Goal: Task Accomplishment & Management: Use online tool/utility

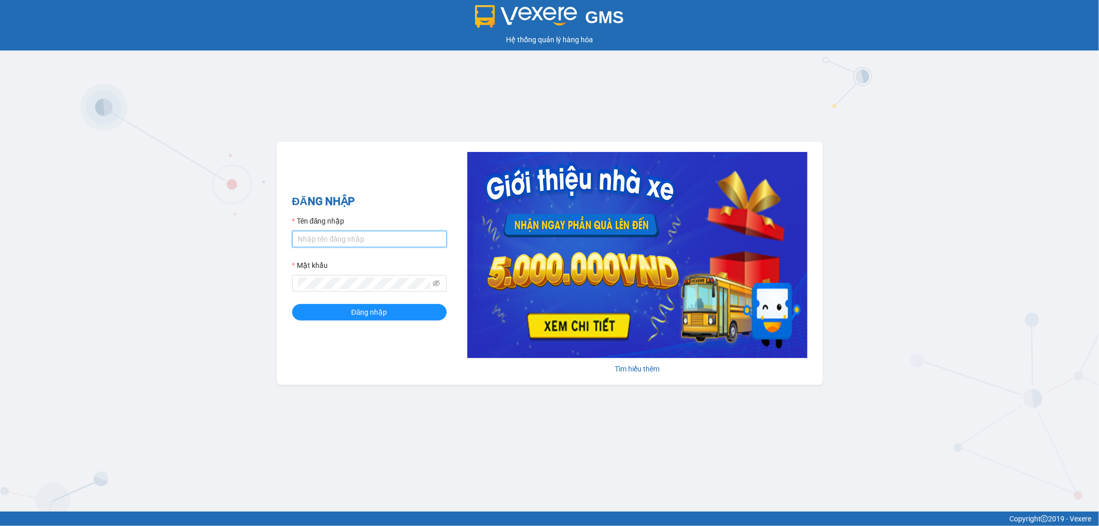
type input "nguyenthanhtrug.xevn"
drag, startPoint x: 0, startPoint y: 0, endPoint x: 384, endPoint y: 239, distance: 452.5
click at [384, 239] on input "nguyenthanhtrug.xevn" at bounding box center [369, 239] width 155 height 16
click at [318, 320] on button "Đăng nhập" at bounding box center [369, 312] width 155 height 16
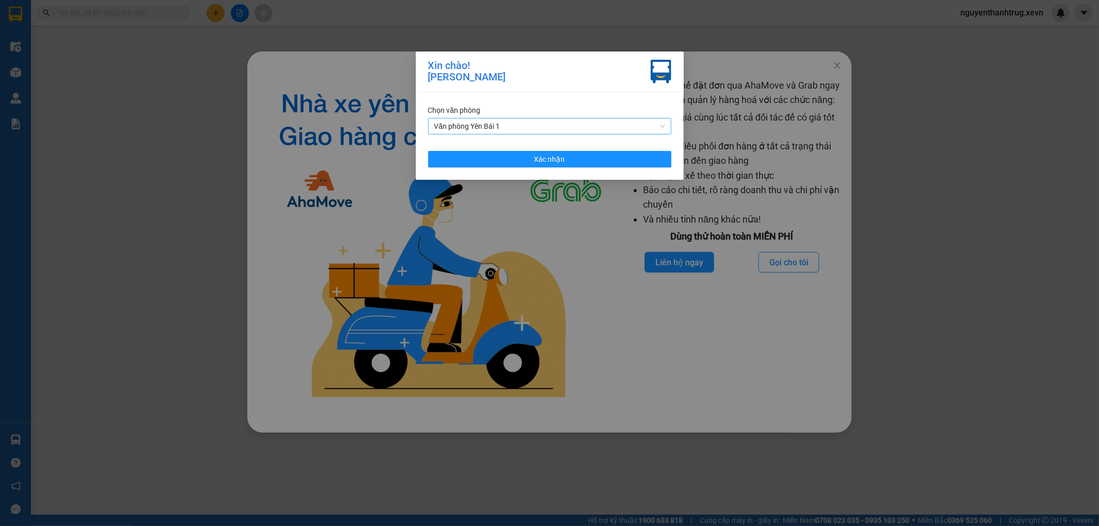
click at [527, 124] on span "Văn phòng Yên Bái 1" at bounding box center [549, 125] width 231 height 15
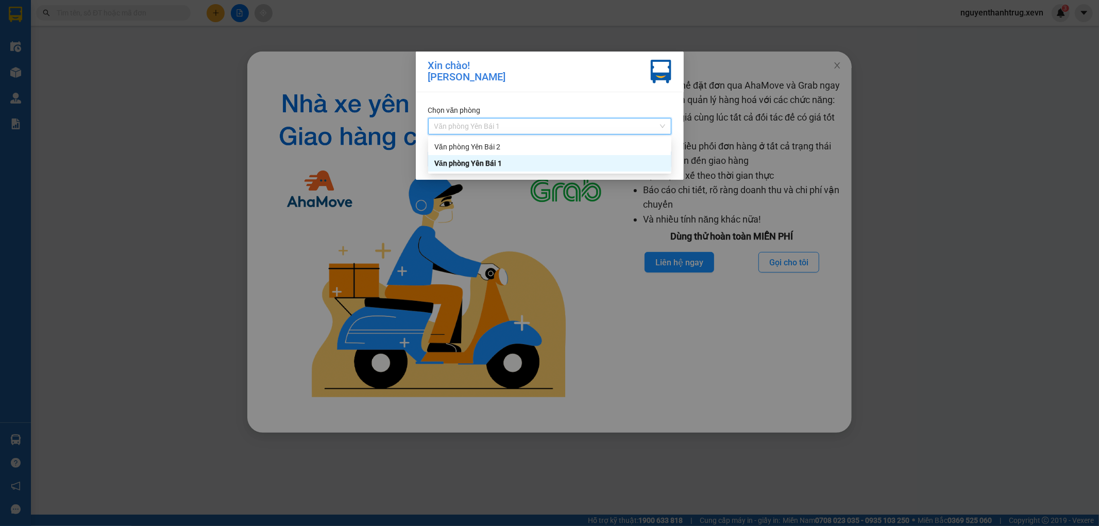
click at [515, 148] on div "Văn phòng Yên Bái 2" at bounding box center [549, 146] width 231 height 11
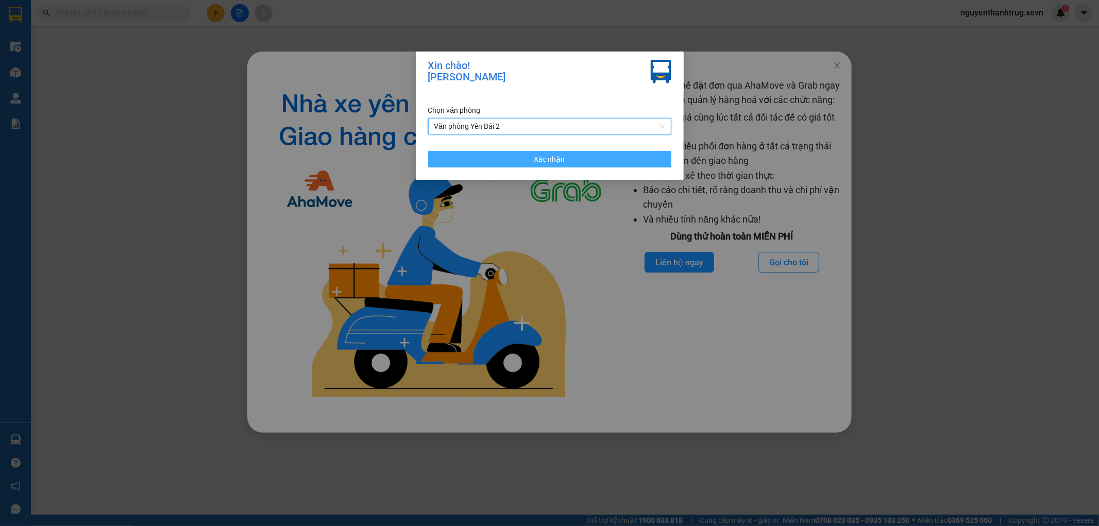
click at [508, 161] on button "Xác nhận" at bounding box center [549, 159] width 243 height 16
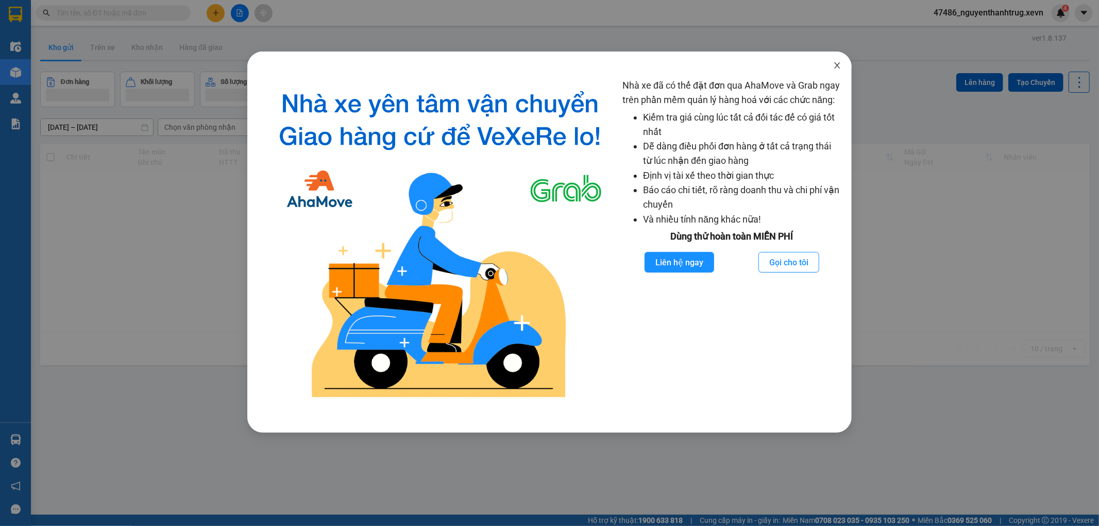
click at [847, 65] on span "Close" at bounding box center [837, 66] width 29 height 29
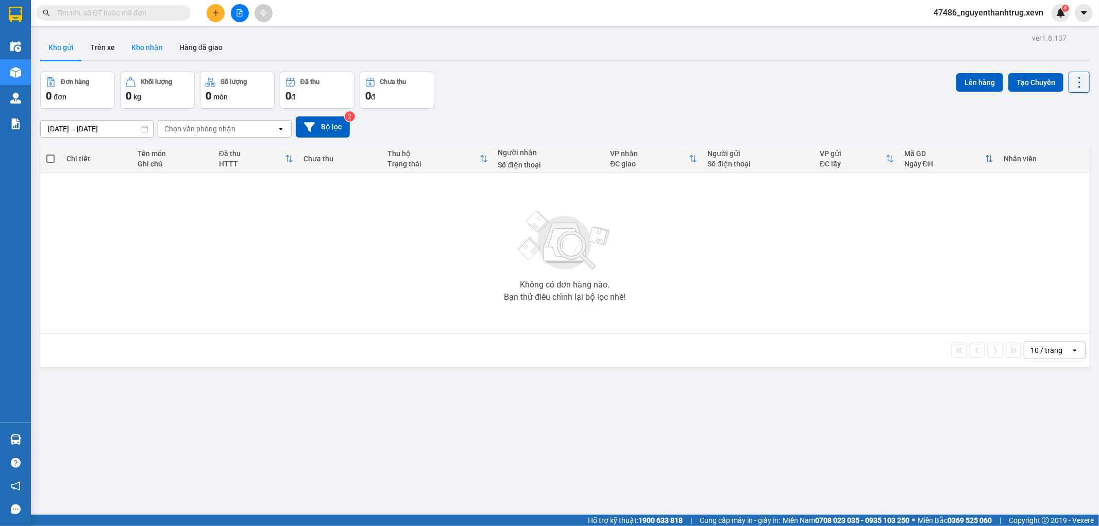
click at [129, 46] on button "Kho nhận" at bounding box center [147, 47] width 48 height 25
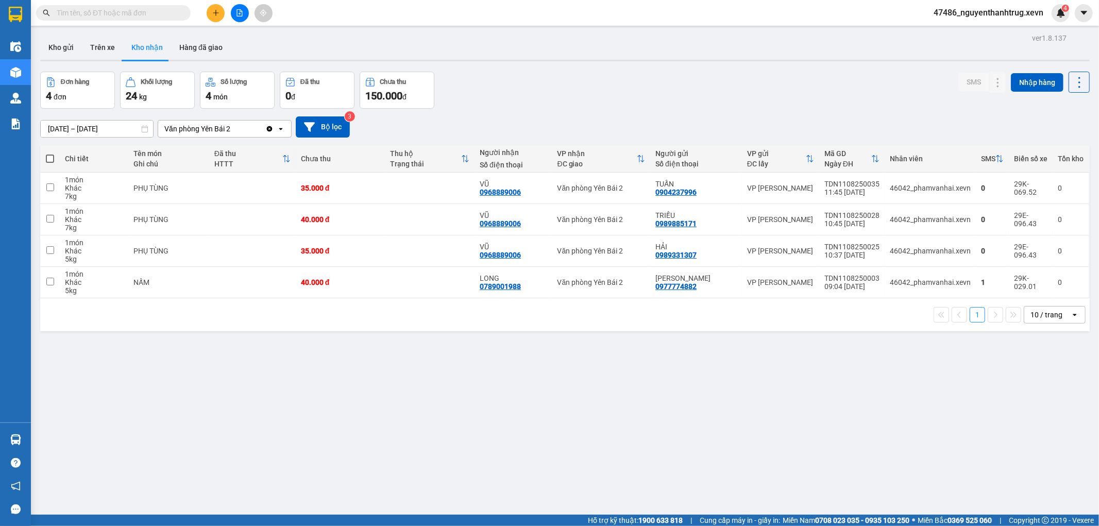
click at [268, 130] on icon "Clear value" at bounding box center [270, 129] width 6 height 6
click at [256, 130] on div "Chọn văn phòng nhận" at bounding box center [217, 129] width 118 height 16
click at [235, 153] on span "Văn phòng Yên Bái 1" at bounding box center [200, 149] width 71 height 10
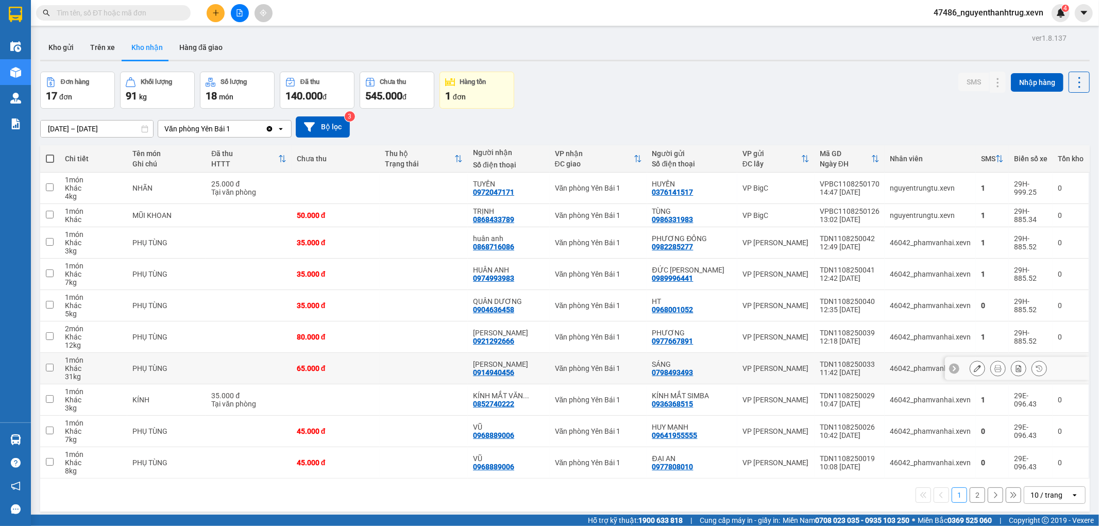
click at [970, 363] on button at bounding box center [977, 369] width 14 height 18
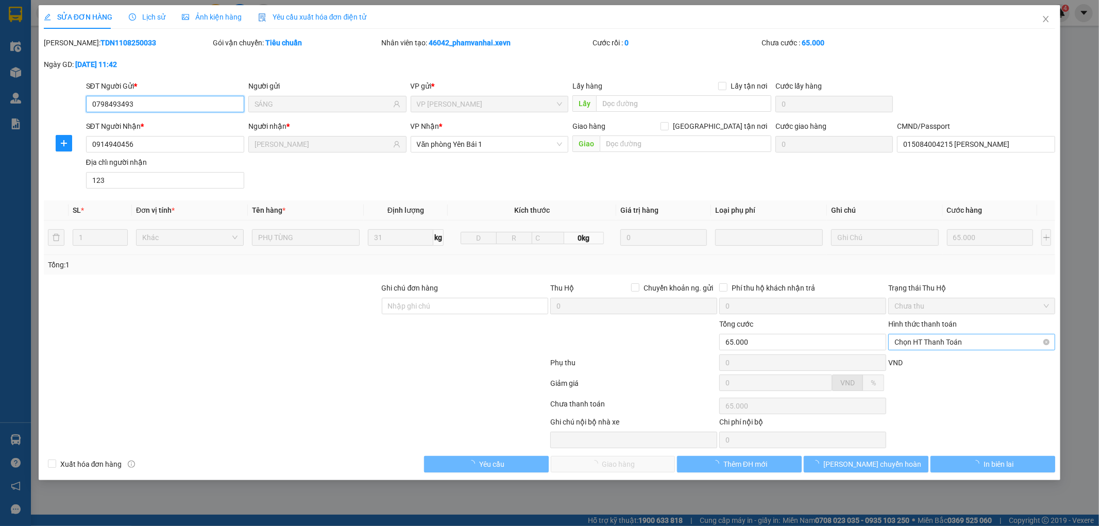
type input "0798493493"
type input "SÁNG"
type input "0914940456"
type input "NGUYÊN VŨ"
type input "015084004215 HOÀNG ĐỨC HIỂN"
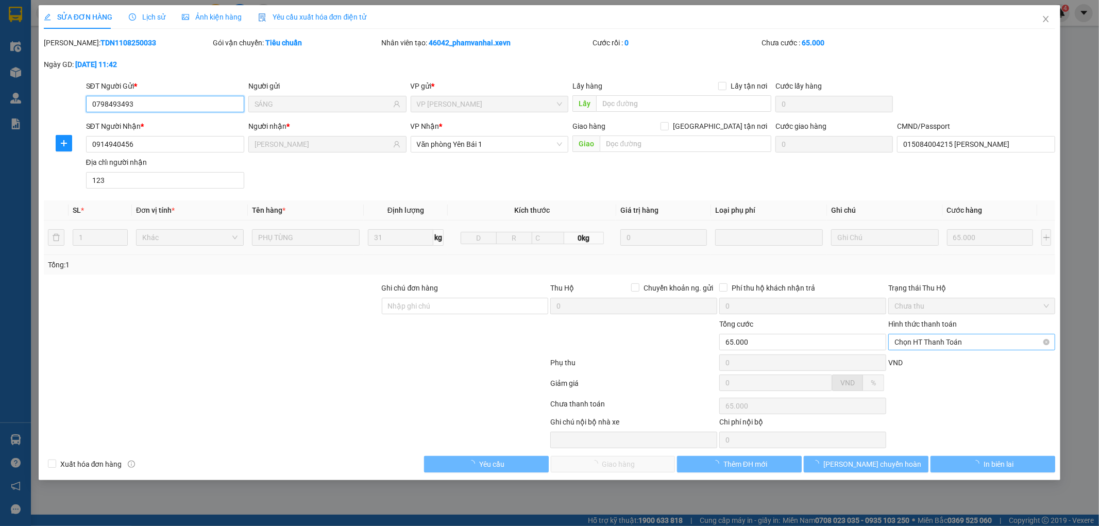
type input "123"
type input "65.000"
click at [918, 341] on span "Chọn HT Thanh Toán" at bounding box center [971, 341] width 155 height 15
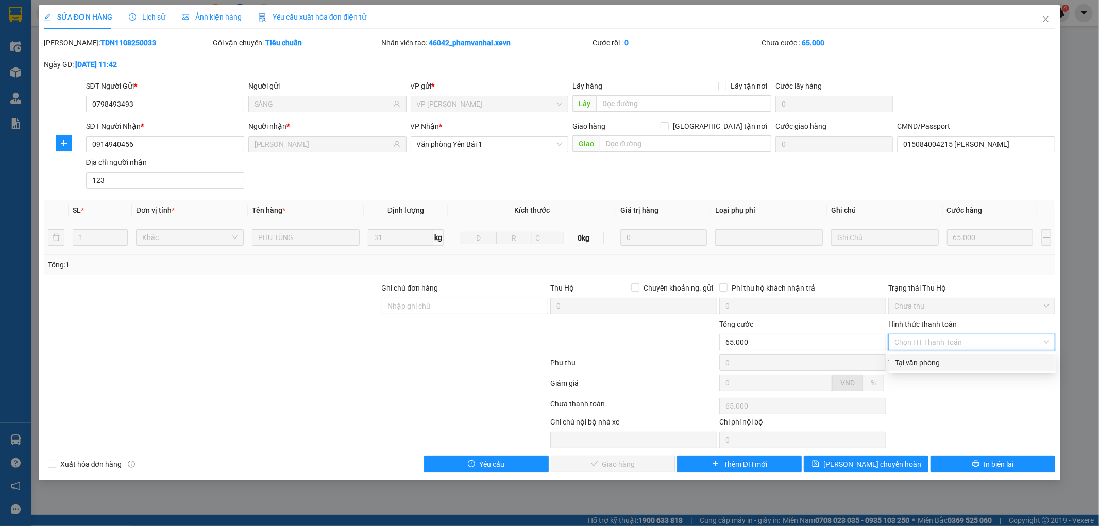
click at [909, 356] on div "Tại văn phòng" at bounding box center [972, 362] width 167 height 16
type input "0"
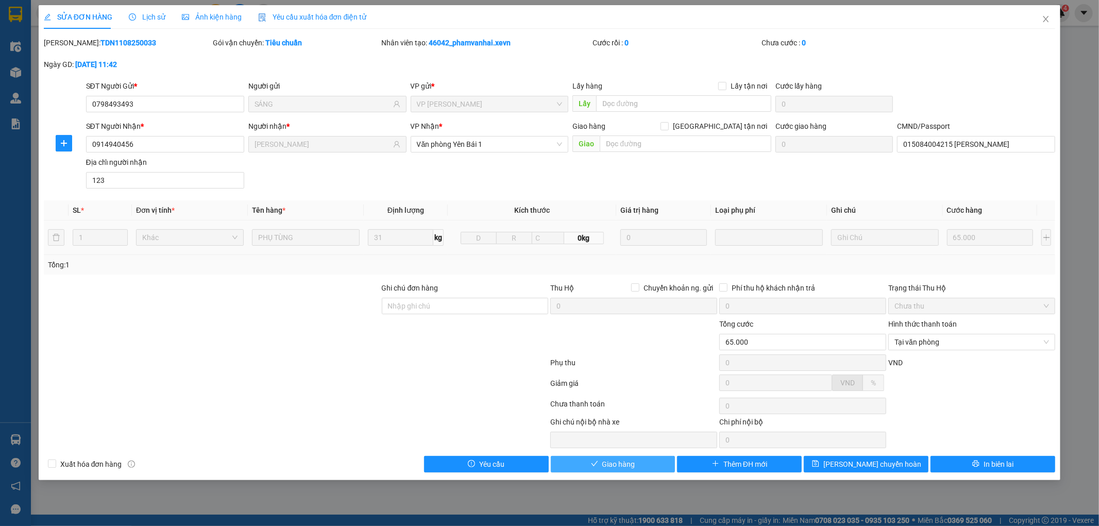
click at [638, 457] on button "Giao hàng" at bounding box center [613, 464] width 125 height 16
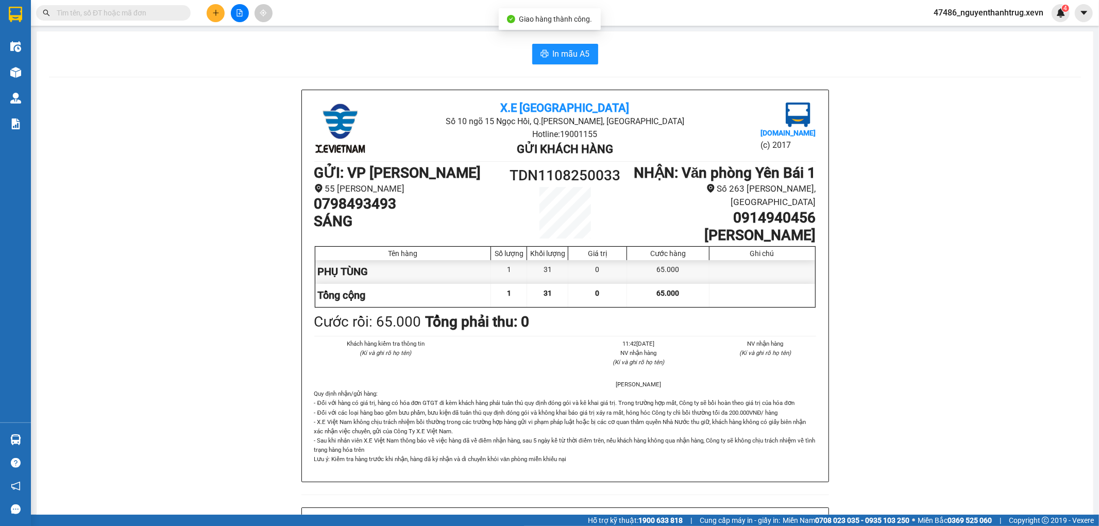
click at [1019, 7] on span "47486_nguyenthanhtrug.xevn" at bounding box center [988, 12] width 126 height 13
click at [992, 38] on li "Đăng xuất" at bounding box center [987, 32] width 127 height 16
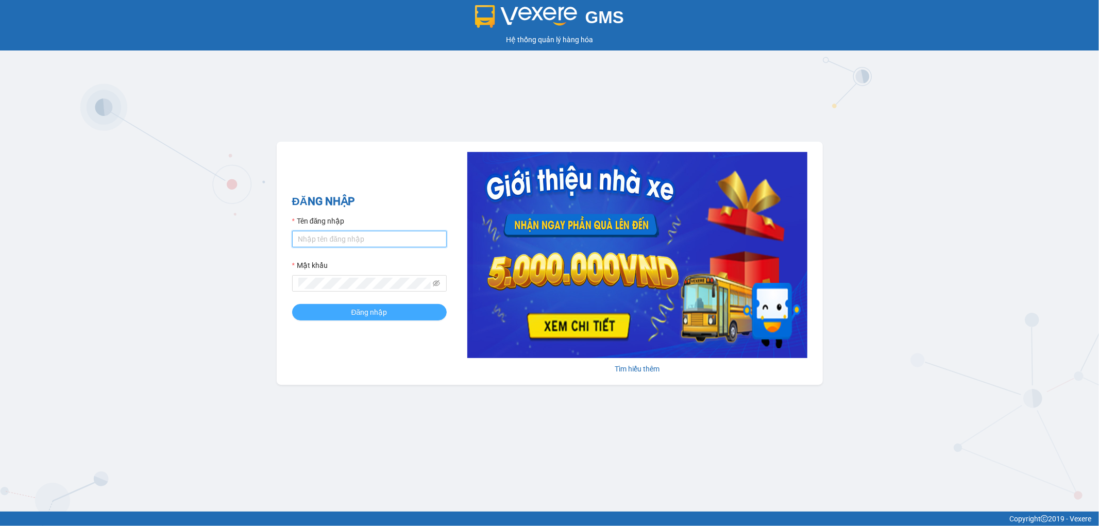
type input "nguyenthanhtrug.xevn"
click at [370, 319] on button "Đăng nhập" at bounding box center [369, 312] width 155 height 16
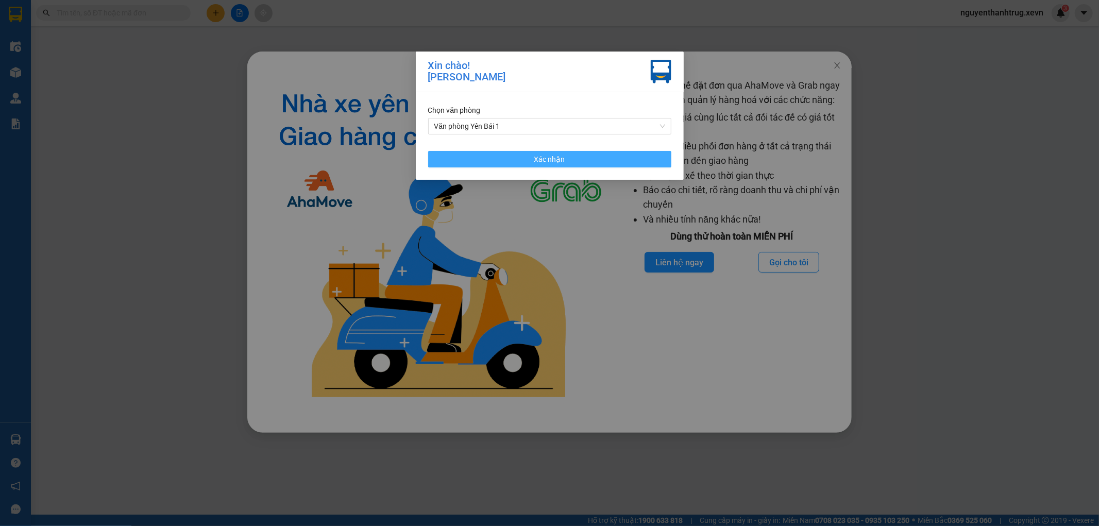
click at [568, 165] on button "Xác nhận" at bounding box center [549, 159] width 243 height 16
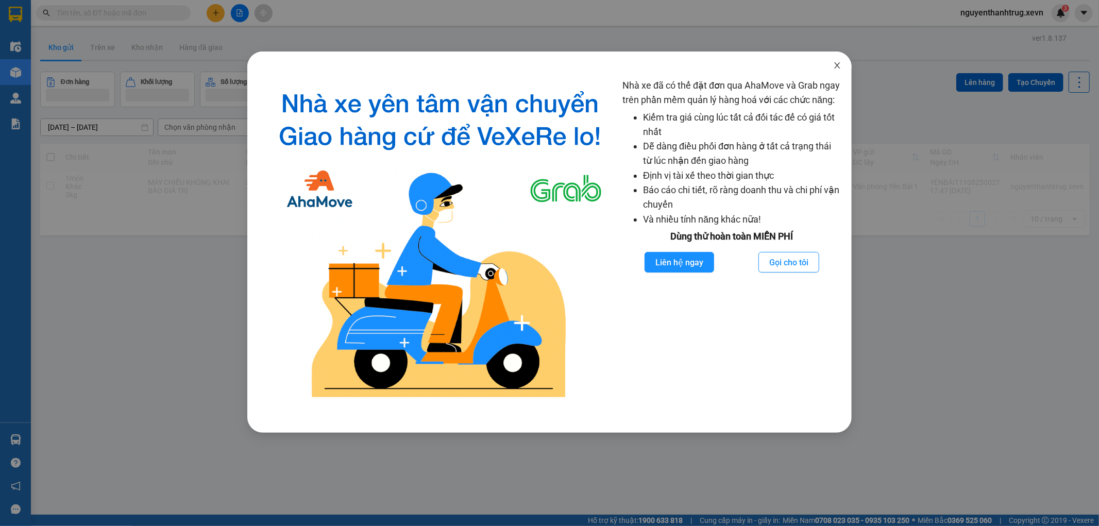
click at [844, 60] on span "Close" at bounding box center [837, 66] width 29 height 29
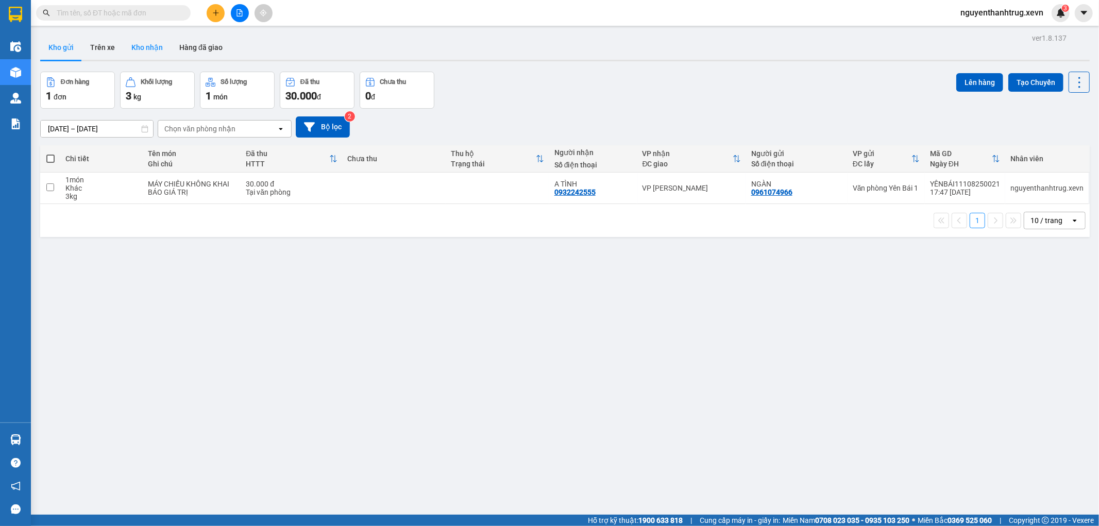
click at [155, 45] on button "Kho nhận" at bounding box center [147, 47] width 48 height 25
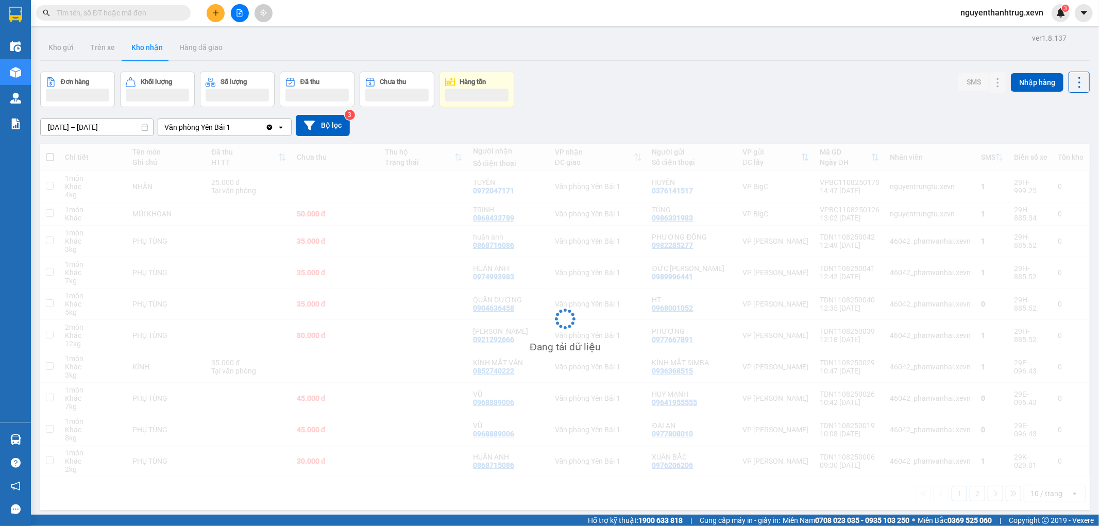
click at [244, 127] on div "Văn phòng Yên Bái 1" at bounding box center [211, 127] width 107 height 16
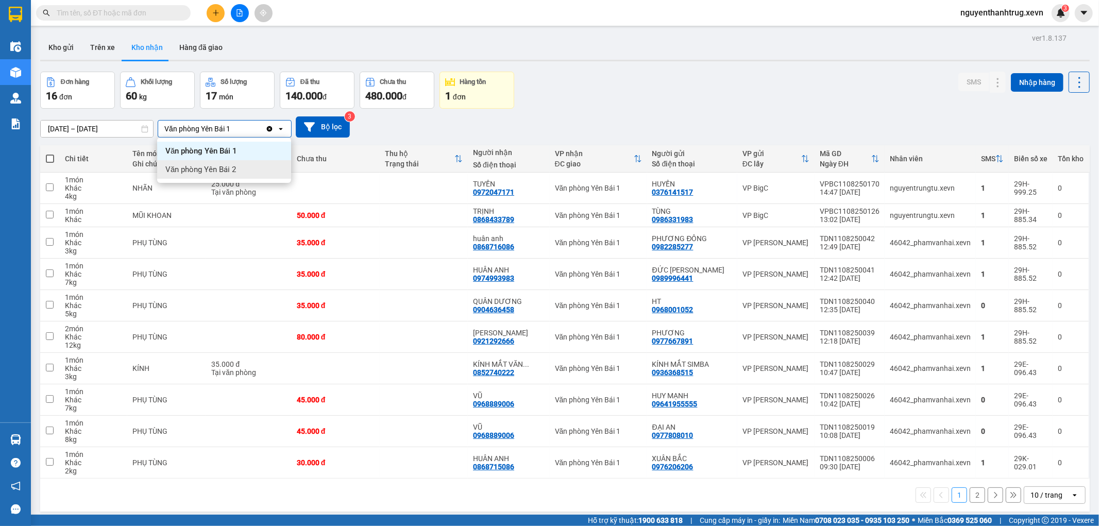
click at [232, 167] on span "Văn phòng Yên Bái 2" at bounding box center [200, 169] width 71 height 10
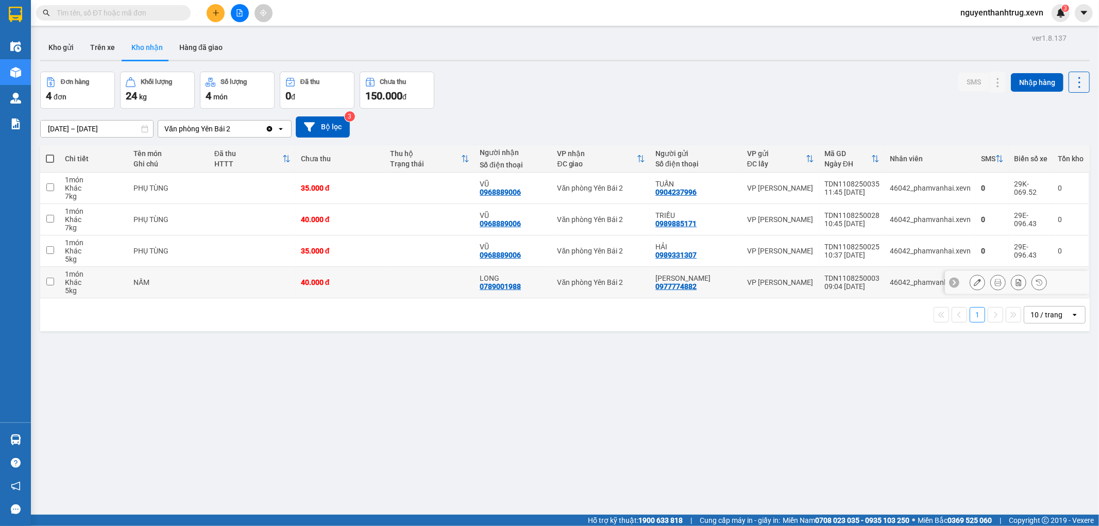
click at [973, 282] on icon at bounding box center [976, 282] width 7 height 7
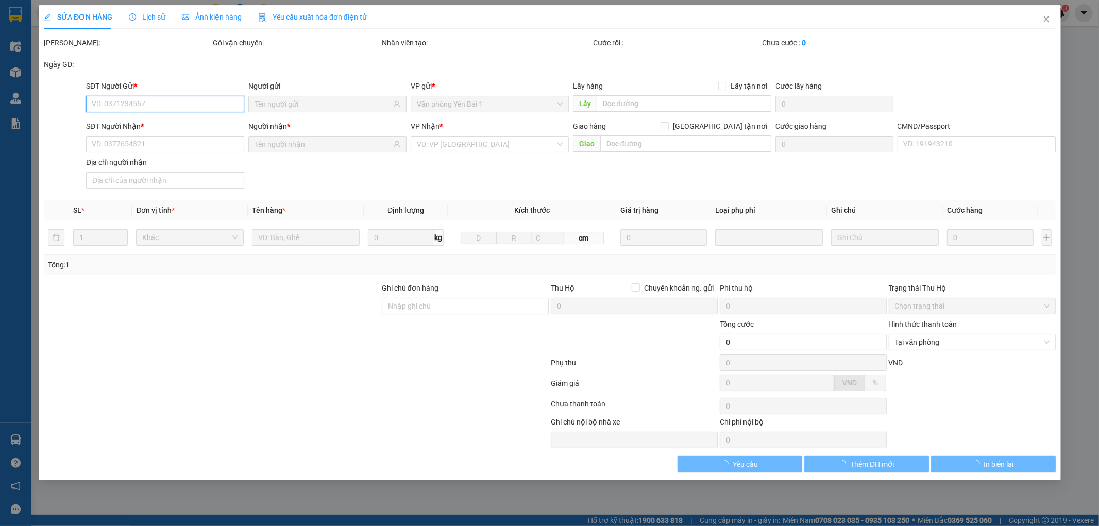
type input "0977774882"
type input "MINH PHƯƠNG"
type input "0789001988"
type input "LONG"
type input "0789001988 ANH LONG DHYB"
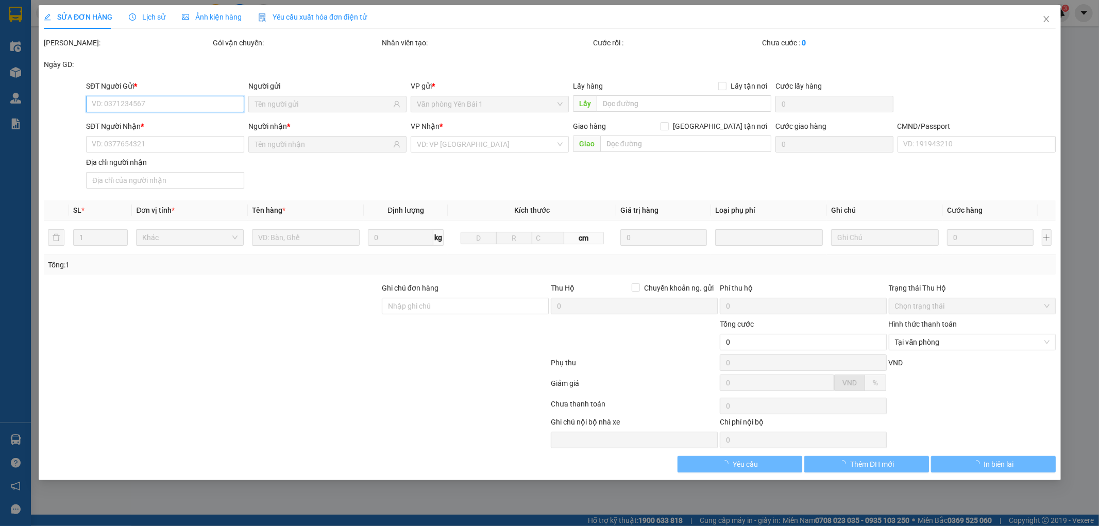
type input "40.000"
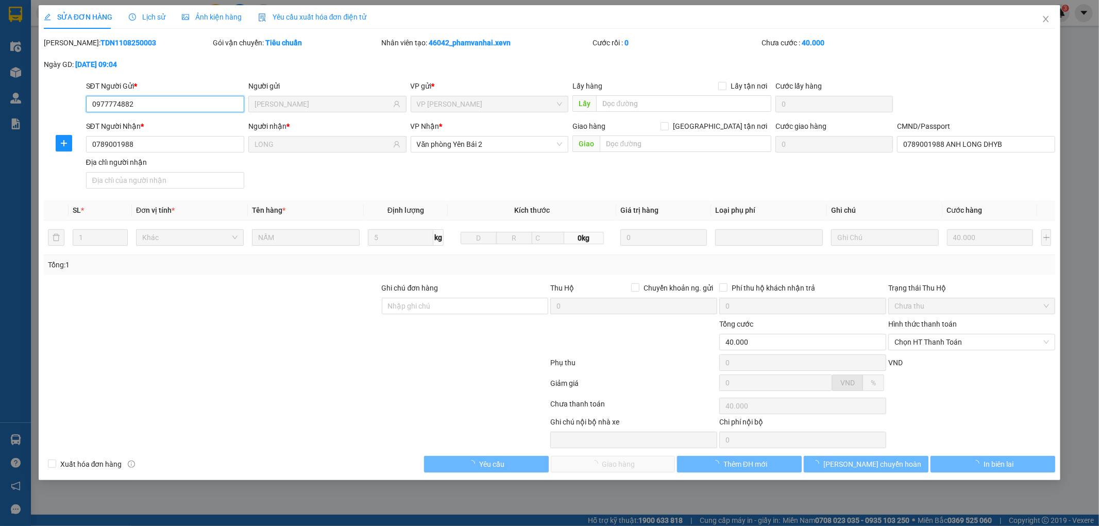
click at [944, 344] on span "Chọn HT Thanh Toán" at bounding box center [971, 341] width 155 height 15
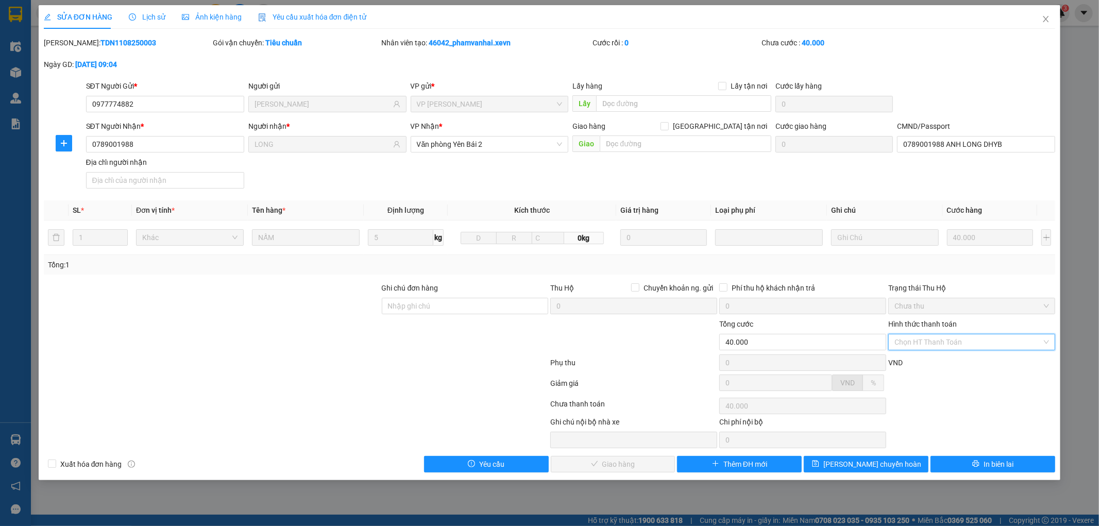
click at [933, 364] on div "Tại văn phòng" at bounding box center [972, 362] width 155 height 11
type input "0"
click at [620, 461] on span "Giao hàng" at bounding box center [618, 463] width 33 height 11
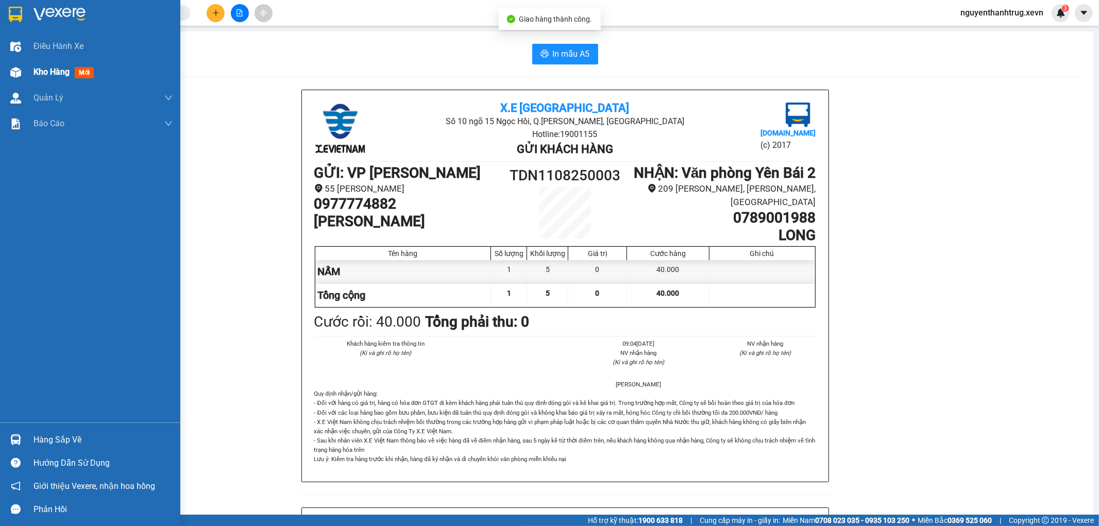
click at [3, 68] on div "Kho hàng mới" at bounding box center [90, 72] width 180 height 26
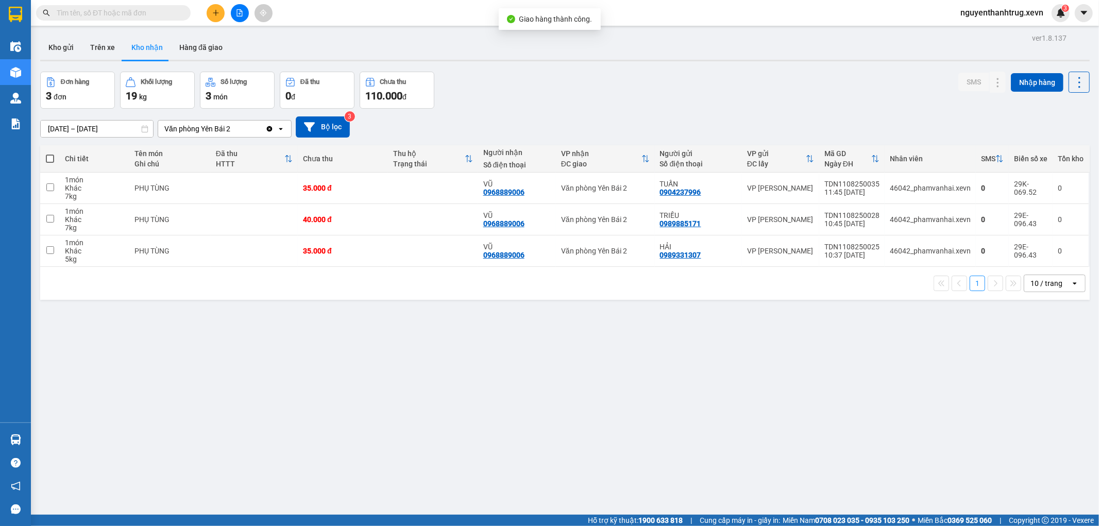
click at [245, 135] on div "Văn phòng Yên Bái 2" at bounding box center [211, 129] width 107 height 16
click at [237, 152] on div "Văn phòng Yên Bái 1" at bounding box center [224, 151] width 134 height 19
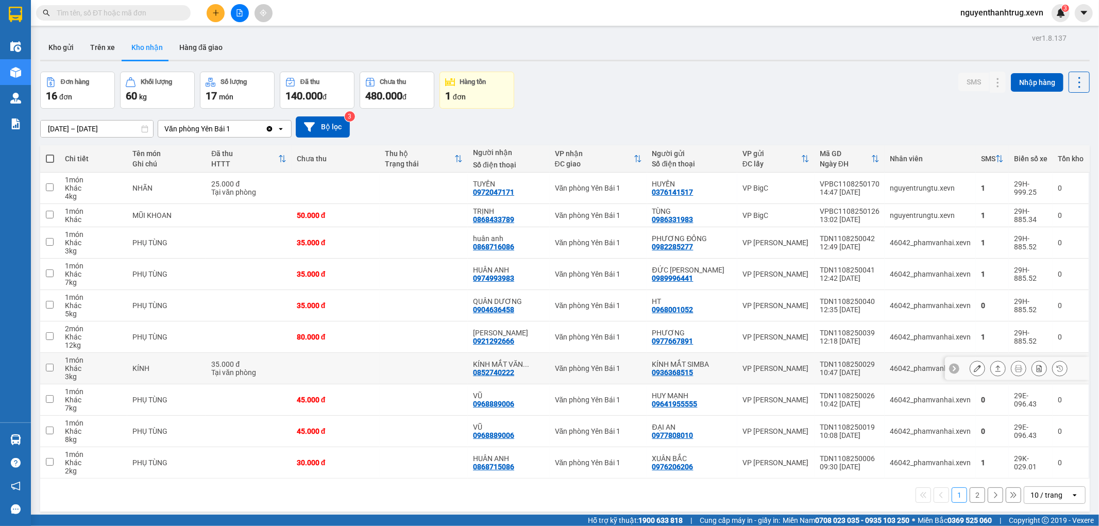
scroll to position [47, 0]
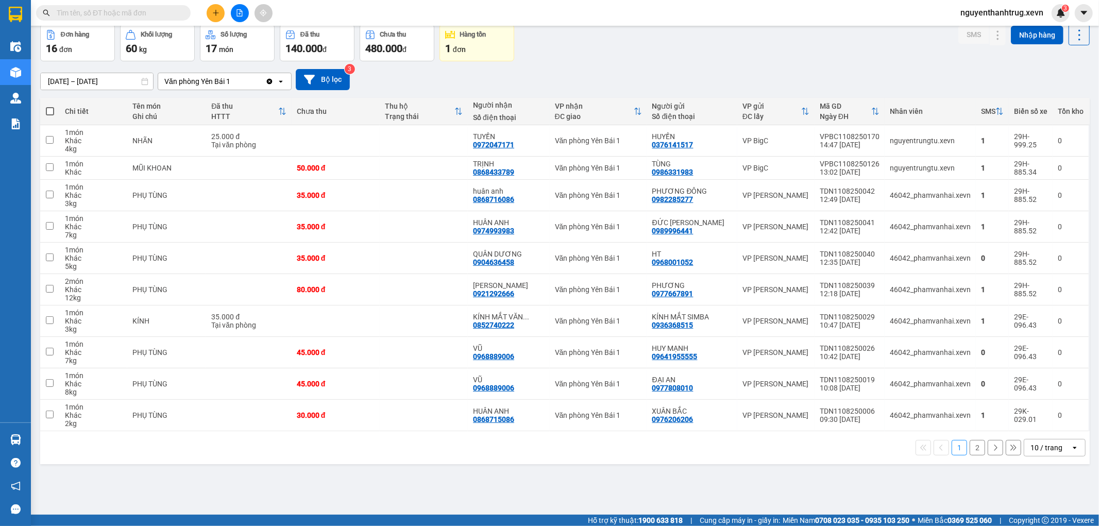
click at [971, 451] on button "2" at bounding box center [976, 447] width 15 height 15
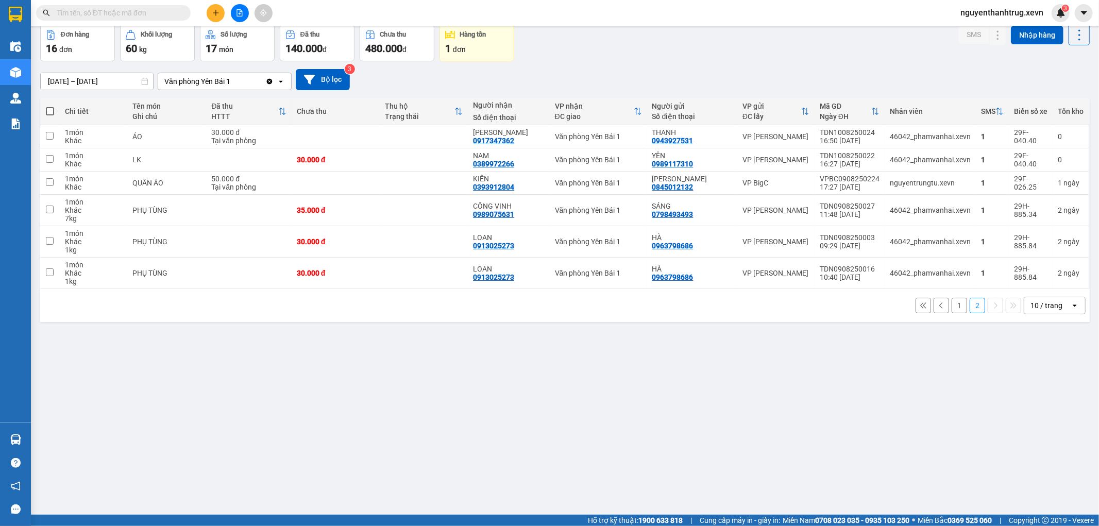
click at [951, 306] on button "1" at bounding box center [958, 305] width 15 height 15
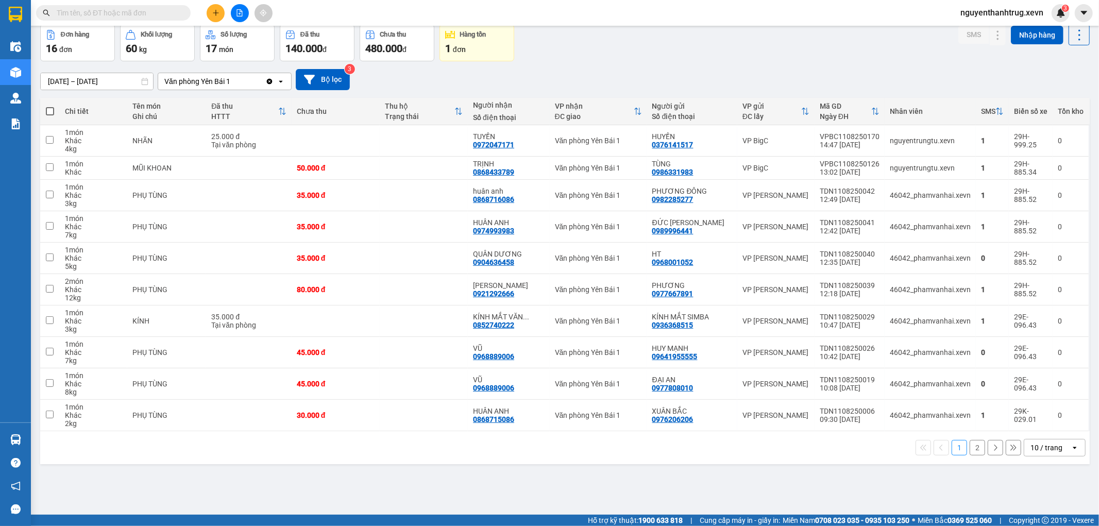
scroll to position [0, 0]
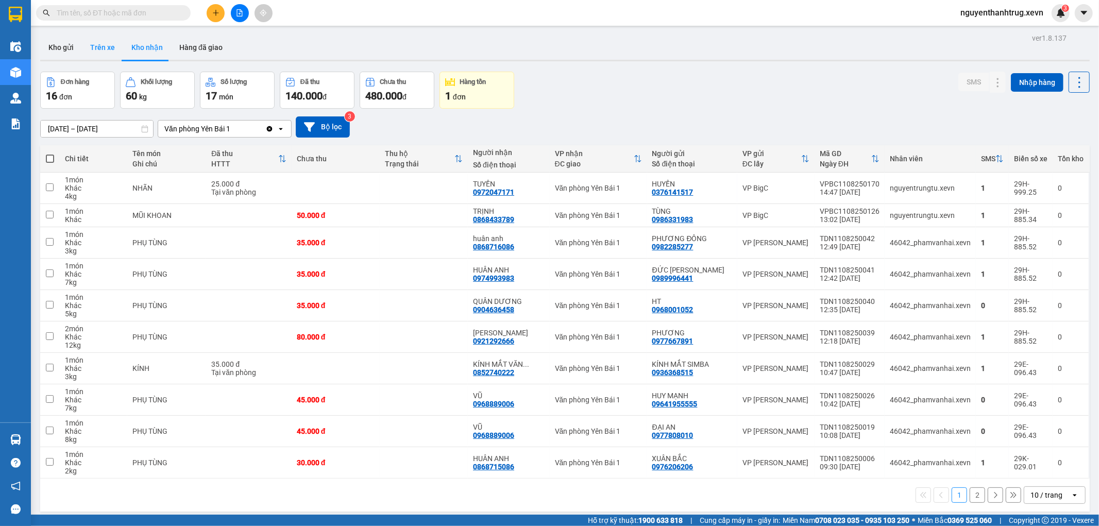
click at [90, 49] on button "Trên xe" at bounding box center [102, 47] width 41 height 25
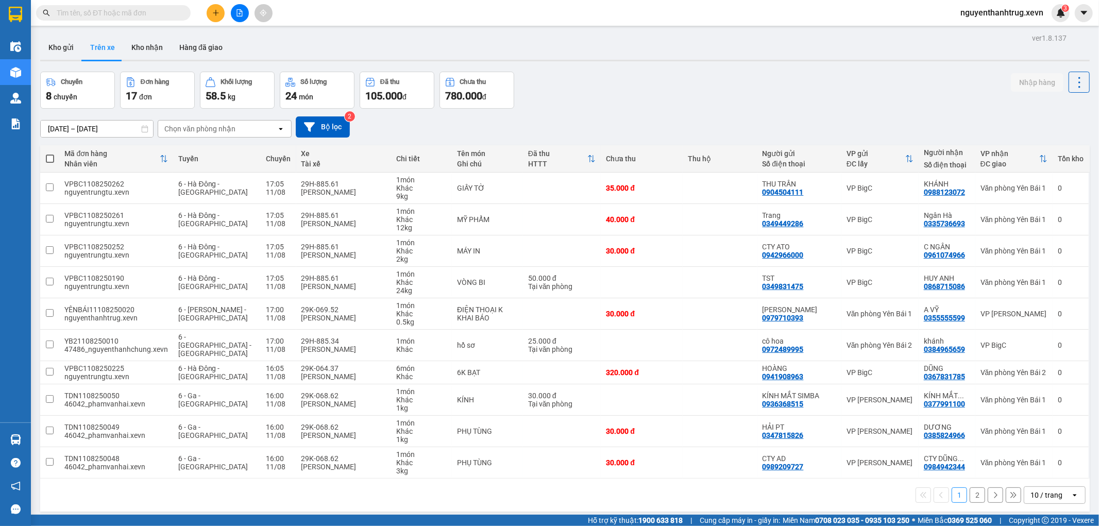
click at [219, 133] on div "Chọn văn phòng nhận" at bounding box center [199, 129] width 71 height 10
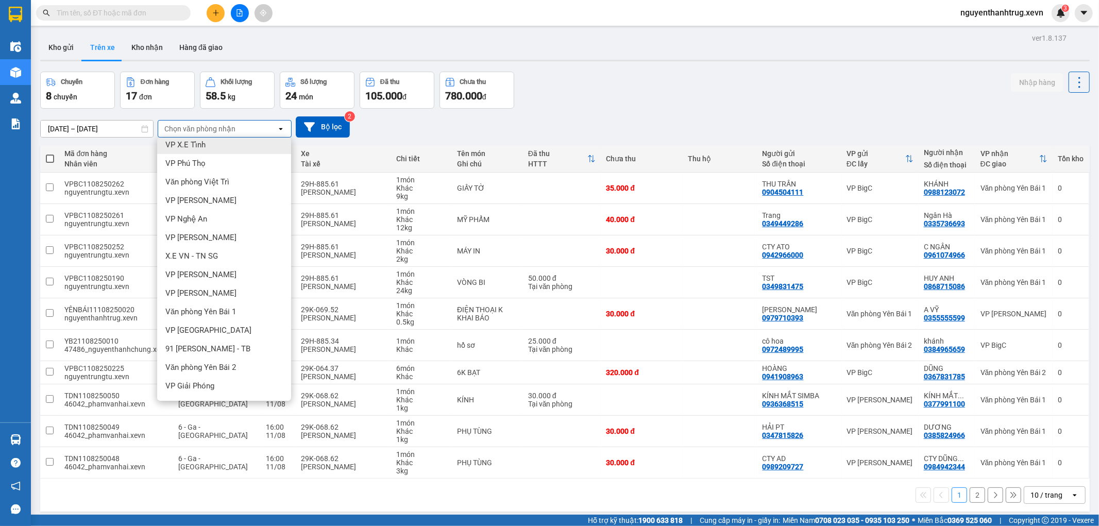
scroll to position [286, 0]
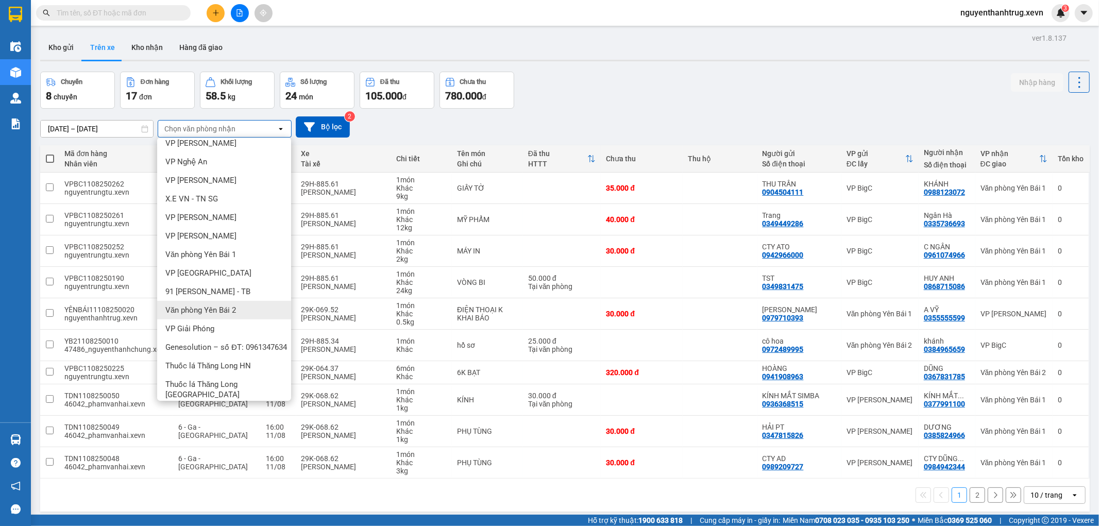
click at [225, 310] on span "Văn phòng Yên Bái 2" at bounding box center [200, 310] width 71 height 10
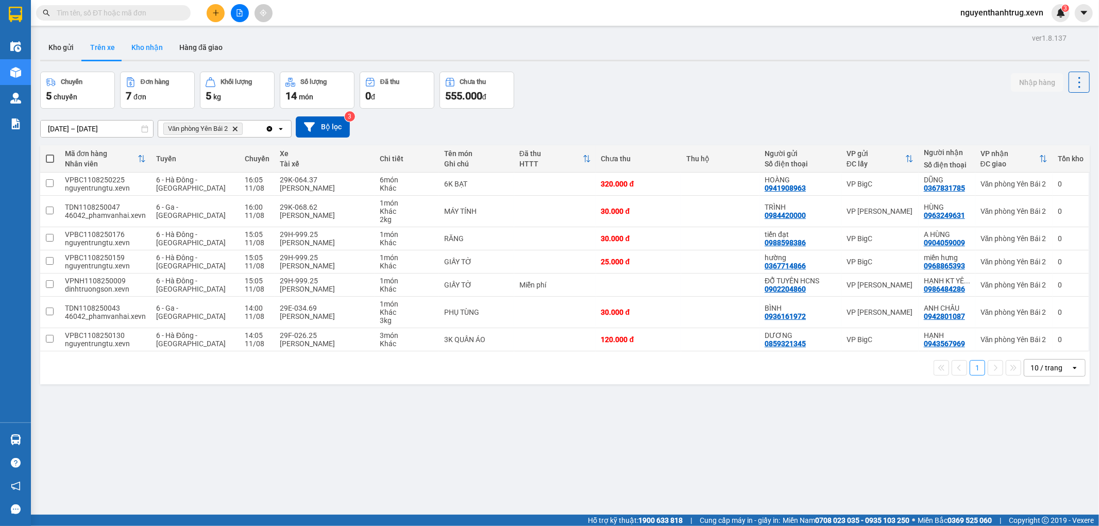
click at [148, 49] on button "Kho nhận" at bounding box center [147, 47] width 48 height 25
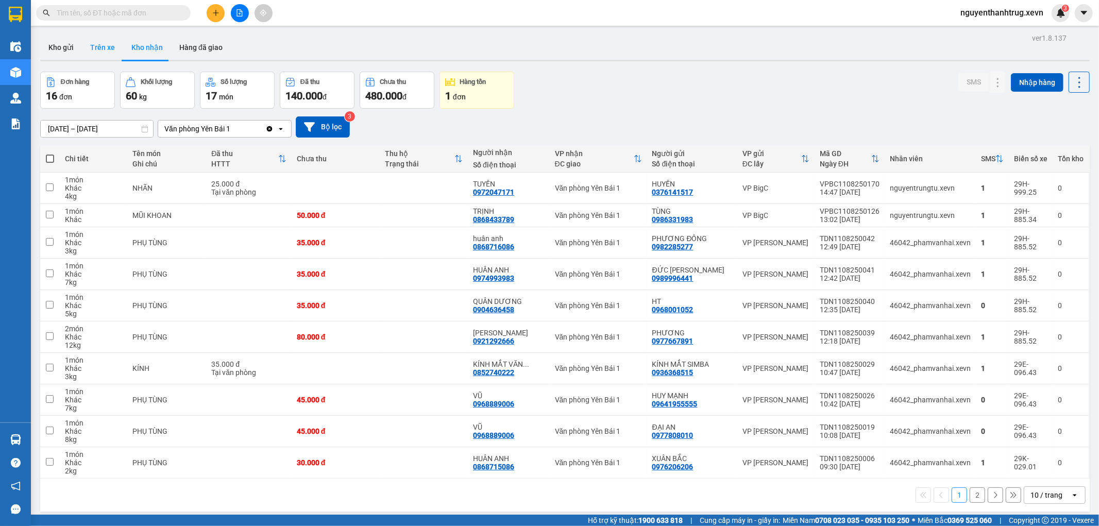
click at [98, 42] on button "Trên xe" at bounding box center [102, 47] width 41 height 25
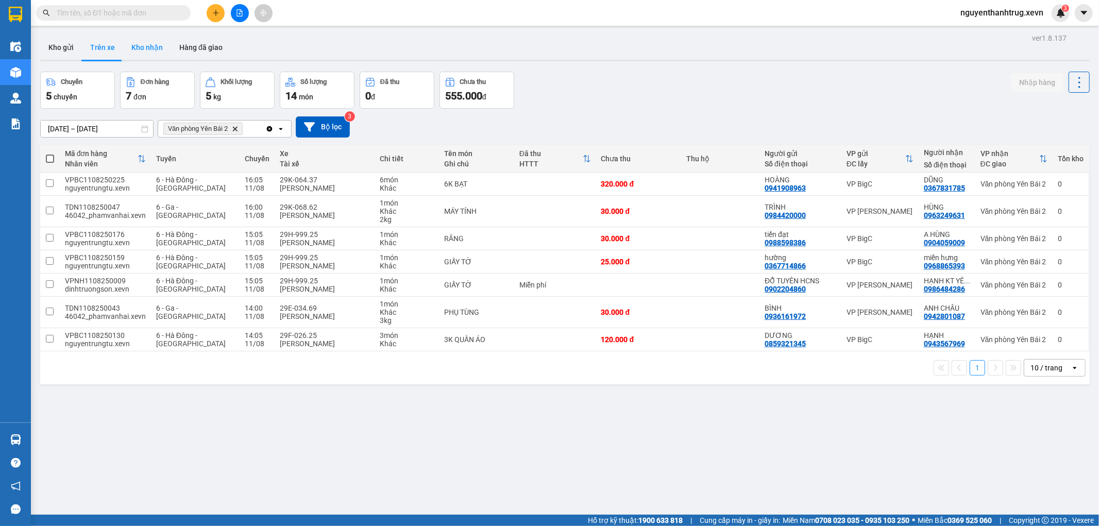
click at [146, 47] on button "Kho nhận" at bounding box center [147, 47] width 48 height 25
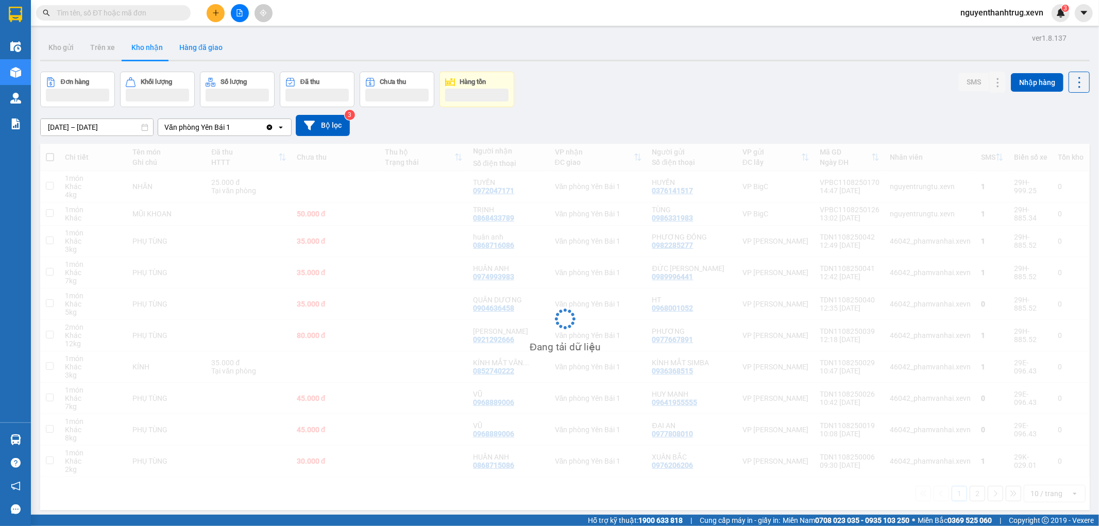
click at [202, 45] on button "Hàng đã giao" at bounding box center [201, 47] width 60 height 25
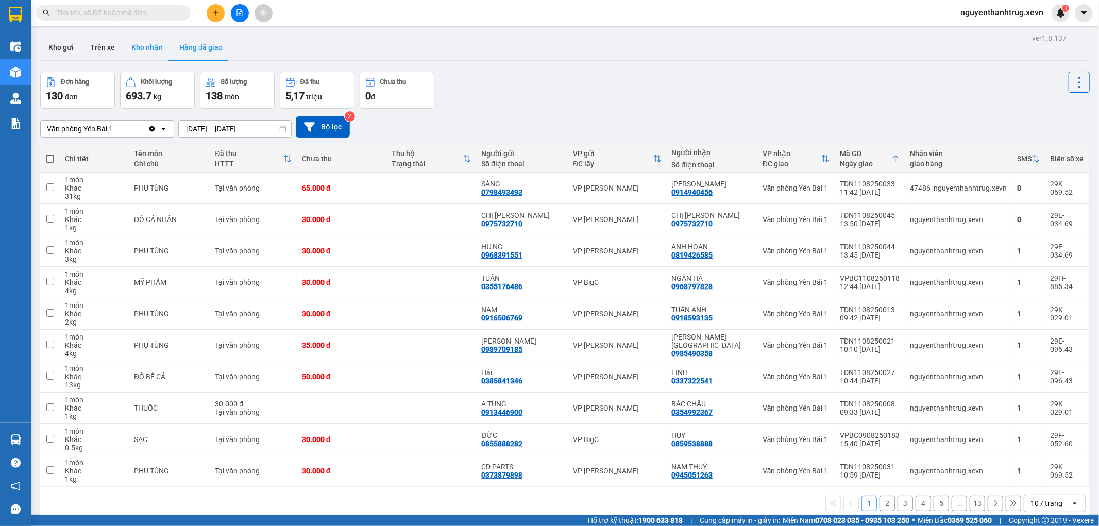
click at [128, 47] on button "Kho nhận" at bounding box center [147, 47] width 48 height 25
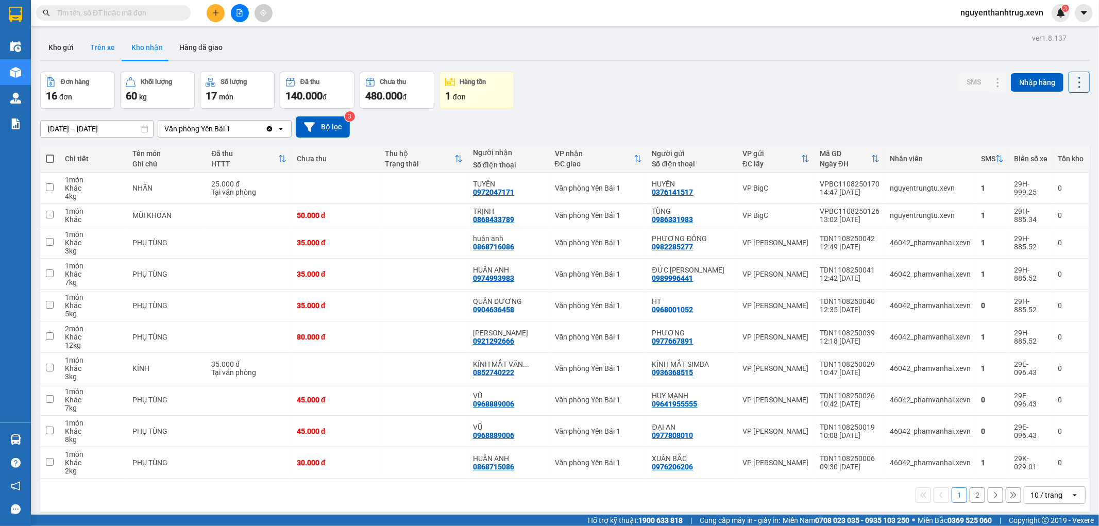
click at [99, 52] on button "Trên xe" at bounding box center [102, 47] width 41 height 25
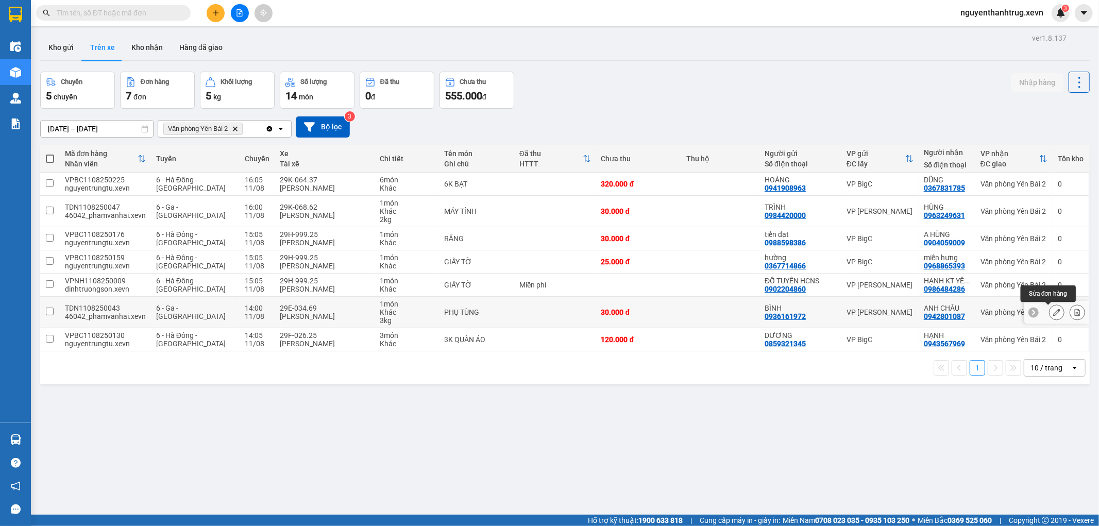
click at [1053, 314] on icon at bounding box center [1056, 312] width 7 height 7
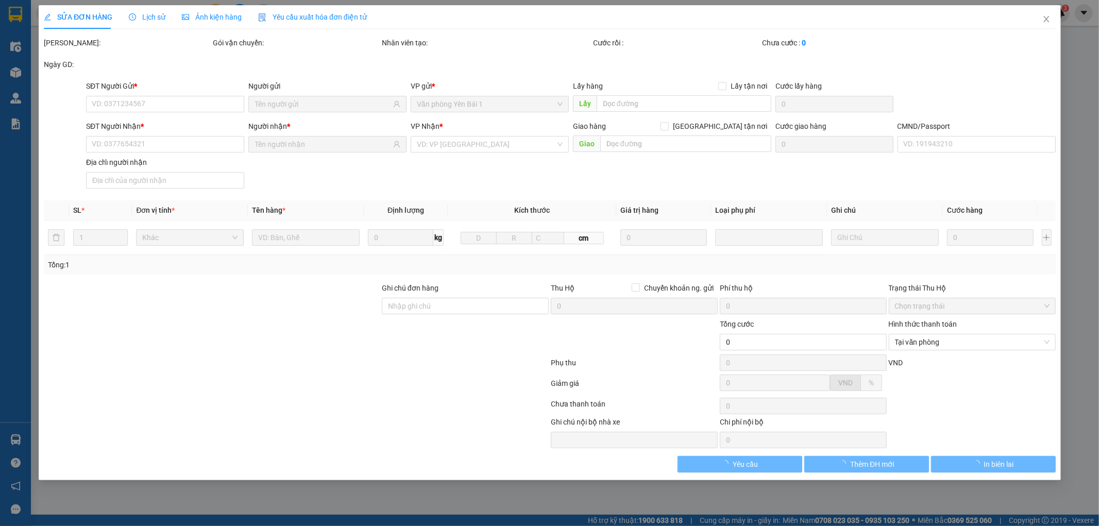
type input "0936161972"
type input "BÌNH"
type input "0942801087"
type input "ANH CHÂU"
type input "015073001724 NGUYỄN MINH CHÂU"
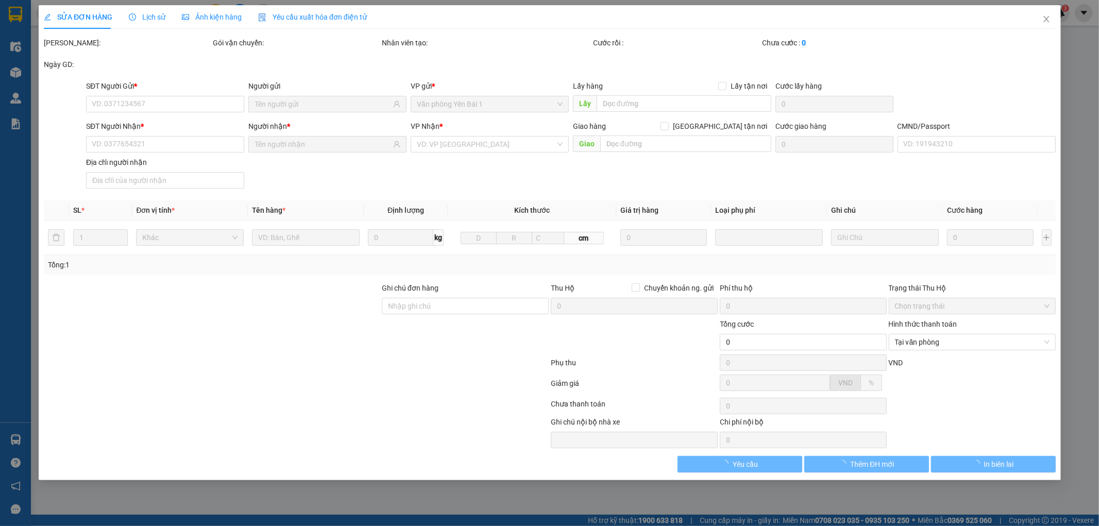
type input "30.000"
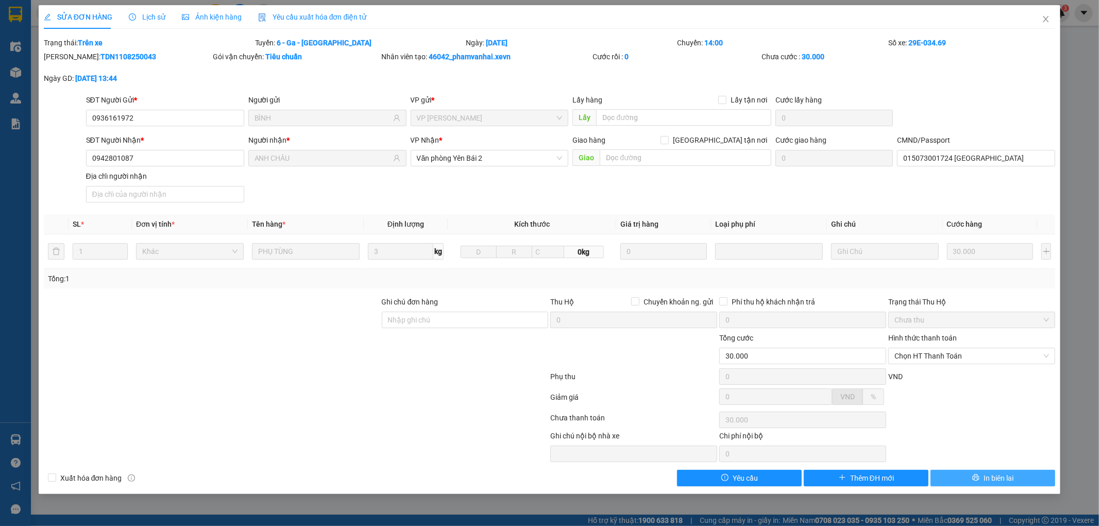
click at [987, 477] on span "In biên lai" at bounding box center [998, 477] width 30 height 11
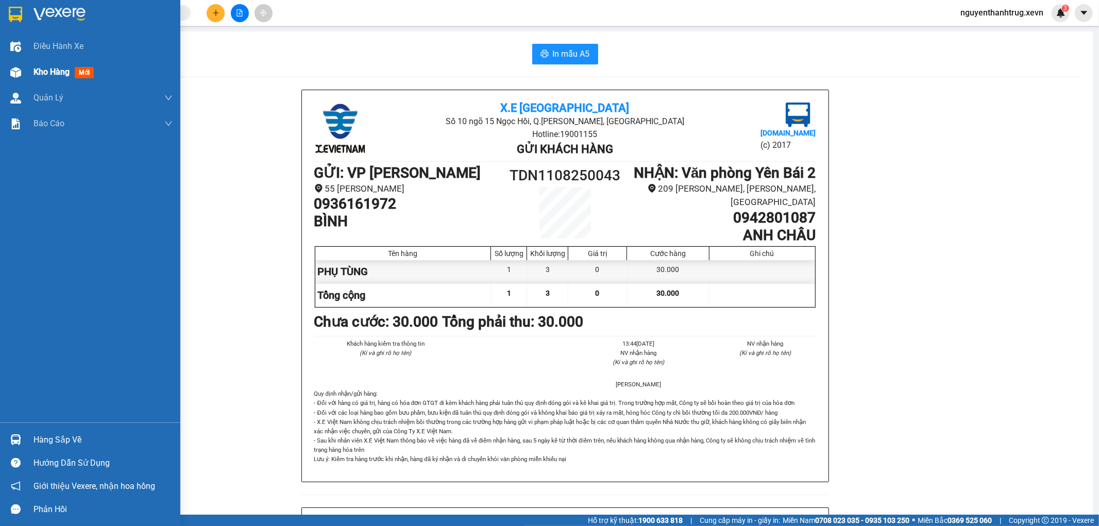
click at [21, 73] on div at bounding box center [16, 72] width 18 height 18
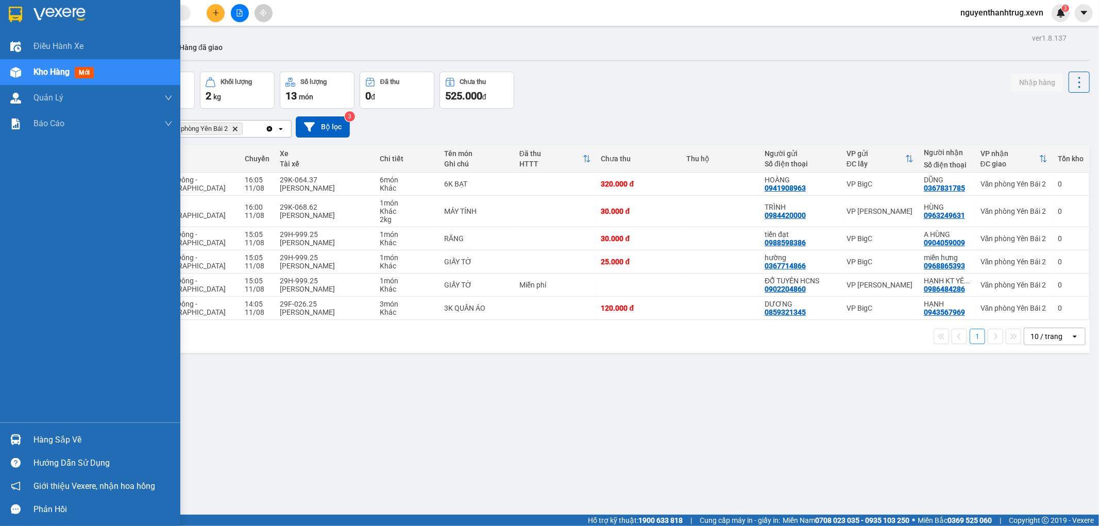
click at [18, 432] on div at bounding box center [16, 440] width 18 height 18
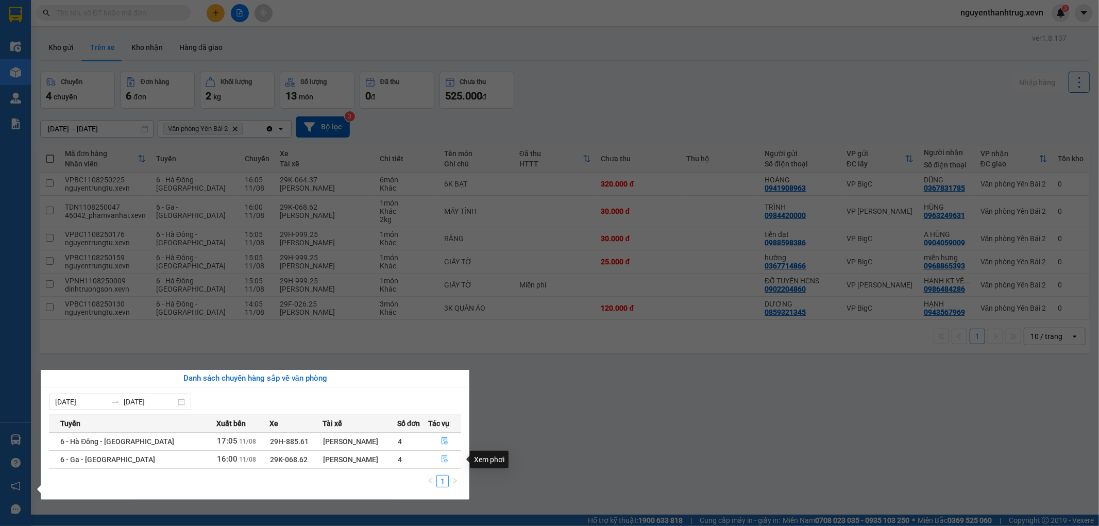
click at [445, 457] on button "button" at bounding box center [445, 459] width 32 height 16
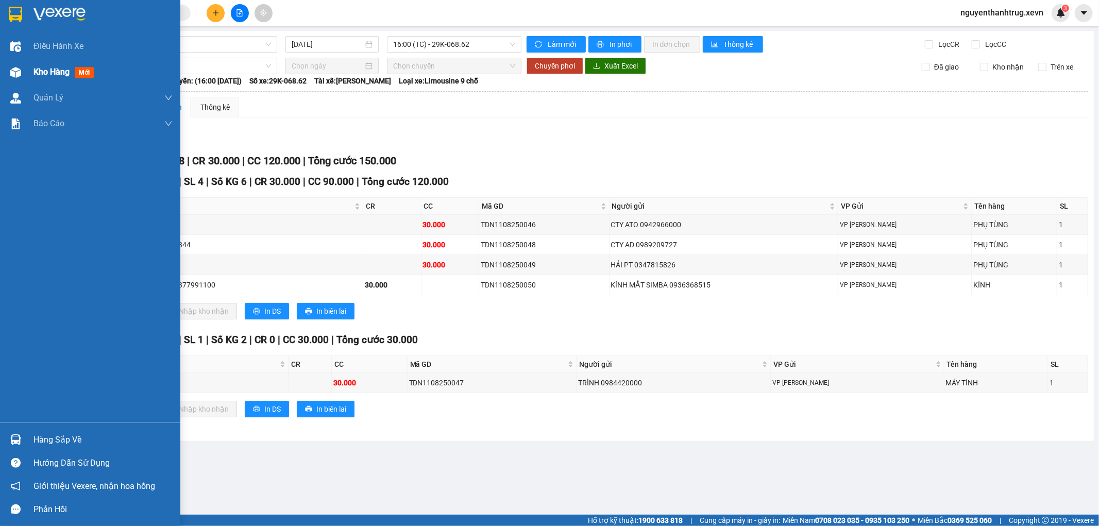
click at [13, 71] on img at bounding box center [15, 72] width 11 height 11
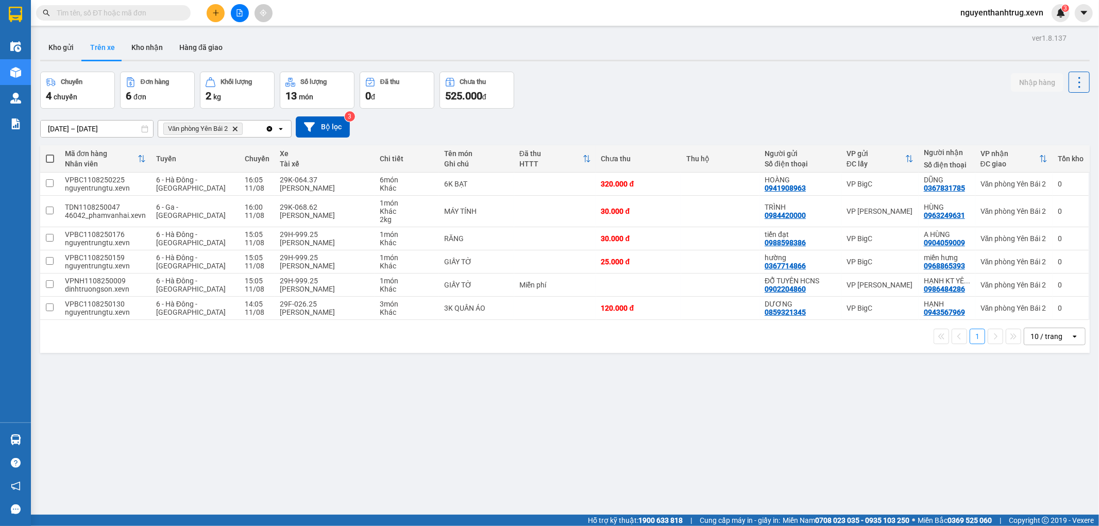
click at [1032, 8] on span "nguyenthanhtrug.xevn" at bounding box center [1001, 12] width 99 height 13
click at [962, 31] on li "Đăng xuất" at bounding box center [1000, 32] width 101 height 16
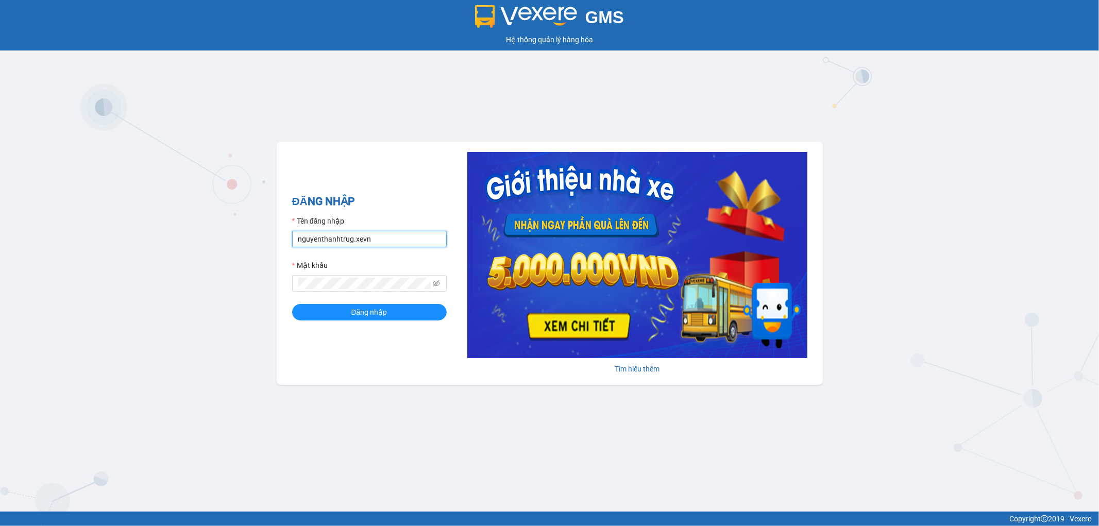
click at [387, 234] on input "nguyenthanhtrug.xevn" at bounding box center [369, 239] width 155 height 16
click at [390, 246] on input "nguyenthanhchung.xevn" at bounding box center [369, 239] width 155 height 16
type input "nguyenthanhtrug.xevn"
click at [370, 324] on div "ĐĂNG NHẬP Tên đăng nhập nguyenthanhtrug.xevn Mật khẩu Đăng nhập" at bounding box center [369, 263] width 155 height 140
click at [373, 315] on span "Đăng nhập" at bounding box center [369, 311] width 36 height 11
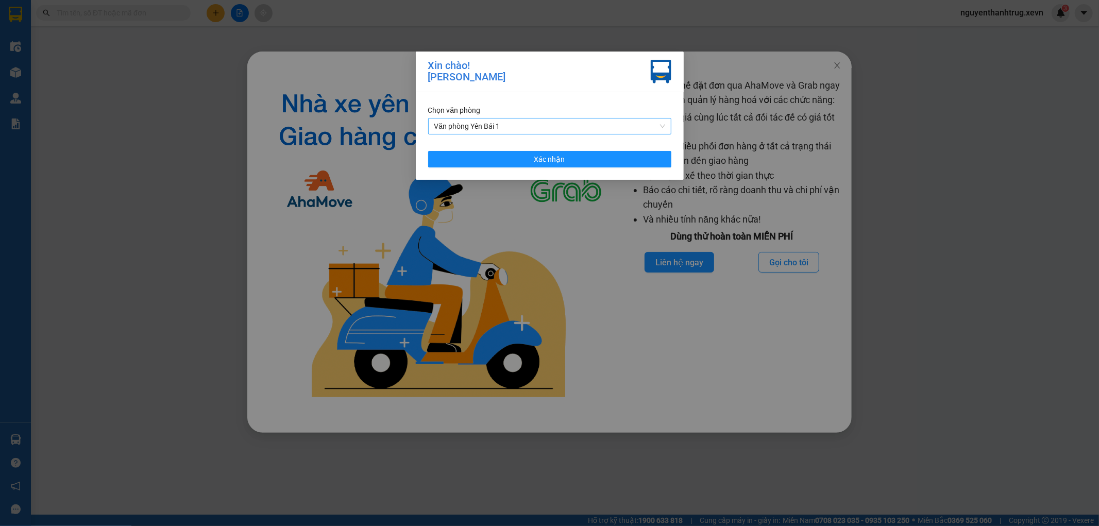
click at [517, 115] on div "Chọn văn phòng" at bounding box center [549, 110] width 243 height 11
click at [507, 130] on span "Văn phòng Yên Bái 1" at bounding box center [549, 125] width 231 height 15
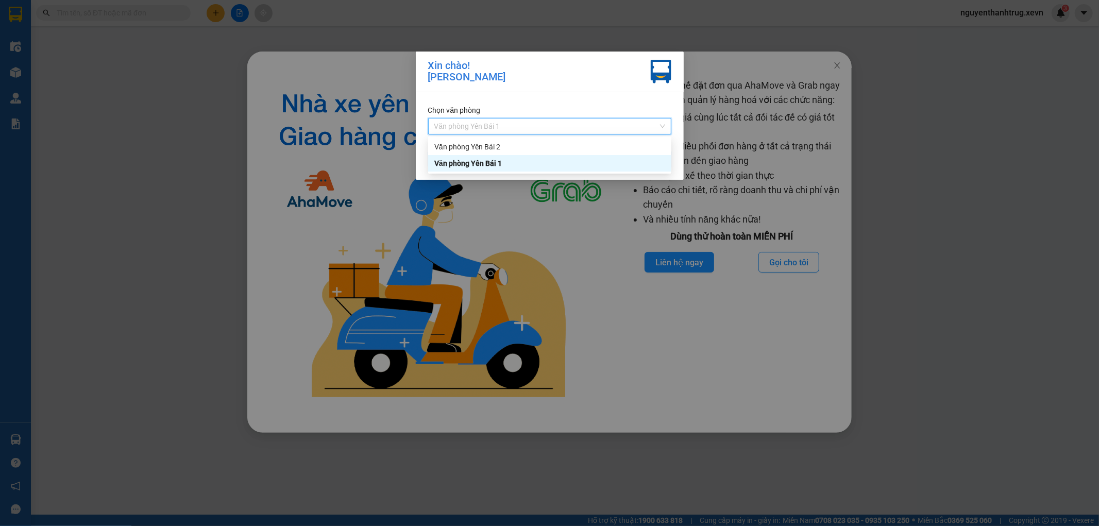
click at [503, 151] on div "Văn phòng Yên Bái 2" at bounding box center [549, 146] width 231 height 11
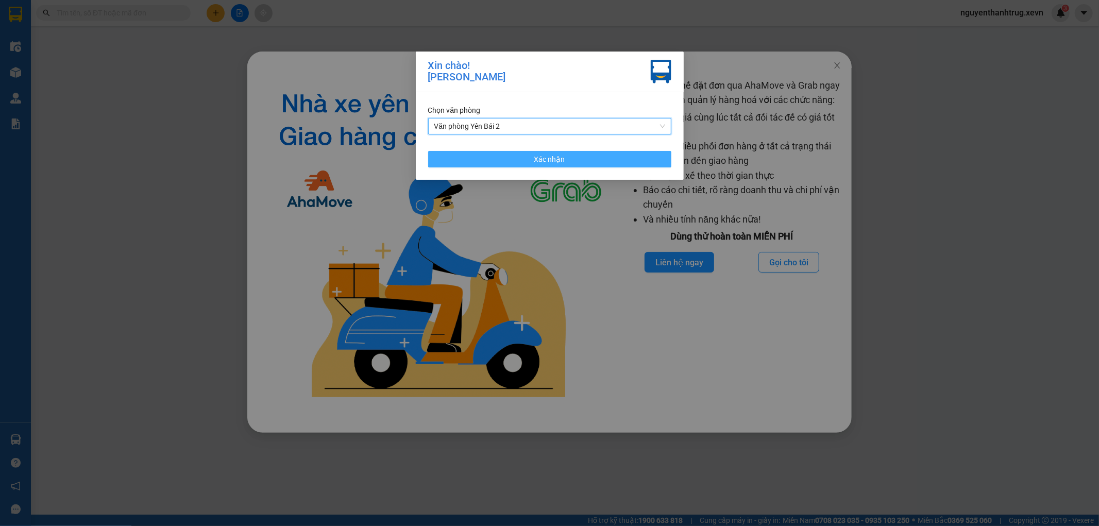
click at [503, 166] on button "Xác nhận" at bounding box center [549, 159] width 243 height 16
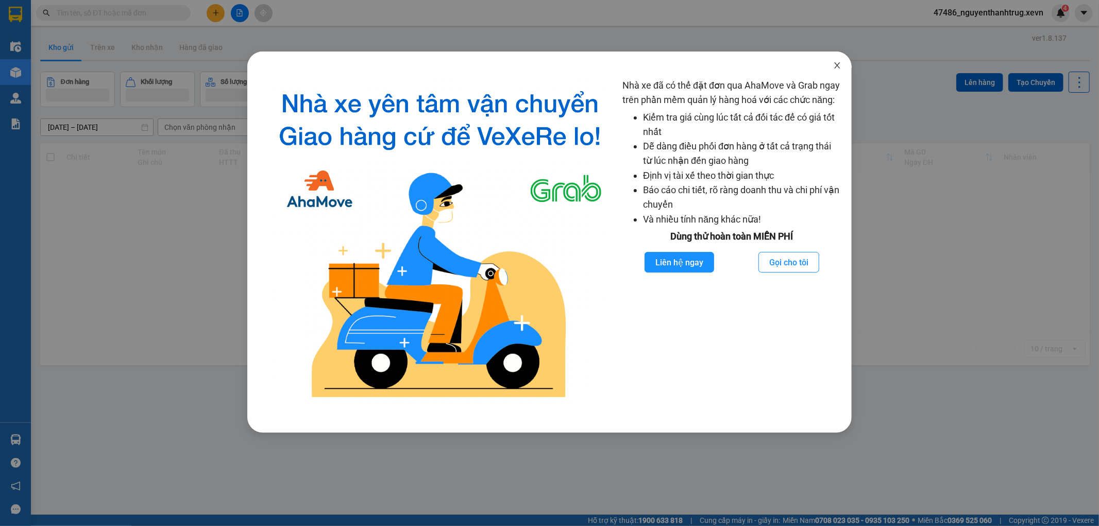
click at [833, 66] on icon "close" at bounding box center [837, 65] width 8 height 8
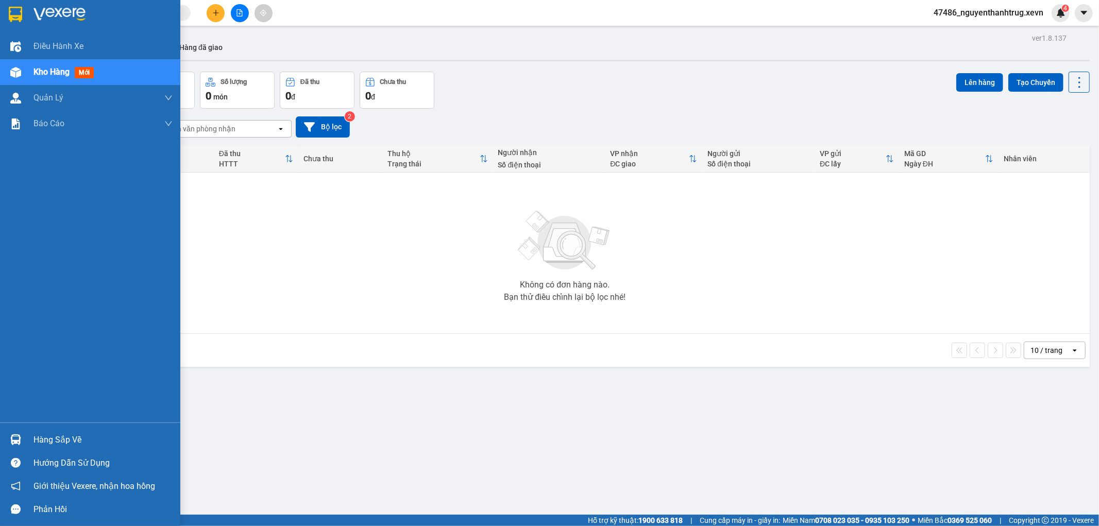
drag, startPoint x: 9, startPoint y: 440, endPoint x: 44, endPoint y: 446, distance: 35.6
click at [11, 439] on div at bounding box center [16, 440] width 18 height 18
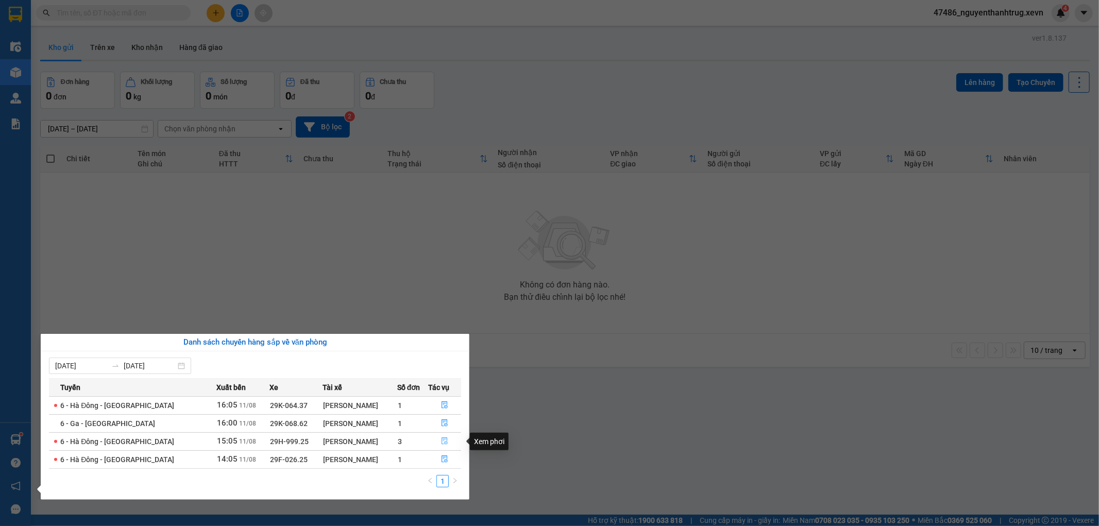
click at [445, 442] on icon "file-done" at bounding box center [445, 440] width 6 height 7
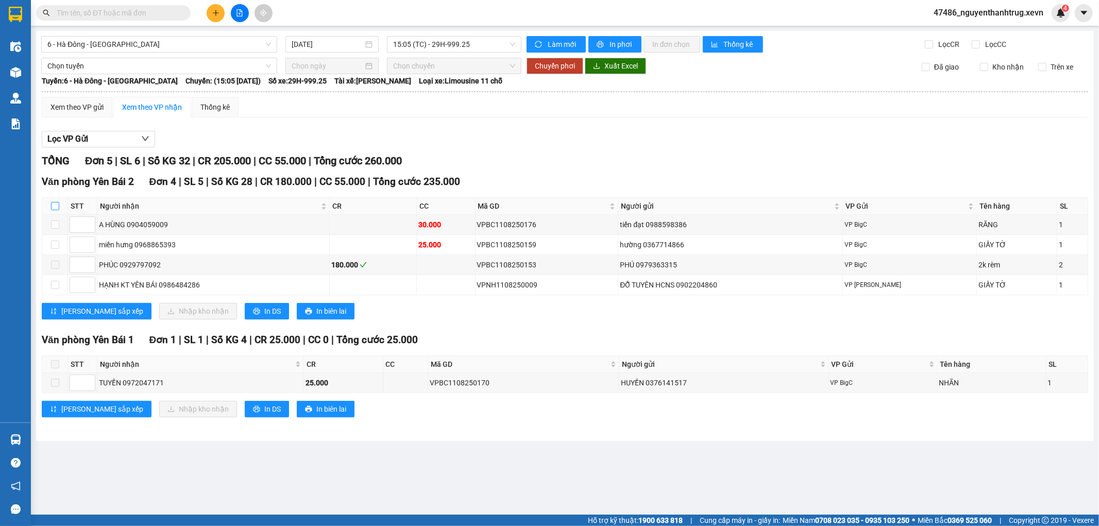
click at [58, 209] on input "checkbox" at bounding box center [55, 206] width 8 height 8
checkbox input "true"
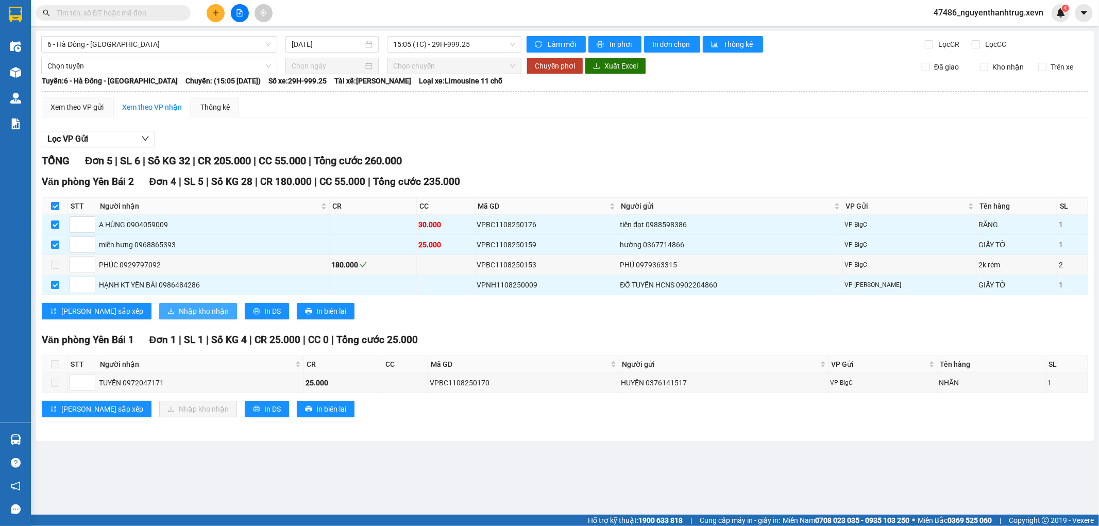
drag, startPoint x: 155, startPoint y: 313, endPoint x: 165, endPoint y: 314, distance: 10.4
click at [179, 313] on span "Nhập kho nhận" at bounding box center [204, 310] width 50 height 11
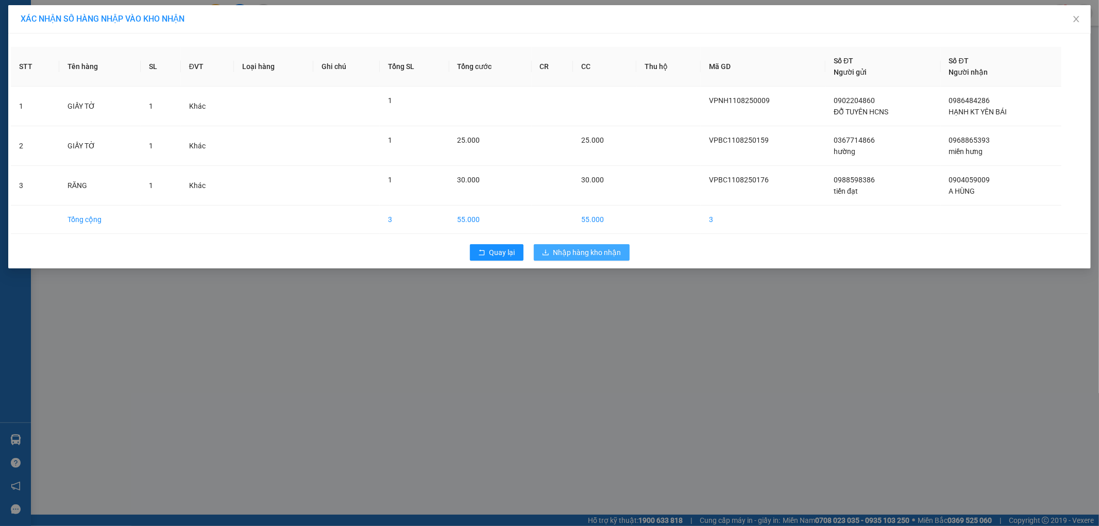
click at [621, 249] on button "Nhập hàng kho nhận" at bounding box center [582, 252] width 96 height 16
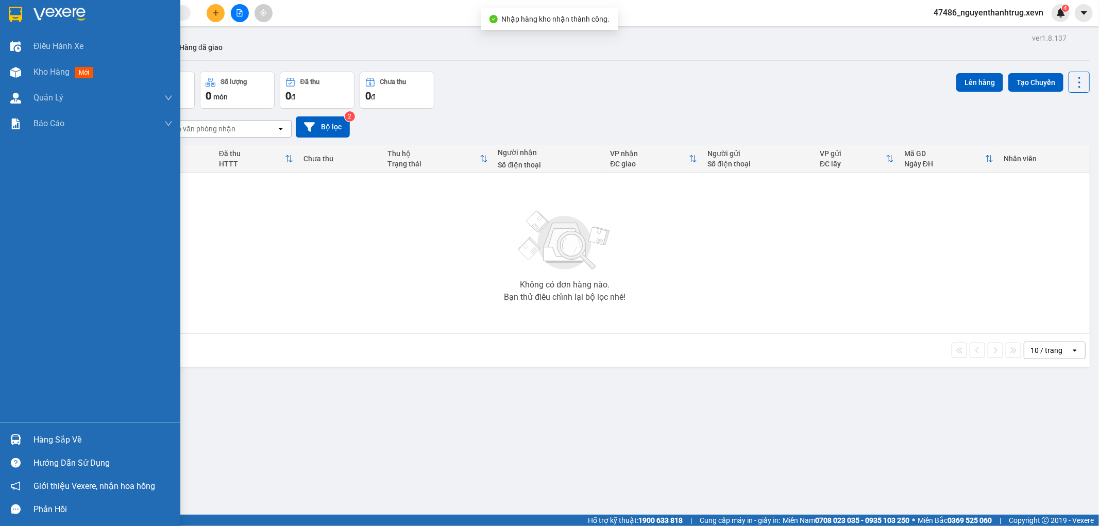
click at [16, 431] on div at bounding box center [16, 440] width 18 height 18
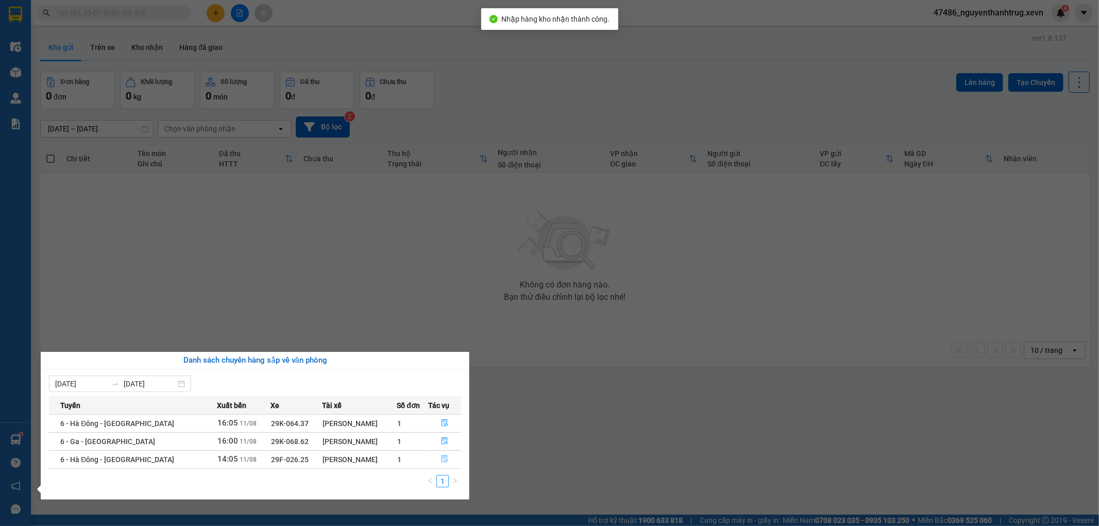
click at [438, 464] on button "button" at bounding box center [445, 459] width 32 height 16
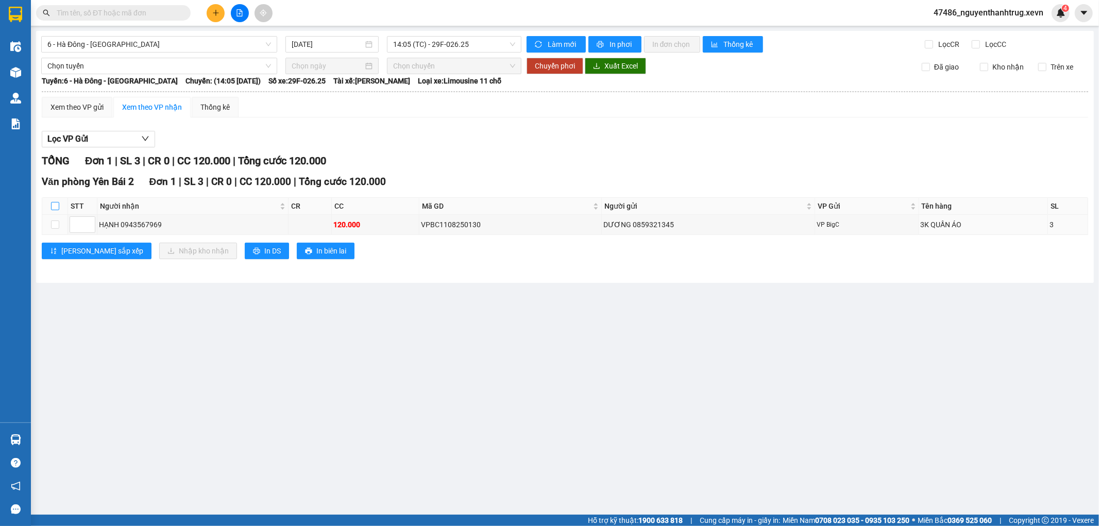
click at [55, 211] on label at bounding box center [55, 205] width 8 height 11
click at [55, 210] on input "checkbox" at bounding box center [55, 206] width 8 height 8
checkbox input "true"
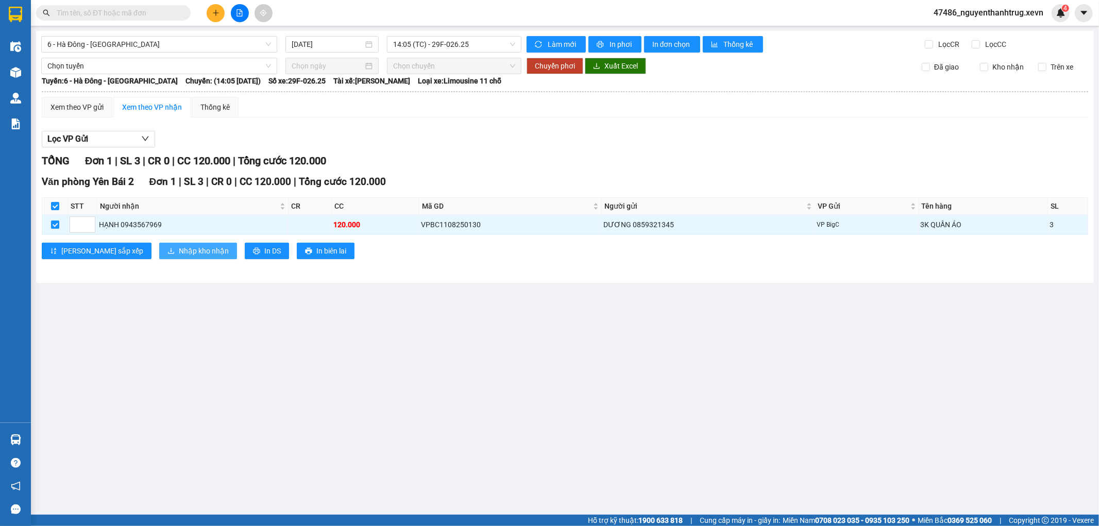
click at [159, 253] on button "Nhập kho nhận" at bounding box center [198, 251] width 78 height 16
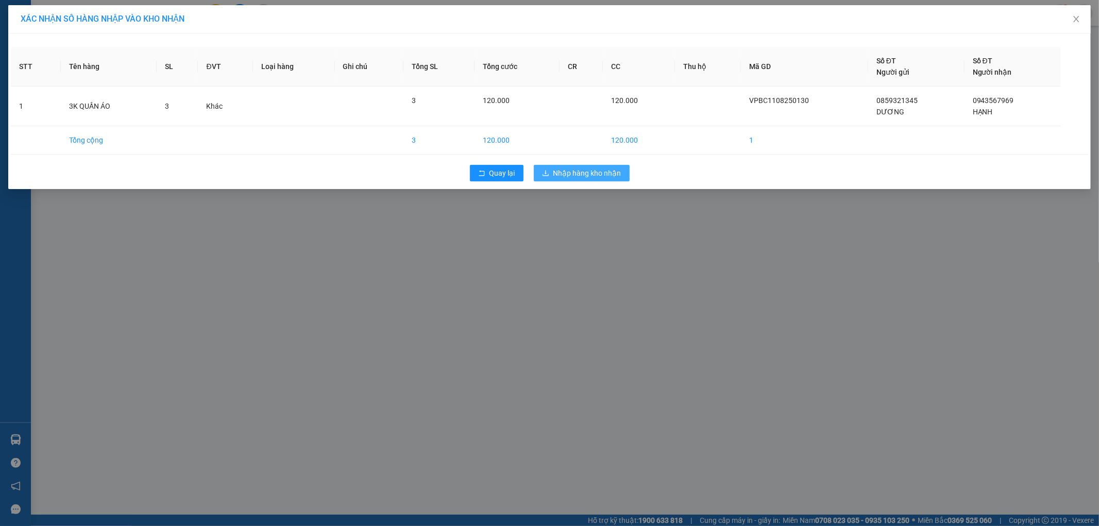
click at [599, 173] on span "Nhập hàng kho nhận" at bounding box center [587, 172] width 68 height 11
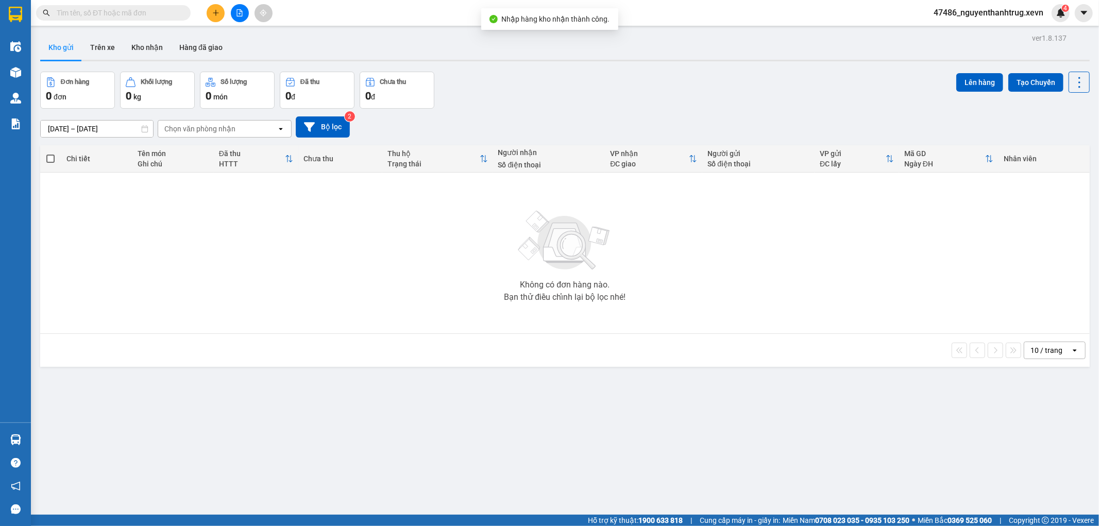
click at [31, 436] on main "ver 1.8.137 Kho gửi Trên xe Kho nhận Hàng đã giao Đơn hàng 0 đơn Khối lượng 0 k…" at bounding box center [549, 257] width 1099 height 515
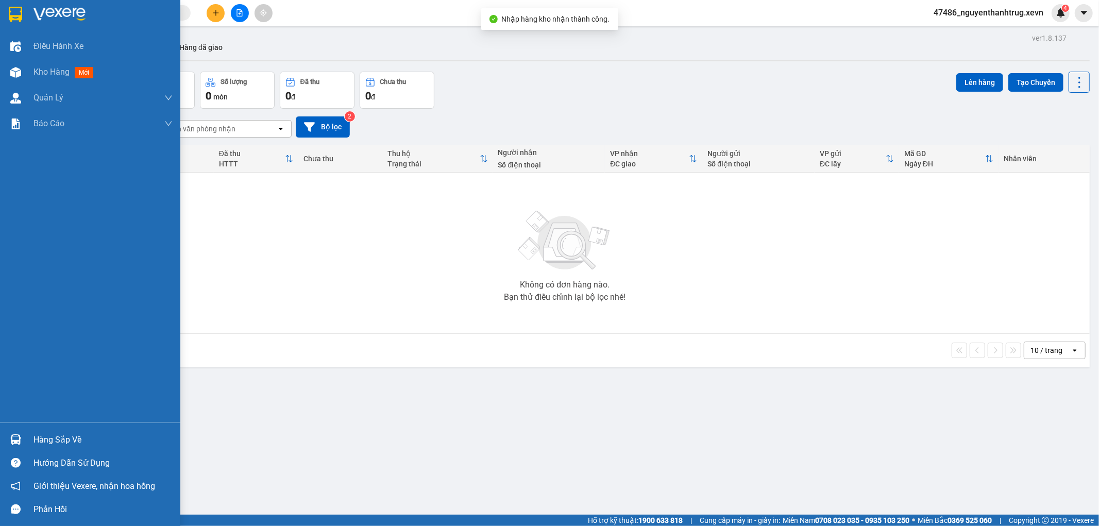
click at [19, 431] on div at bounding box center [16, 440] width 18 height 18
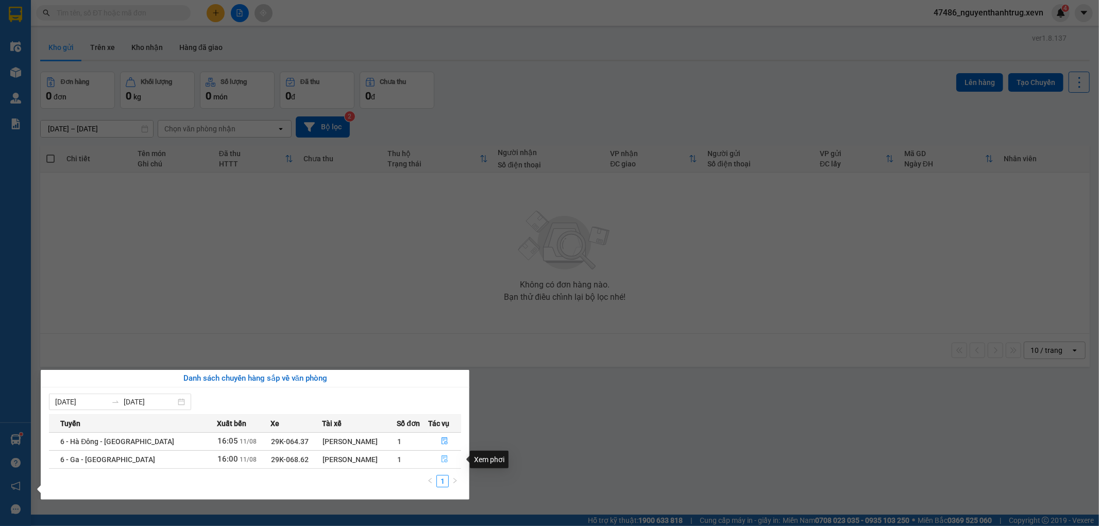
drag, startPoint x: 450, startPoint y: 459, endPoint x: 443, endPoint y: 459, distance: 6.7
click at [450, 459] on button "button" at bounding box center [445, 459] width 32 height 16
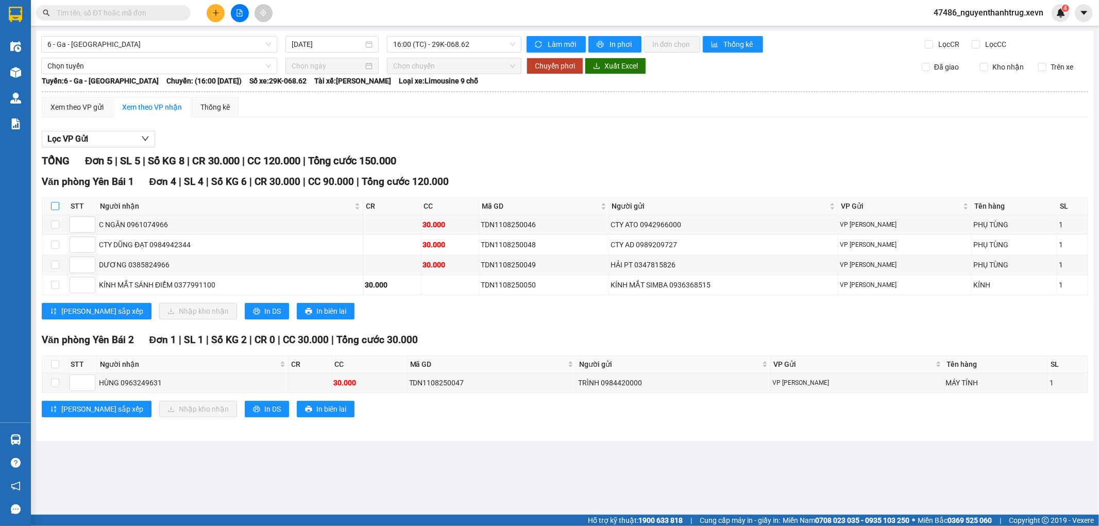
click at [58, 207] on input "checkbox" at bounding box center [55, 206] width 8 height 8
checkbox input "true"
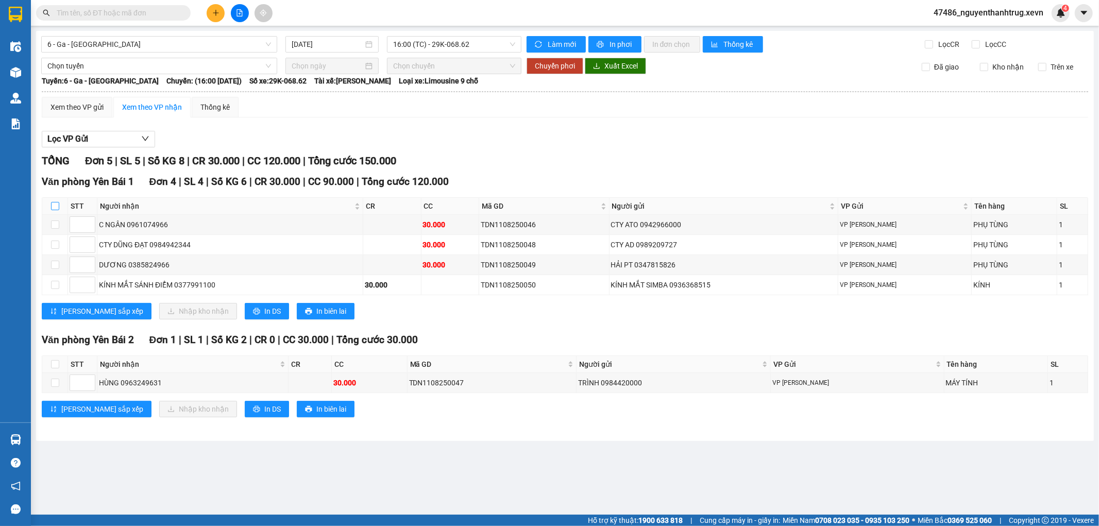
checkbox input "true"
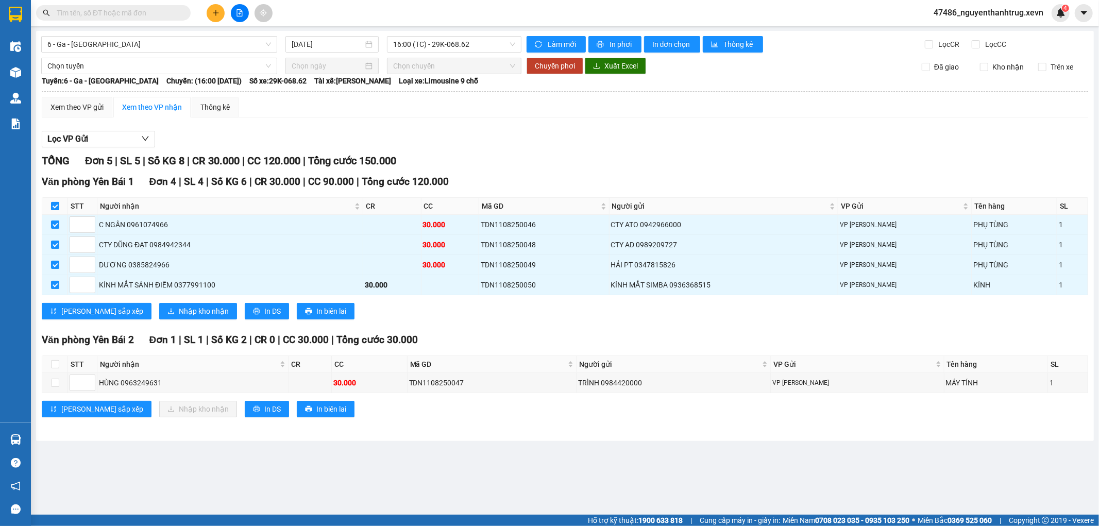
click at [56, 206] on input "checkbox" at bounding box center [55, 206] width 8 height 8
checkbox input "false"
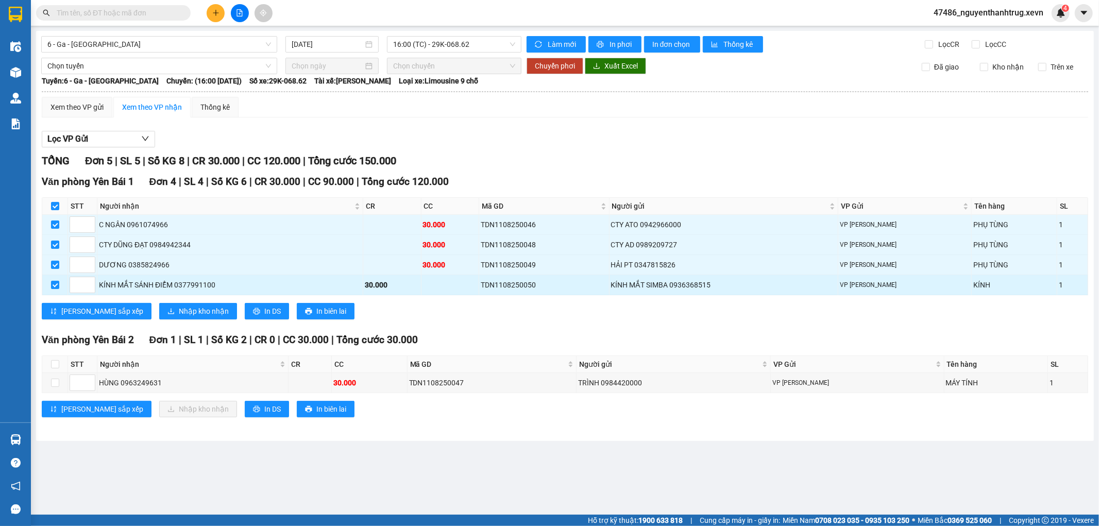
checkbox input "false"
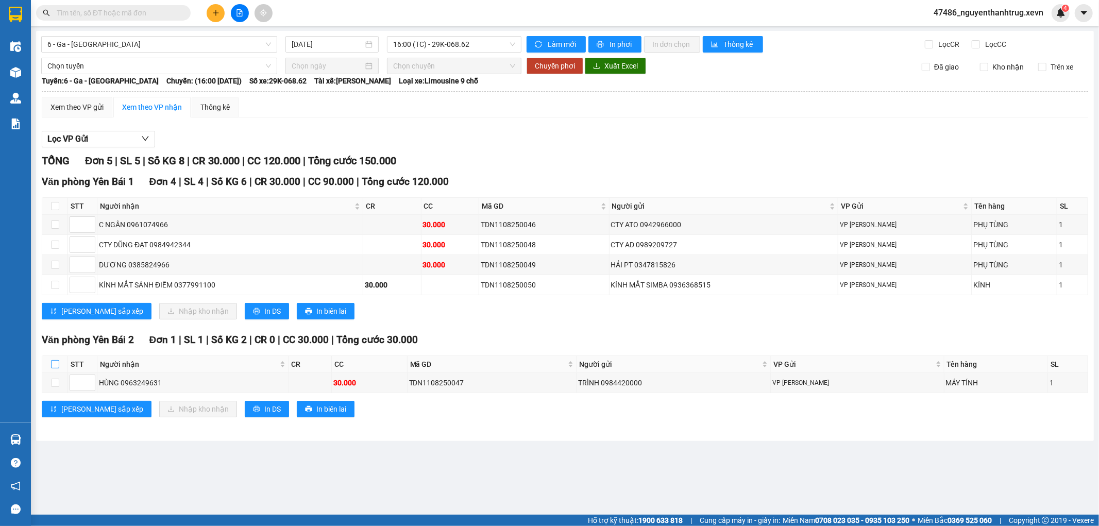
click at [54, 367] on input "checkbox" at bounding box center [55, 364] width 8 height 8
checkbox input "true"
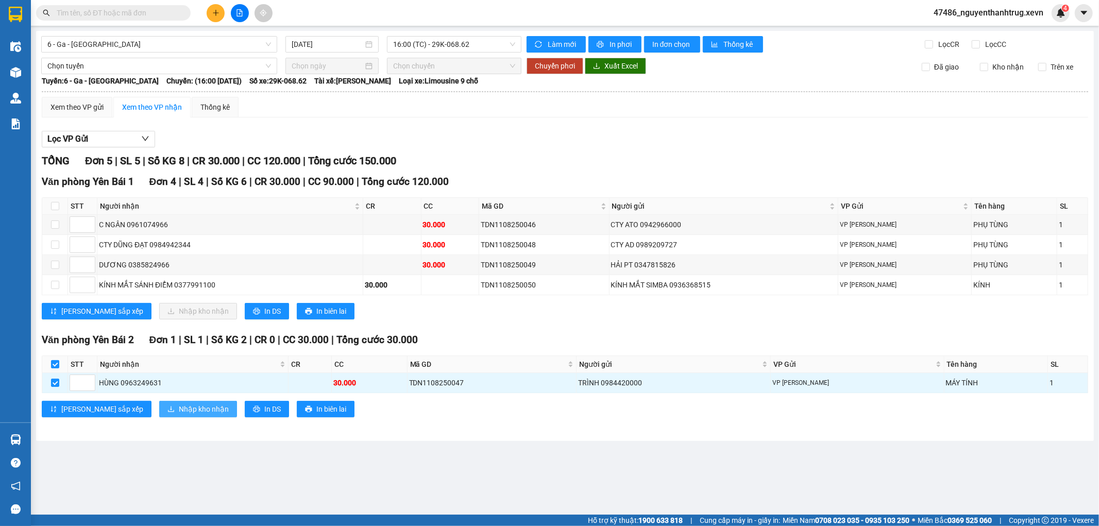
click at [179, 414] on span "Nhập kho nhận" at bounding box center [204, 408] width 50 height 11
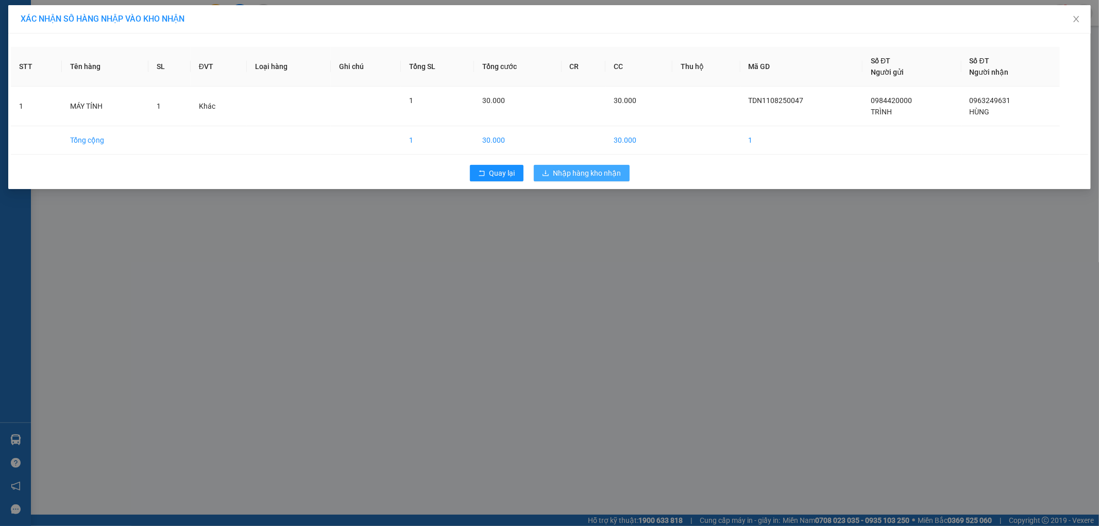
click at [575, 177] on span "Nhập hàng kho nhận" at bounding box center [587, 172] width 68 height 11
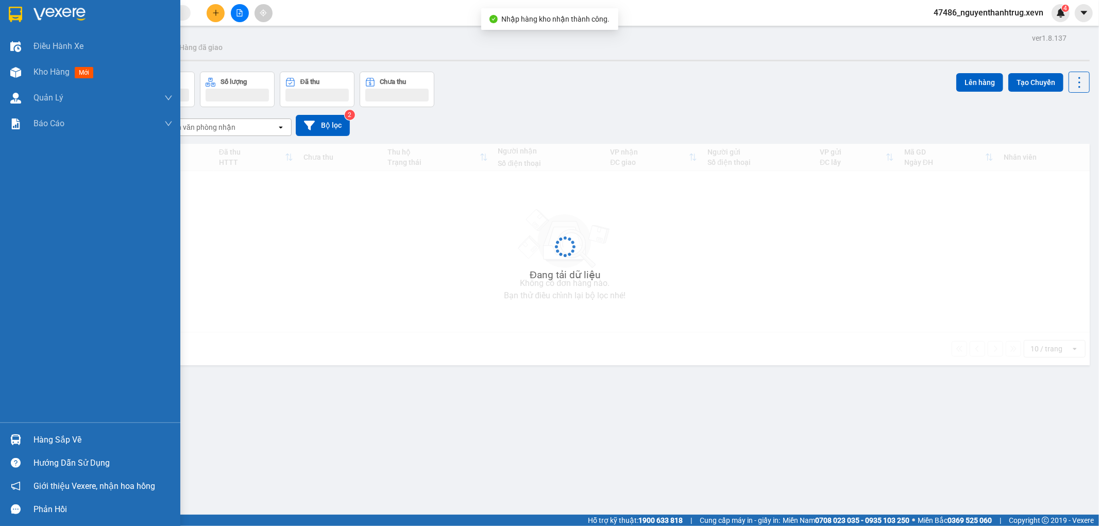
click at [22, 431] on div at bounding box center [16, 440] width 18 height 18
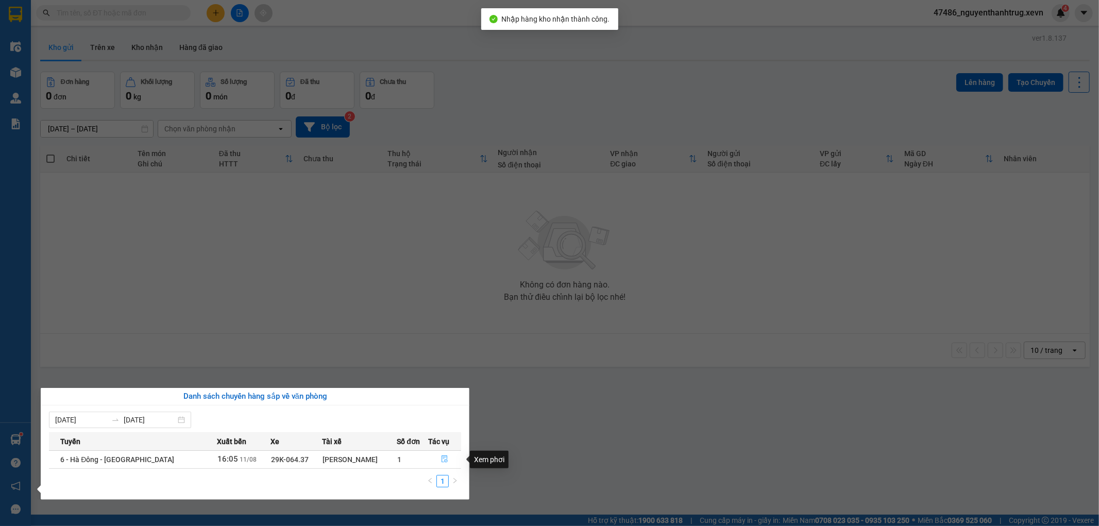
click at [446, 456] on button "button" at bounding box center [445, 459] width 32 height 16
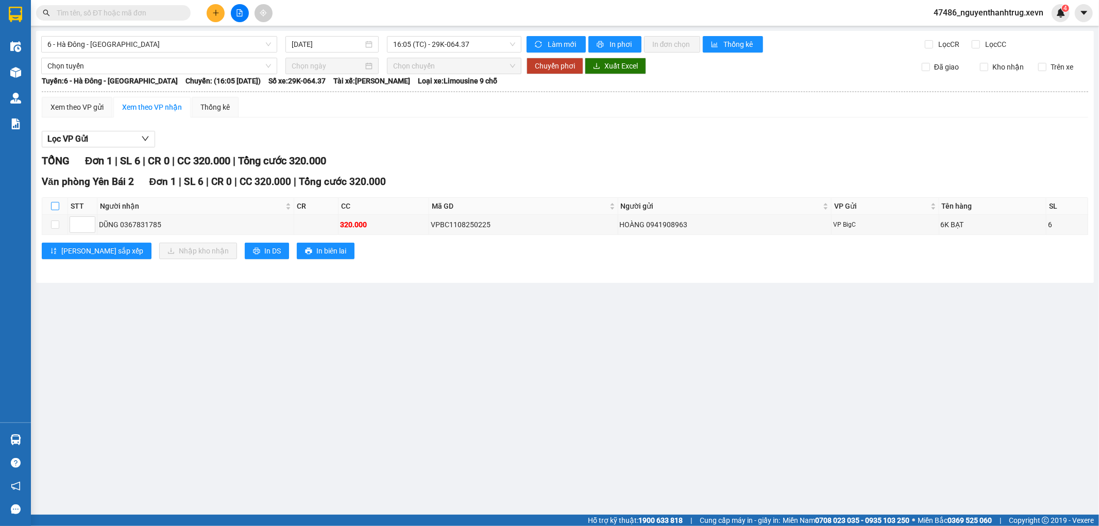
click at [58, 206] on input "checkbox" at bounding box center [55, 206] width 8 height 8
checkbox input "true"
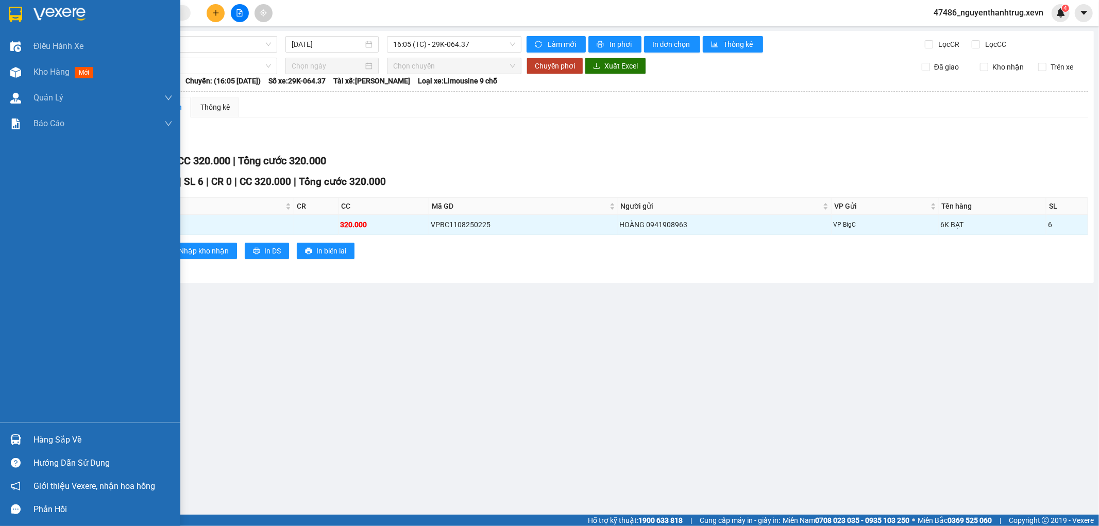
click at [18, 446] on div at bounding box center [16, 440] width 18 height 18
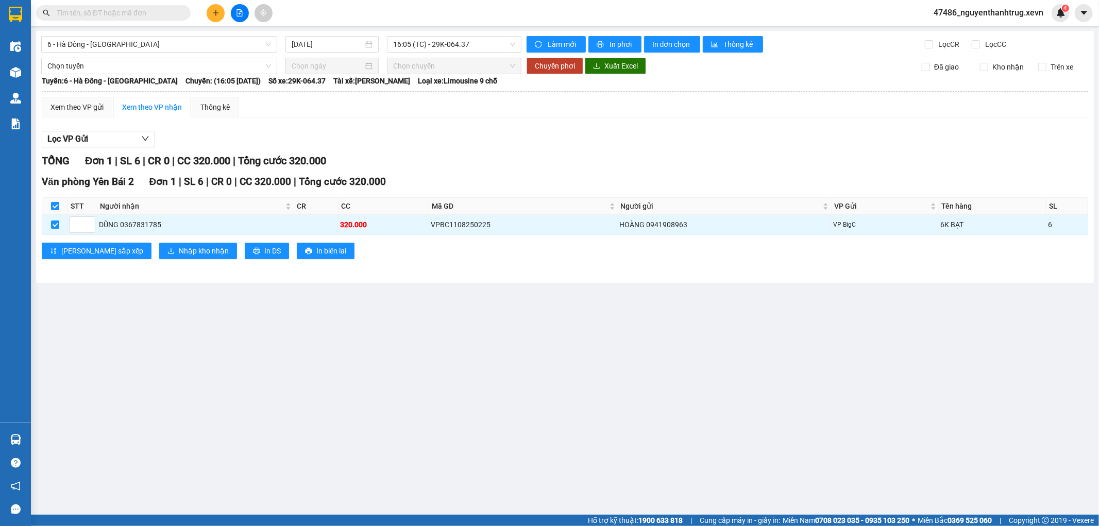
drag, startPoint x: 544, startPoint y: 374, endPoint x: 542, endPoint y: 356, distance: 18.2
click at [544, 369] on section "Kết quả tìm kiếm ( 0 ) Bộ lọc No Data 47486_nguyenthanhtrug.xevn 4 Điều hành xe…" at bounding box center [549, 263] width 1099 height 526
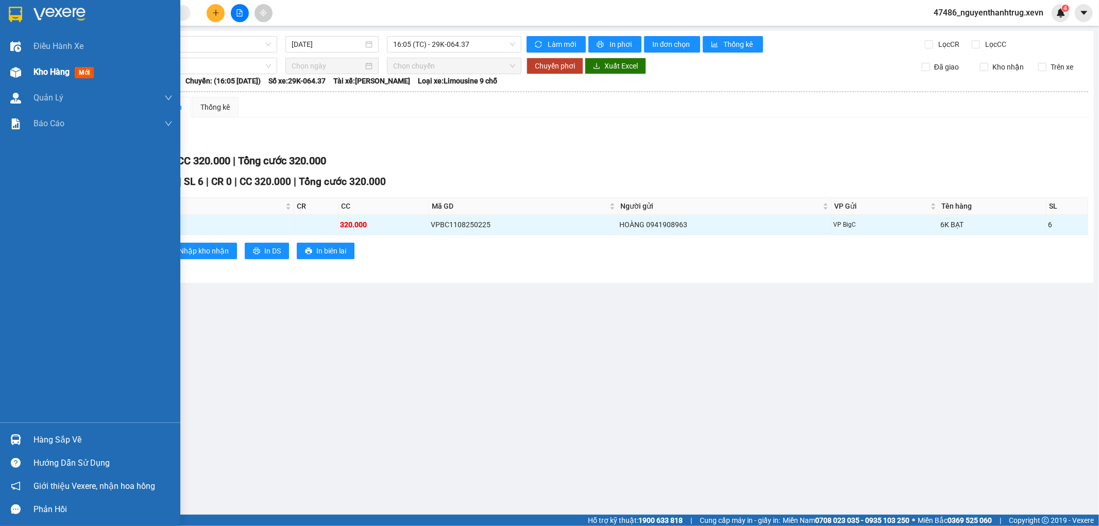
click at [13, 76] on img at bounding box center [15, 72] width 11 height 11
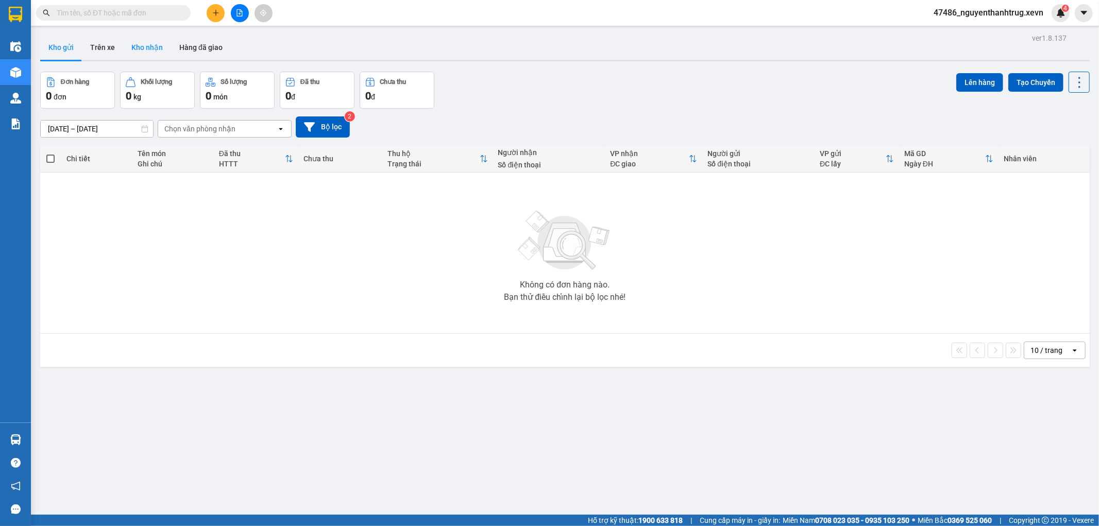
click at [146, 52] on button "Kho nhận" at bounding box center [147, 47] width 48 height 25
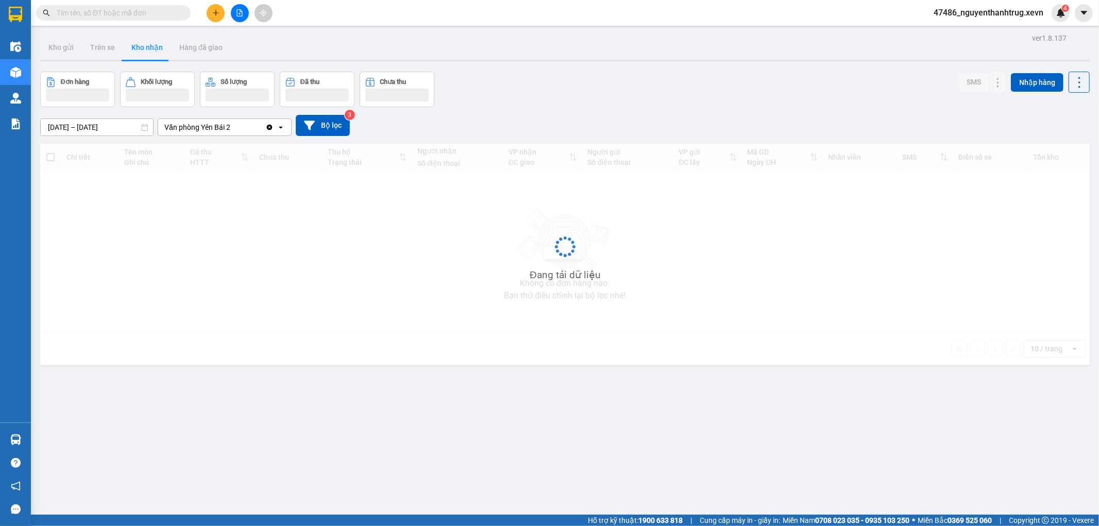
click at [146, 52] on button "Kho nhận" at bounding box center [147, 47] width 48 height 25
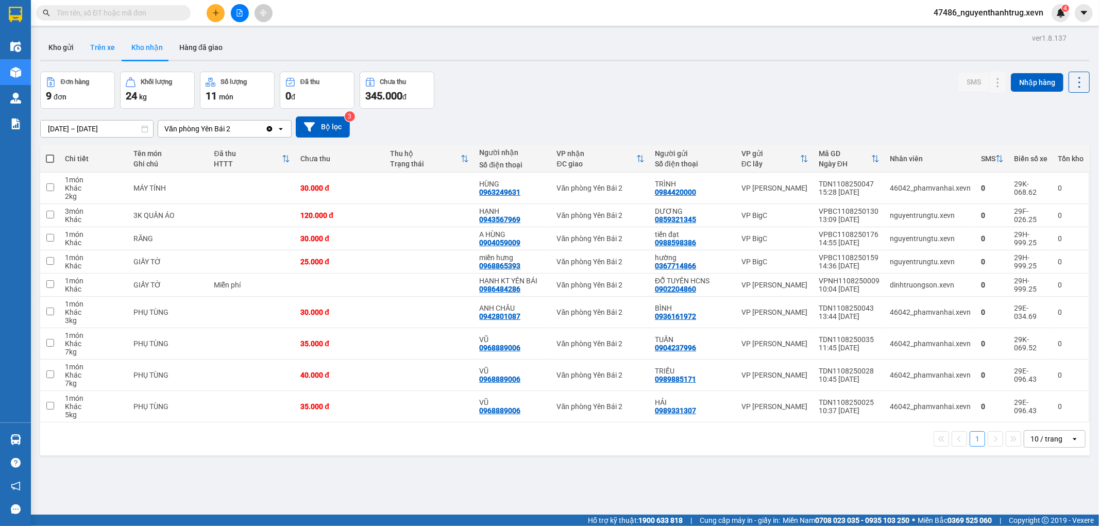
click at [112, 50] on button "Trên xe" at bounding box center [102, 47] width 41 height 25
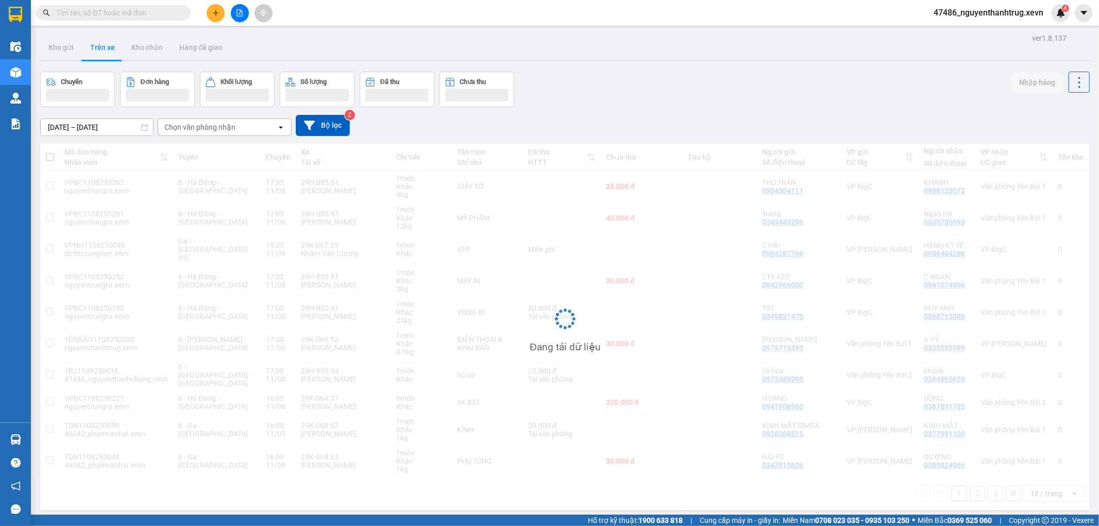
click at [986, 13] on span "47486_nguyenthanhtrug.xevn" at bounding box center [988, 12] width 126 height 13
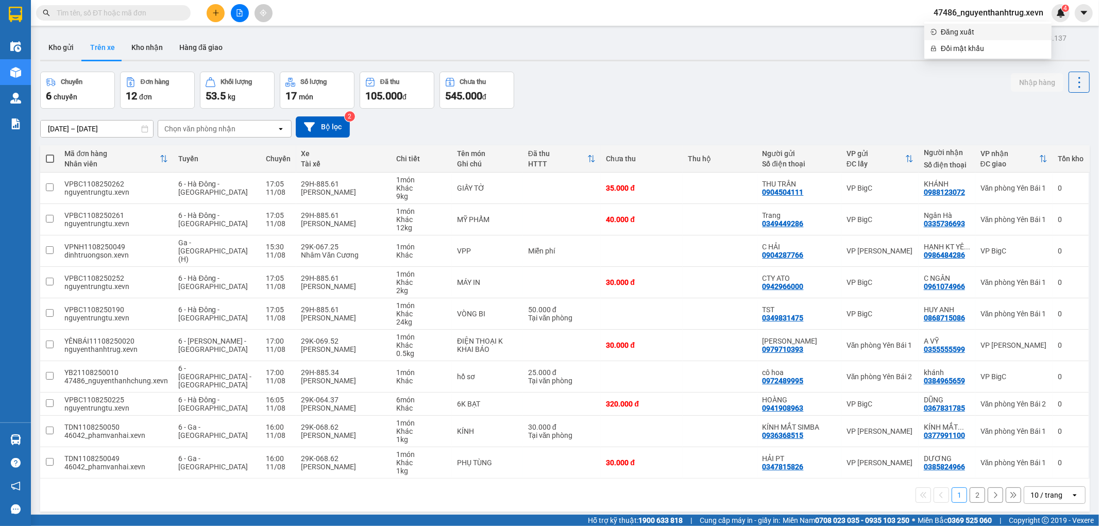
click at [965, 32] on span "Đăng xuất" at bounding box center [993, 31] width 105 height 11
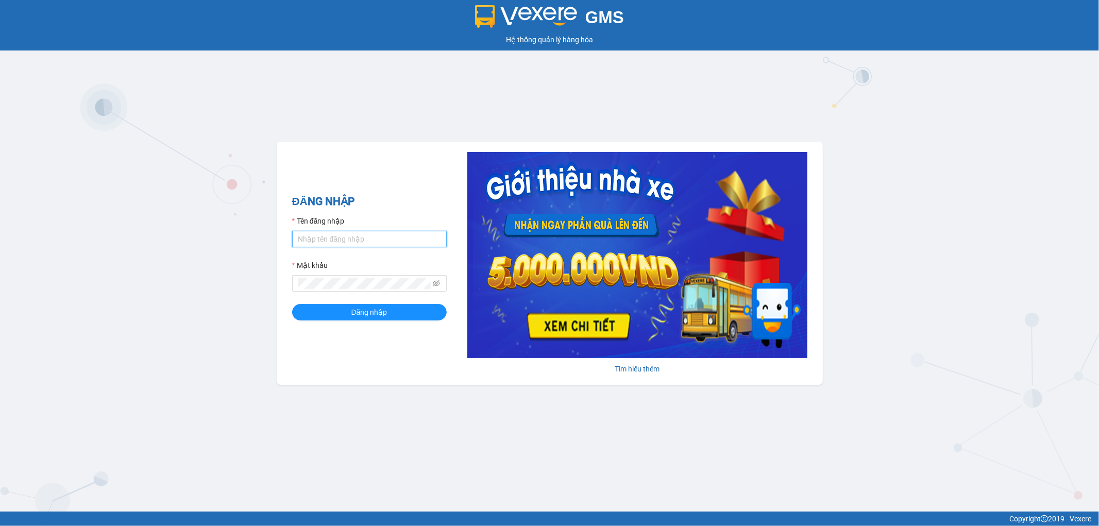
type input "nguyenthanhtrug.xevn"
click at [387, 238] on input "nguyenthanhtrug.xevn" at bounding box center [369, 239] width 155 height 16
click at [404, 160] on div "ĐĂNG NHẬP Tên đăng nhập nguyenthanhtrug.xevn Mật khẩu Đăng nhập Tìm hiểu thêm" at bounding box center [550, 263] width 546 height 243
click at [369, 312] on span "Đăng nhập" at bounding box center [369, 311] width 36 height 11
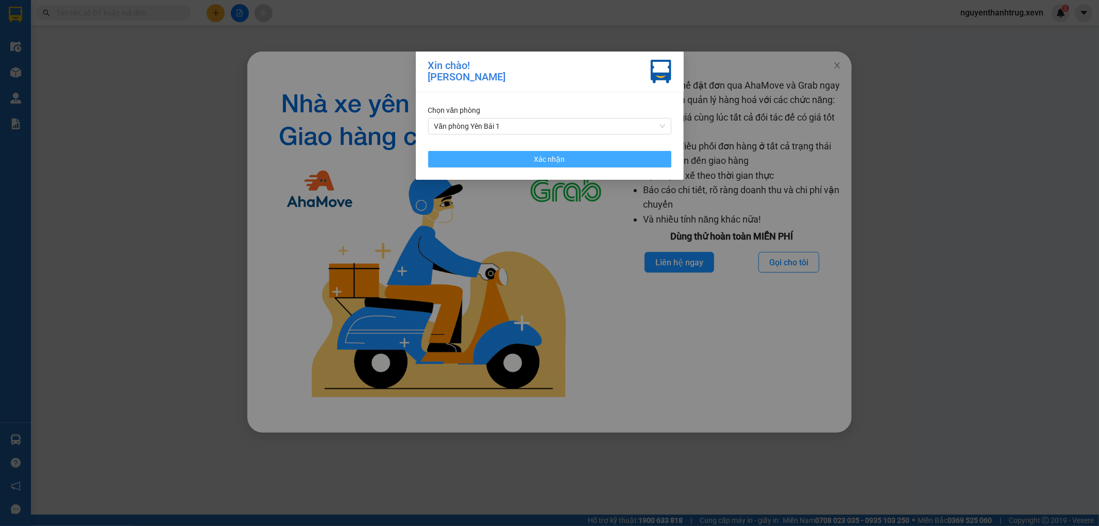
click at [552, 155] on span "Xác nhận" at bounding box center [549, 158] width 31 height 11
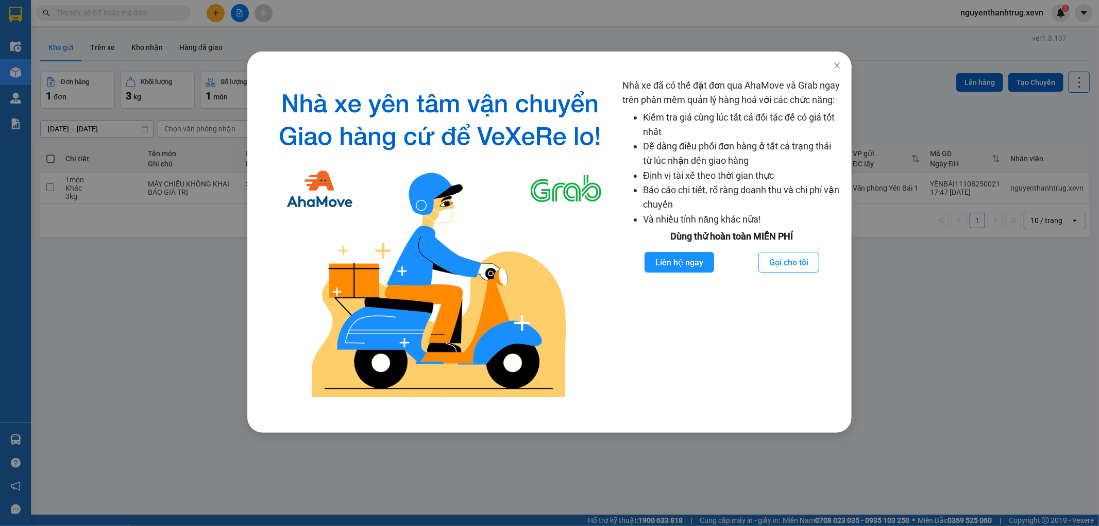
click at [204, 336] on div "Nhà xe đã có thể đặt đơn qua AhaMove và Grab ngay trên phần mềm quản lý hàng ho…" at bounding box center [549, 263] width 1099 height 526
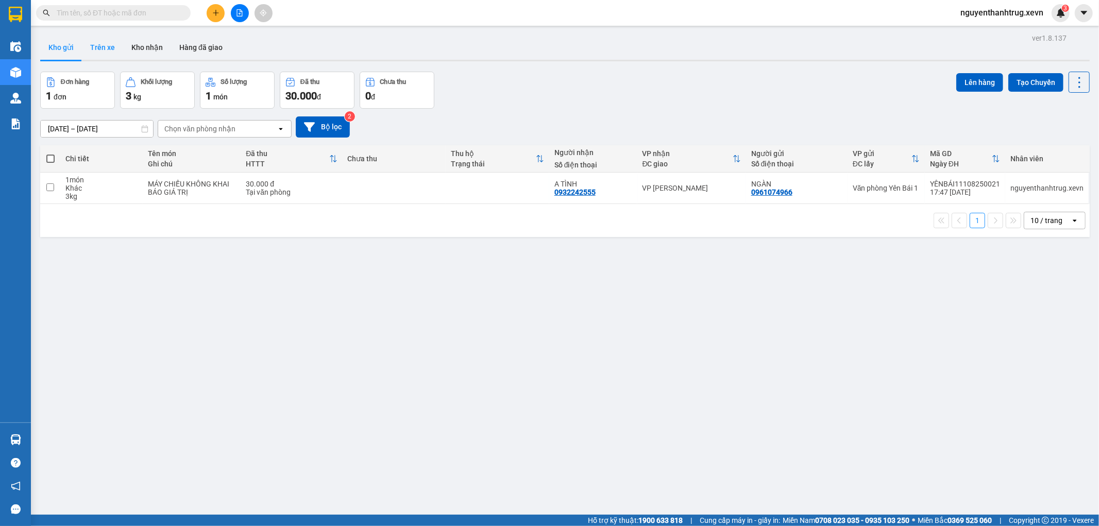
click at [107, 40] on button "Trên xe" at bounding box center [102, 47] width 41 height 25
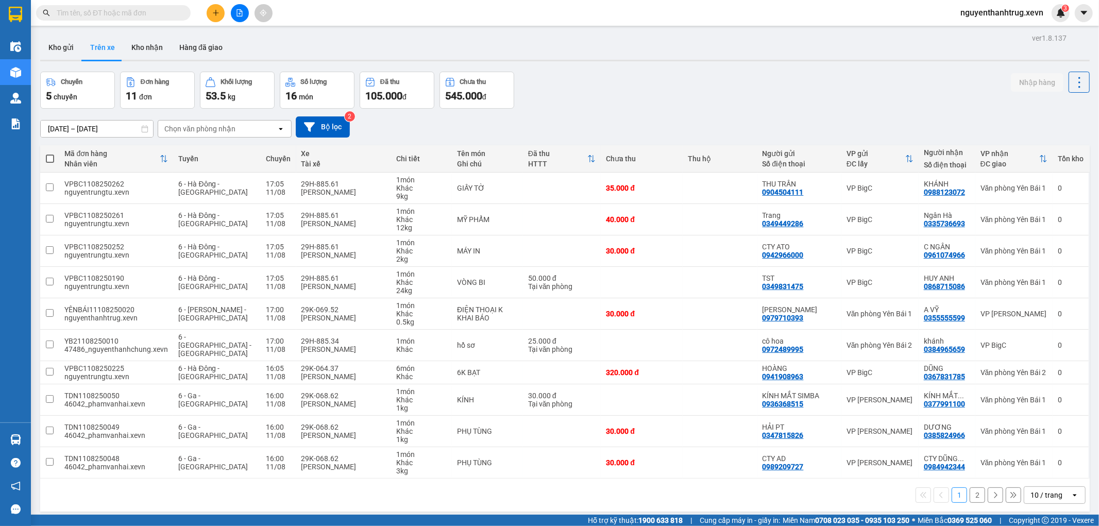
click at [215, 124] on div "Chọn văn phòng nhận" at bounding box center [199, 129] width 71 height 10
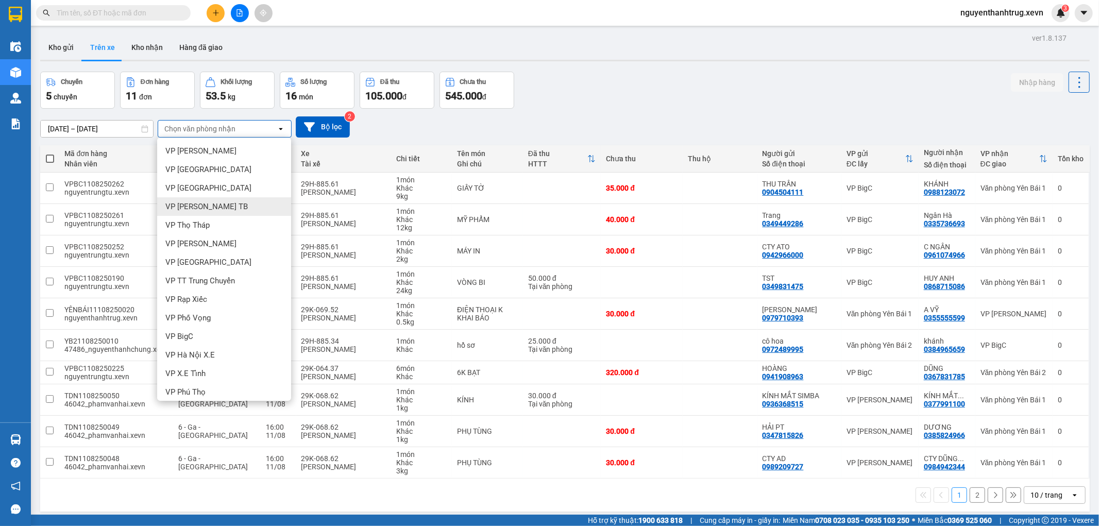
scroll to position [292, 0]
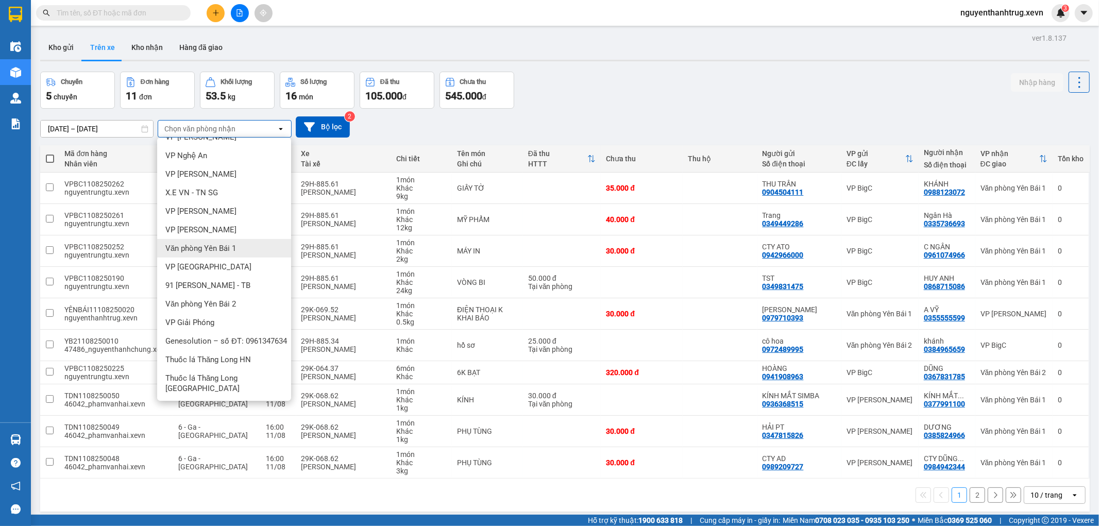
click at [223, 250] on span "Văn phòng Yên Bái 1" at bounding box center [200, 248] width 71 height 10
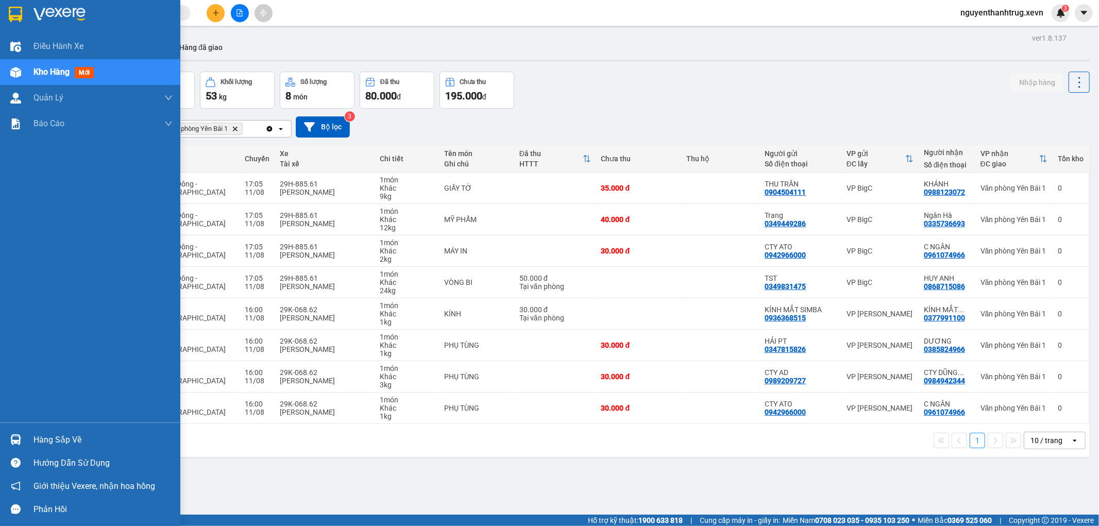
click at [11, 438] on img at bounding box center [15, 439] width 11 height 11
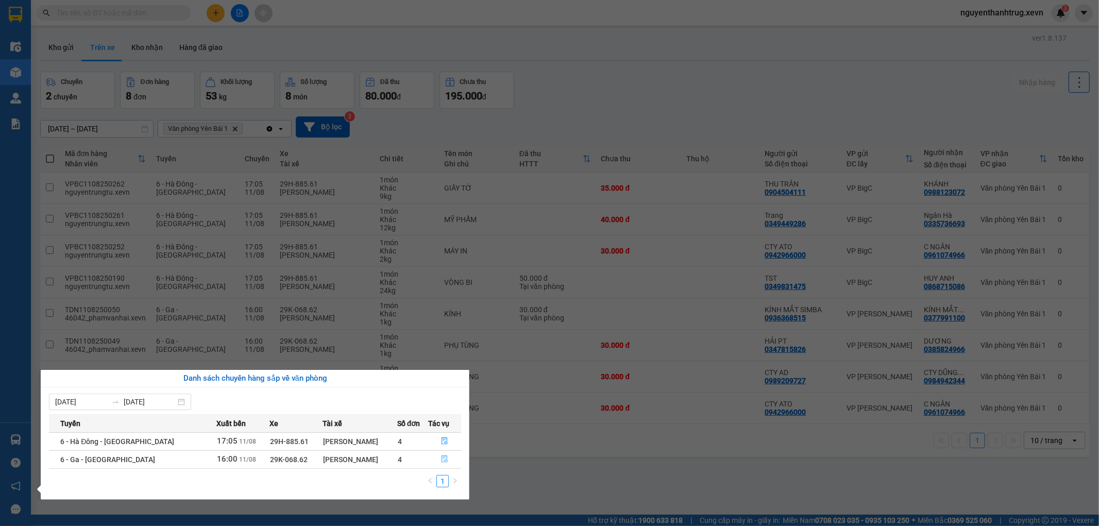
click at [441, 460] on icon "file-done" at bounding box center [444, 458] width 7 height 7
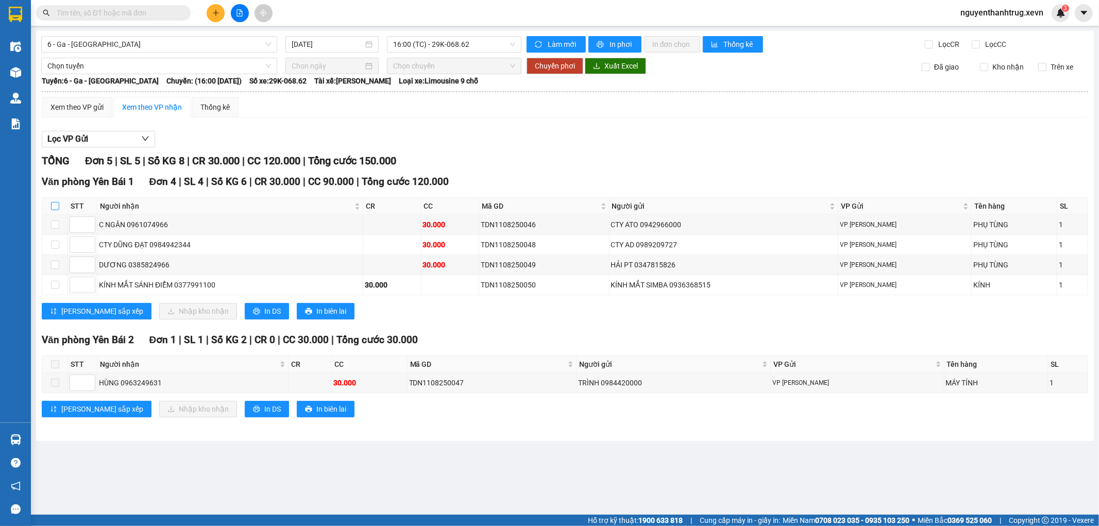
click at [53, 204] on input "checkbox" at bounding box center [55, 206] width 8 height 8
checkbox input "true"
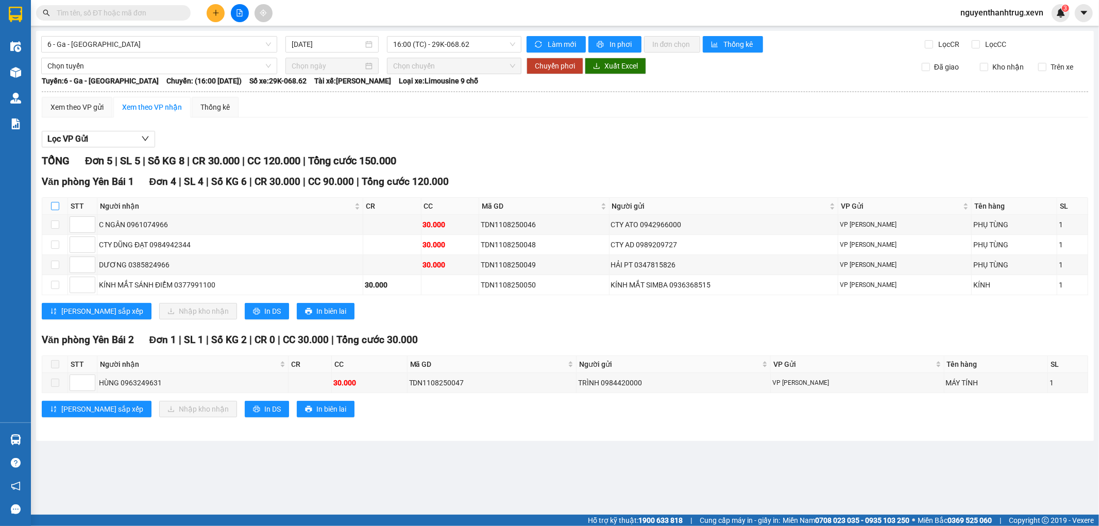
checkbox input "true"
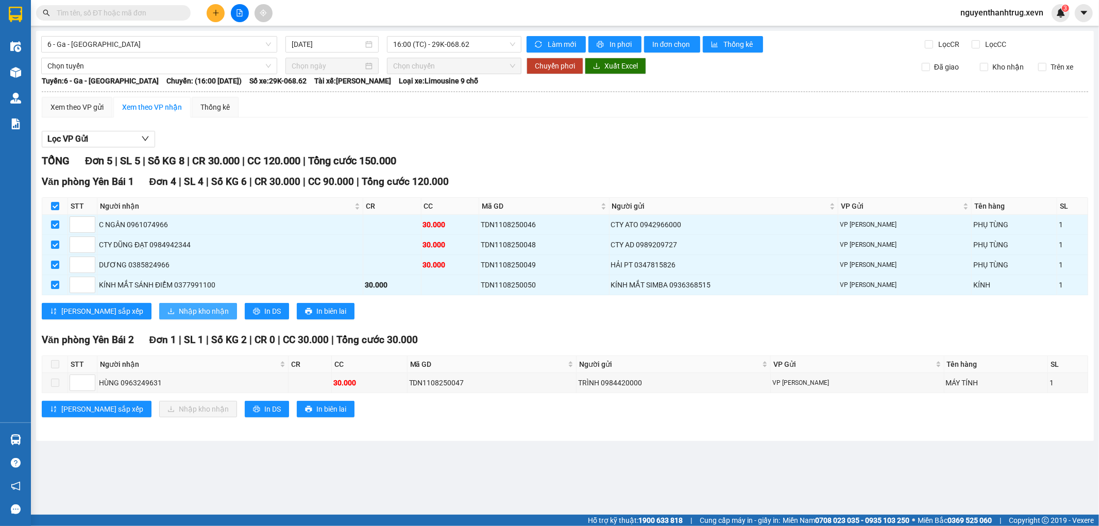
click at [179, 317] on span "Nhập kho nhận" at bounding box center [204, 310] width 50 height 11
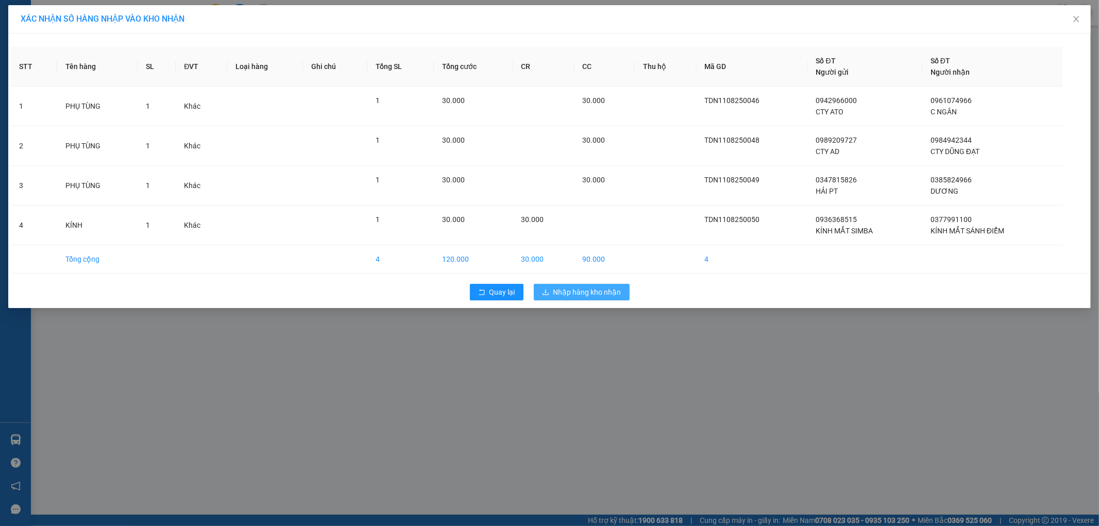
click at [582, 293] on span "Nhập hàng kho nhận" at bounding box center [587, 291] width 68 height 11
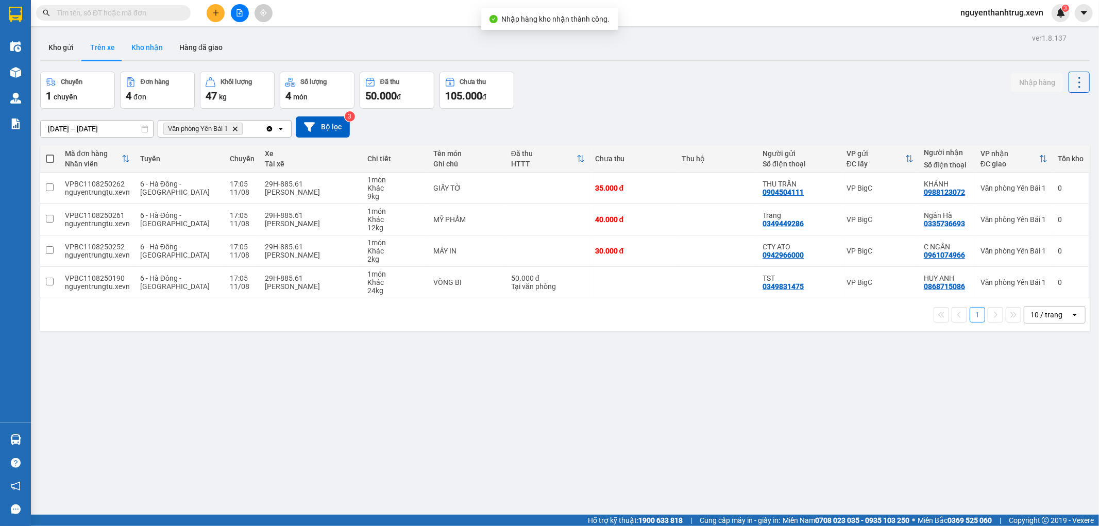
click at [145, 47] on button "Kho nhận" at bounding box center [147, 47] width 48 height 25
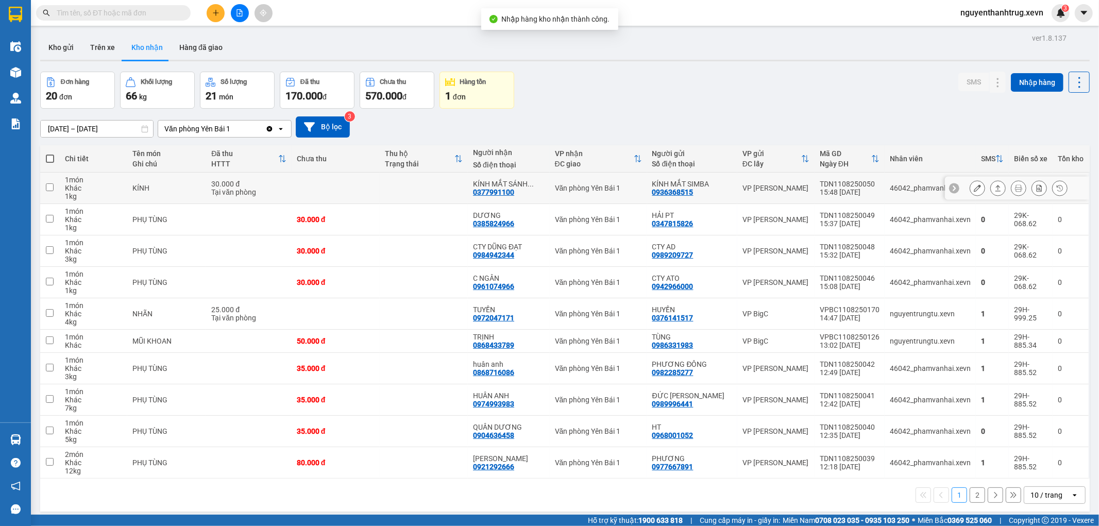
drag, startPoint x: 454, startPoint y: 189, endPoint x: 456, endPoint y: 220, distance: 31.0
click at [454, 192] on td at bounding box center [424, 188] width 88 height 31
checkbox input "true"
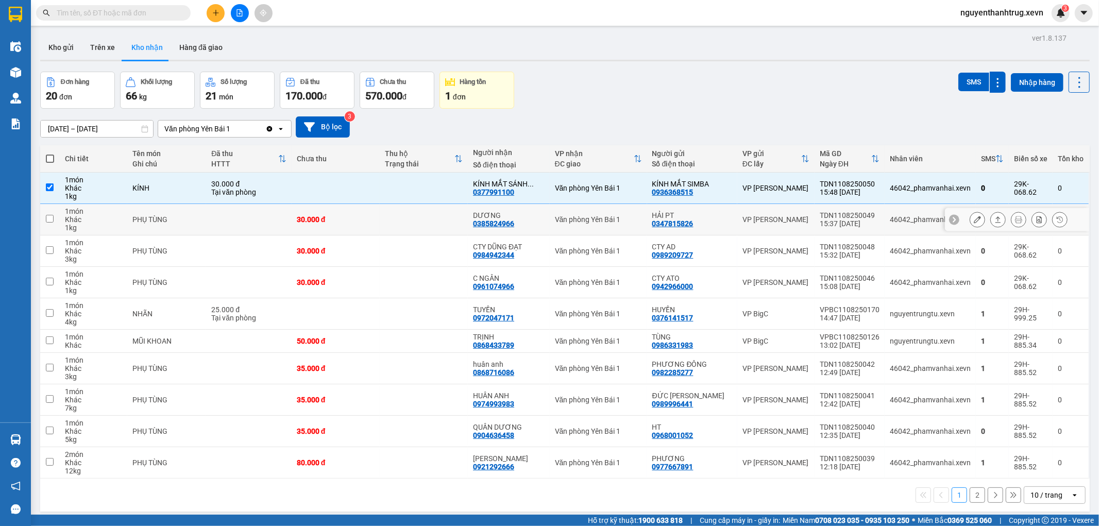
click at [456, 224] on td at bounding box center [424, 219] width 88 height 31
checkbox input "true"
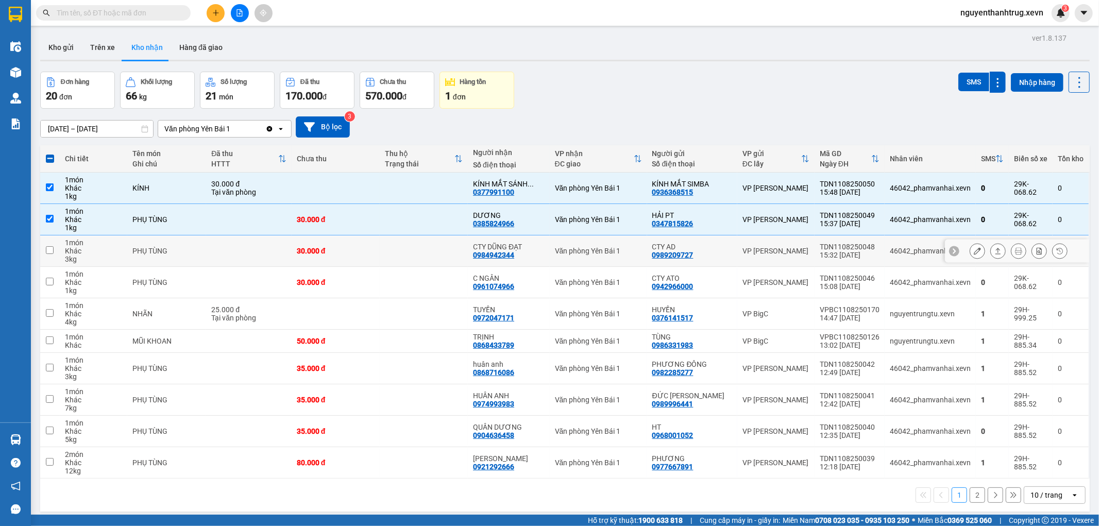
click at [462, 250] on td at bounding box center [424, 250] width 88 height 31
checkbox input "true"
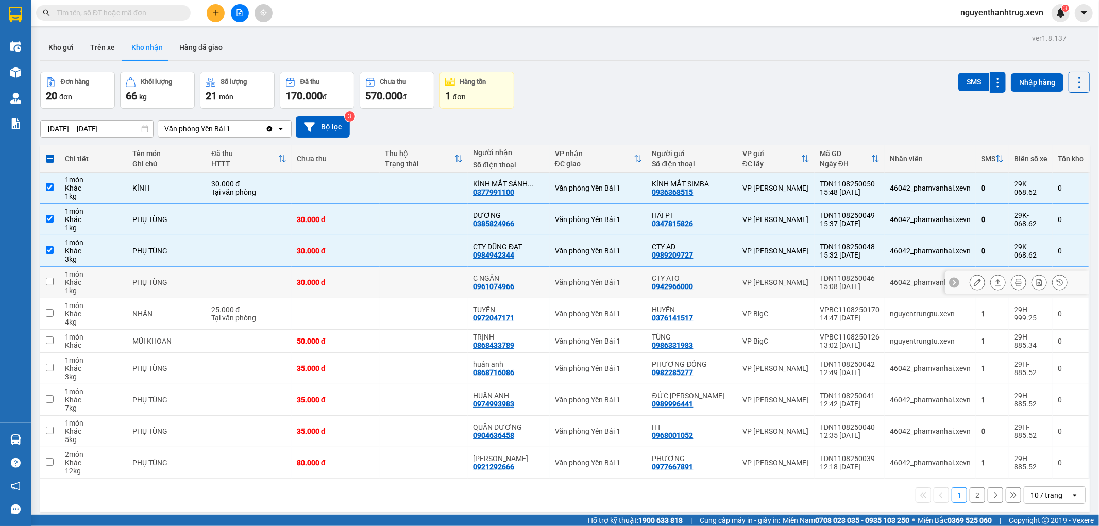
click at [461, 281] on td at bounding box center [424, 282] width 88 height 31
checkbox input "true"
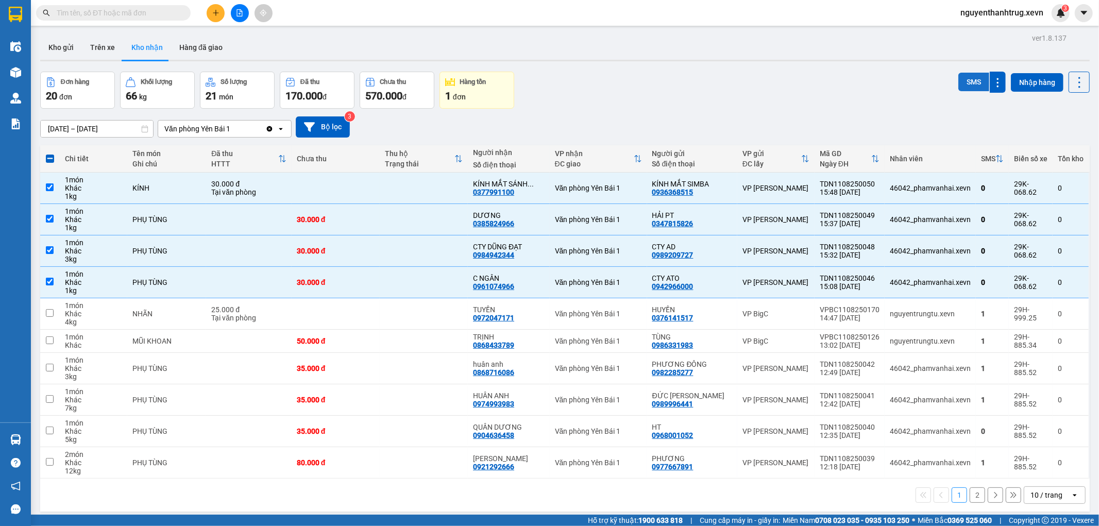
click at [971, 76] on button "SMS" at bounding box center [973, 82] width 31 height 19
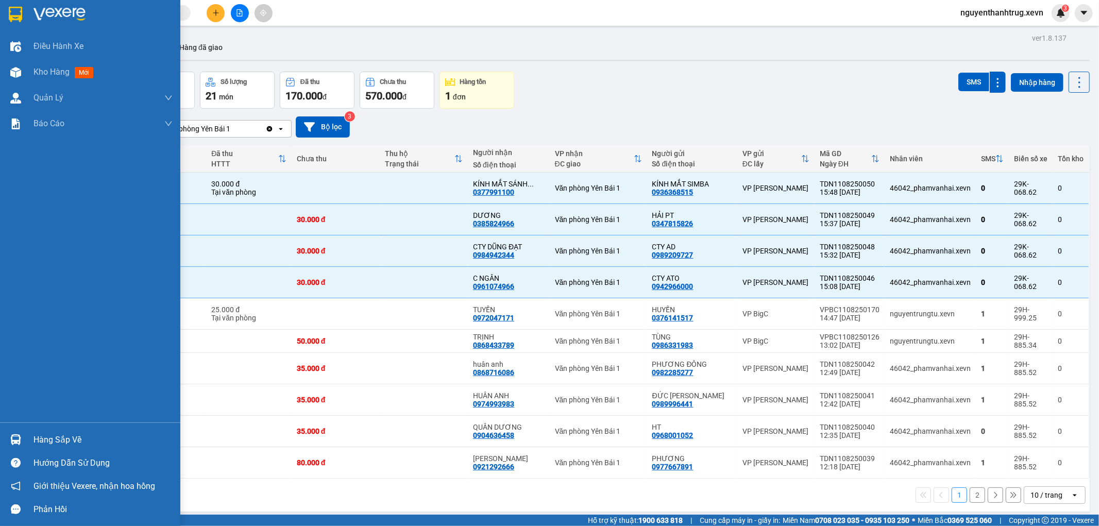
click at [39, 433] on div "Hàng sắp về" at bounding box center [102, 439] width 139 height 15
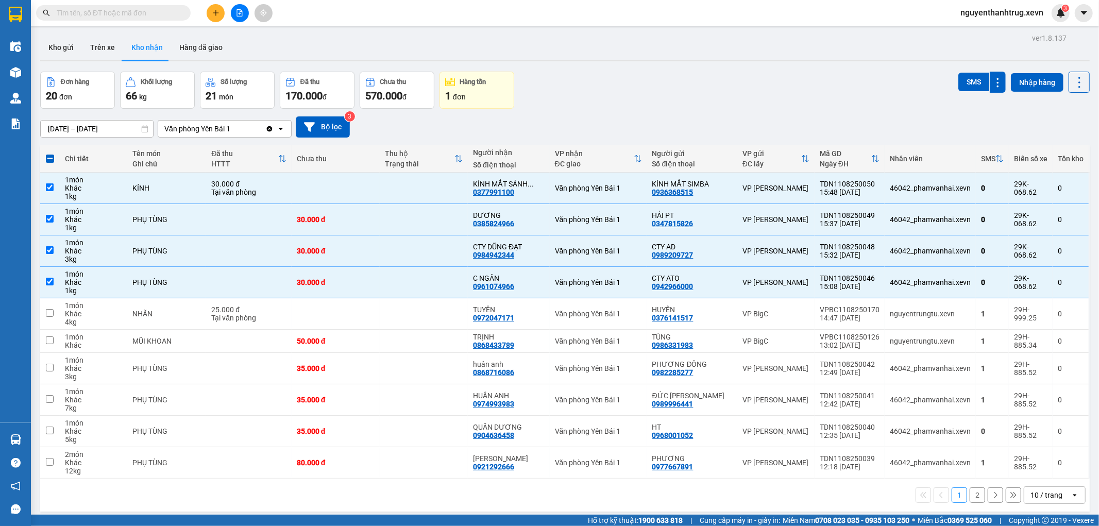
click at [630, 99] on section "Kết quả tìm kiếm ( 0 ) Bộ lọc No Data nguyenthanhtrug.xevn 3 Điều hành xe Kho h…" at bounding box center [549, 263] width 1099 height 526
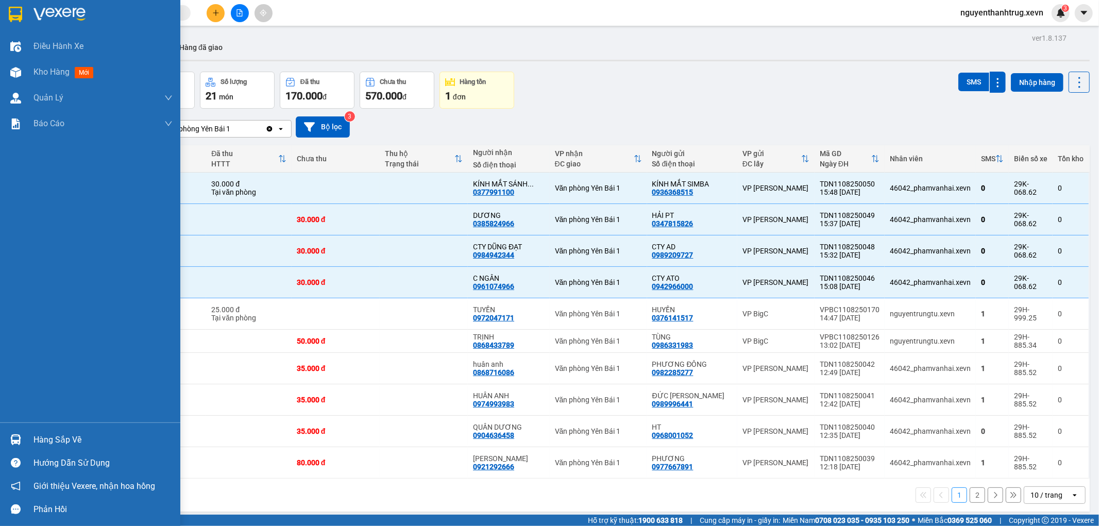
click at [23, 440] on div at bounding box center [16, 440] width 18 height 18
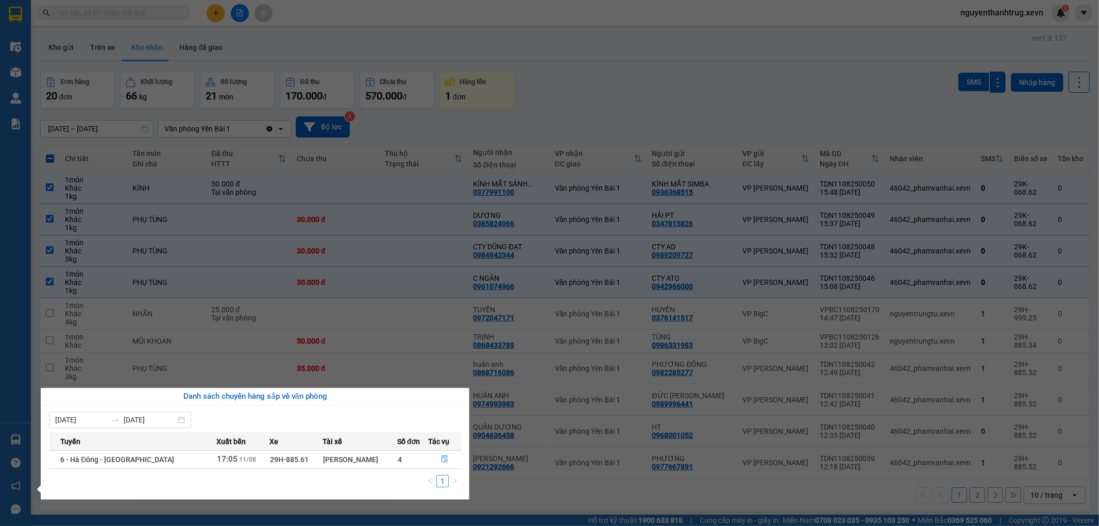
click at [660, 86] on section "Kết quả tìm kiếm ( 0 ) Bộ lọc No Data nguyenthanhtrug.xevn 3 Điều hành xe Kho h…" at bounding box center [549, 263] width 1099 height 526
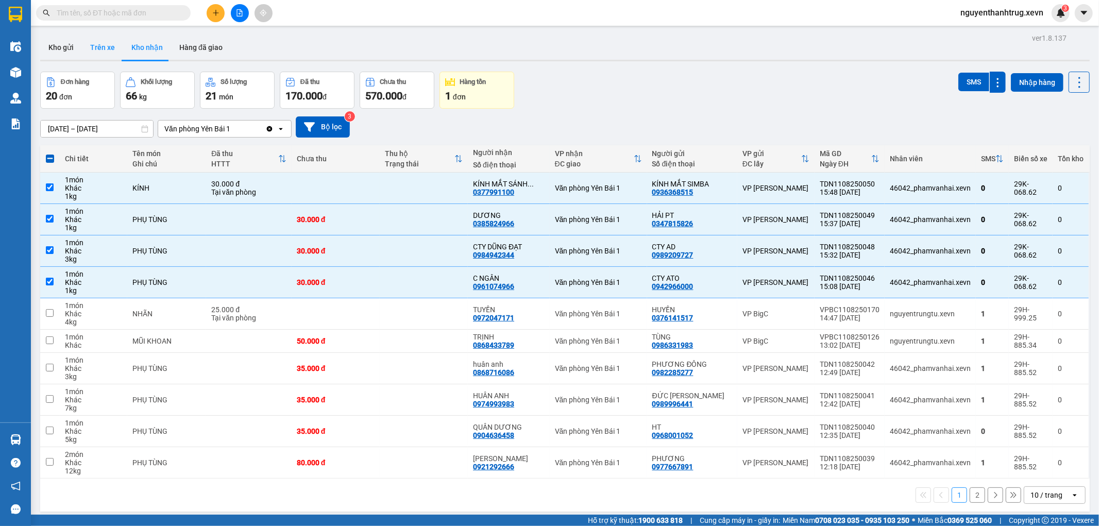
click at [109, 43] on button "Trên xe" at bounding box center [102, 47] width 41 height 25
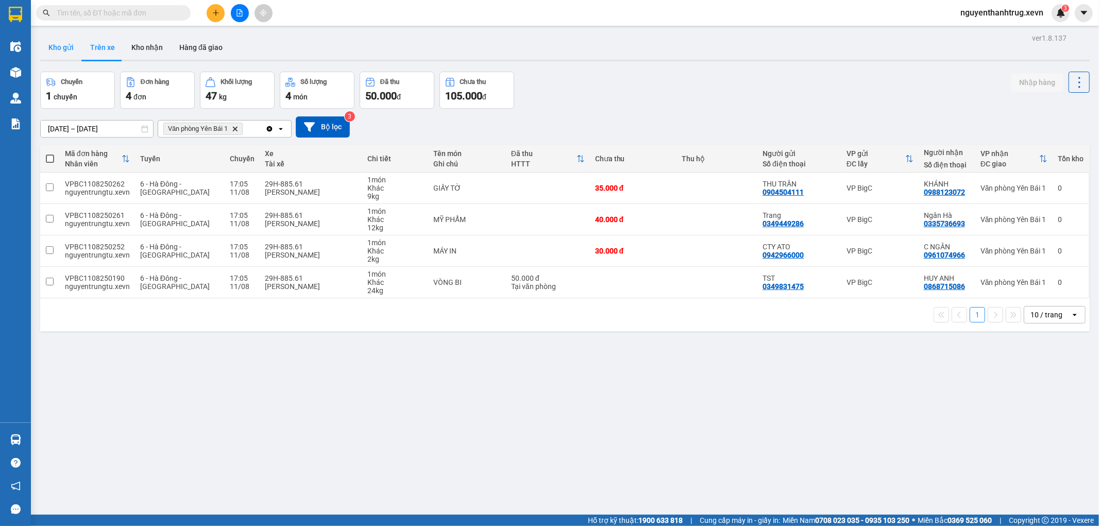
click at [61, 57] on button "Kho gửi" at bounding box center [61, 47] width 42 height 25
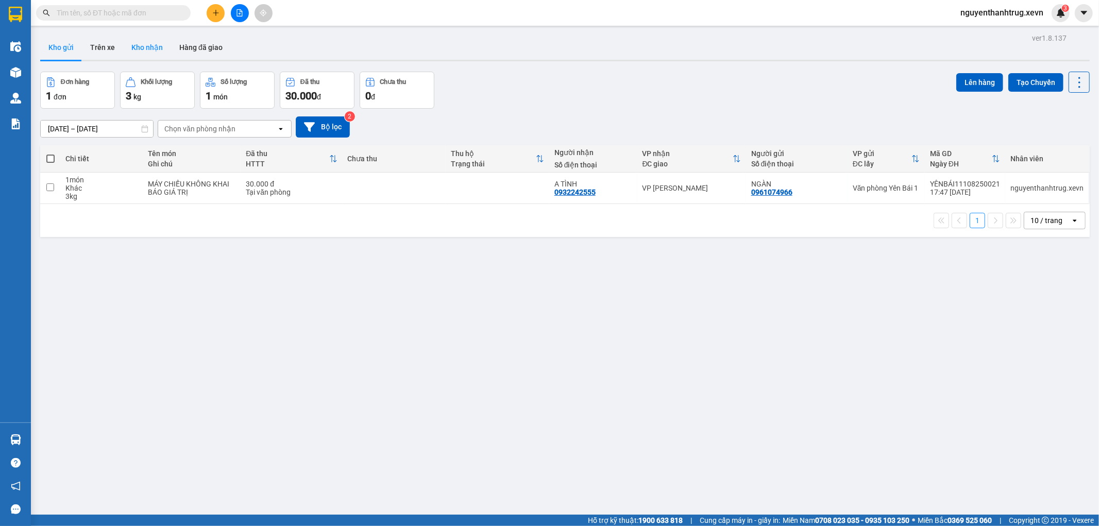
click at [155, 50] on button "Kho nhận" at bounding box center [147, 47] width 48 height 25
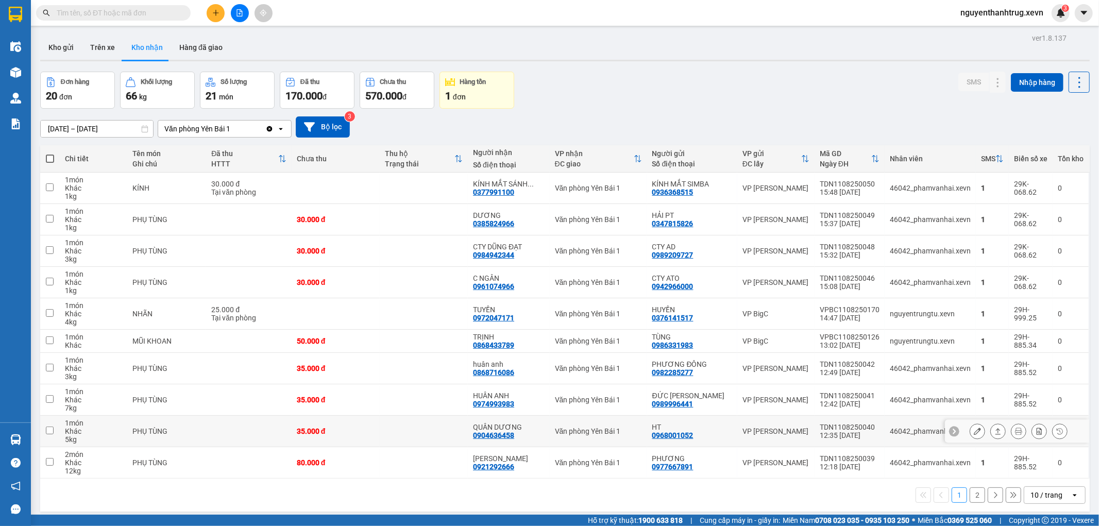
scroll to position [47, 0]
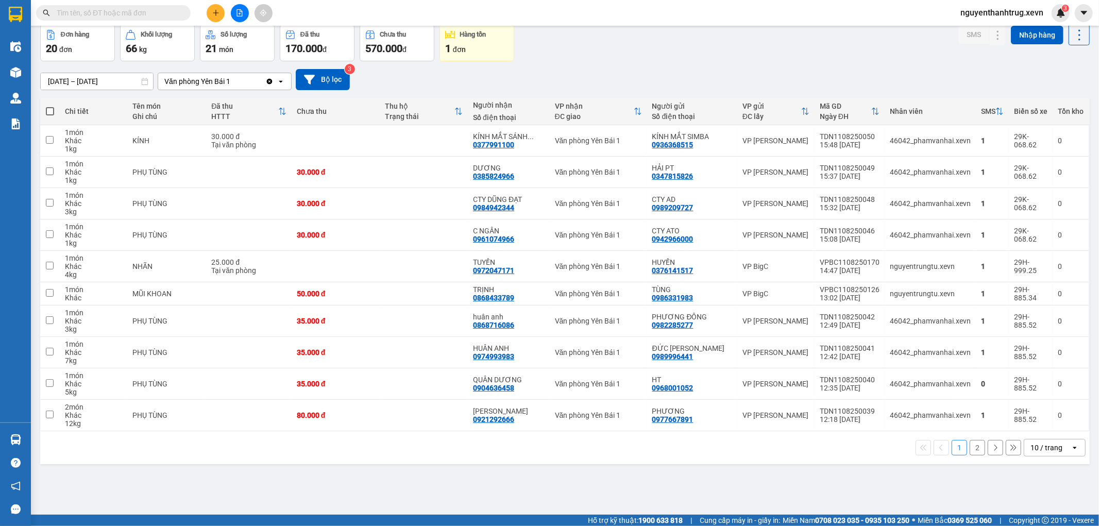
click at [969, 450] on button "2" at bounding box center [976, 447] width 15 height 15
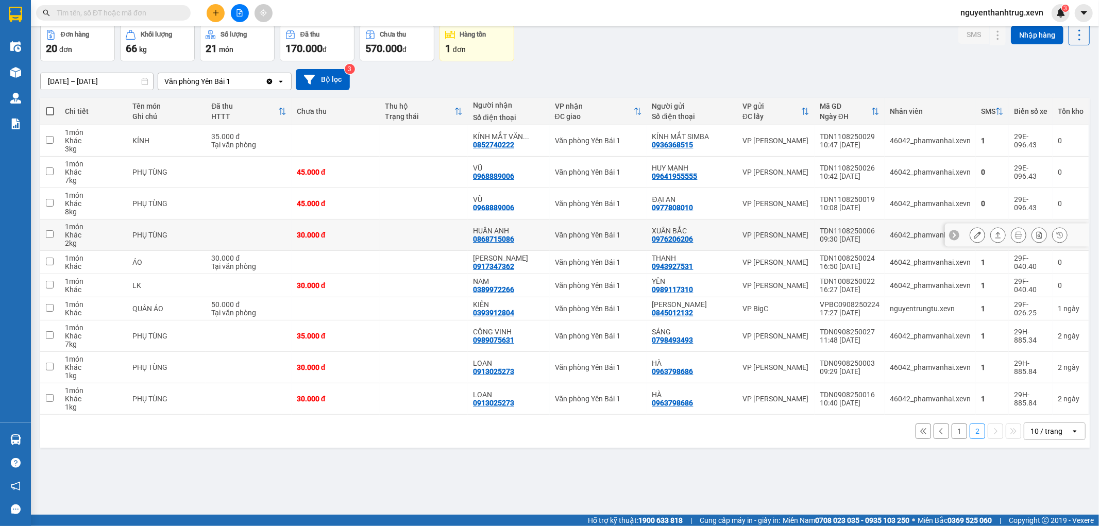
click at [973, 237] on icon at bounding box center [976, 234] width 7 height 7
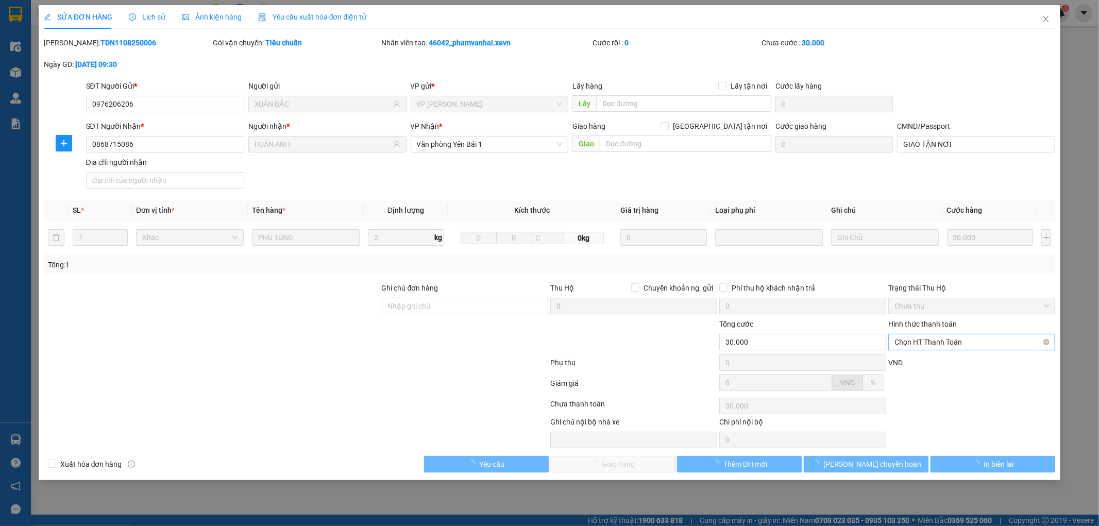
type input "0976206206"
type input "XUÂN BẮC"
type input "0868715086"
type input "HUÂN ANH"
type input "GIAO TẬN NƠI"
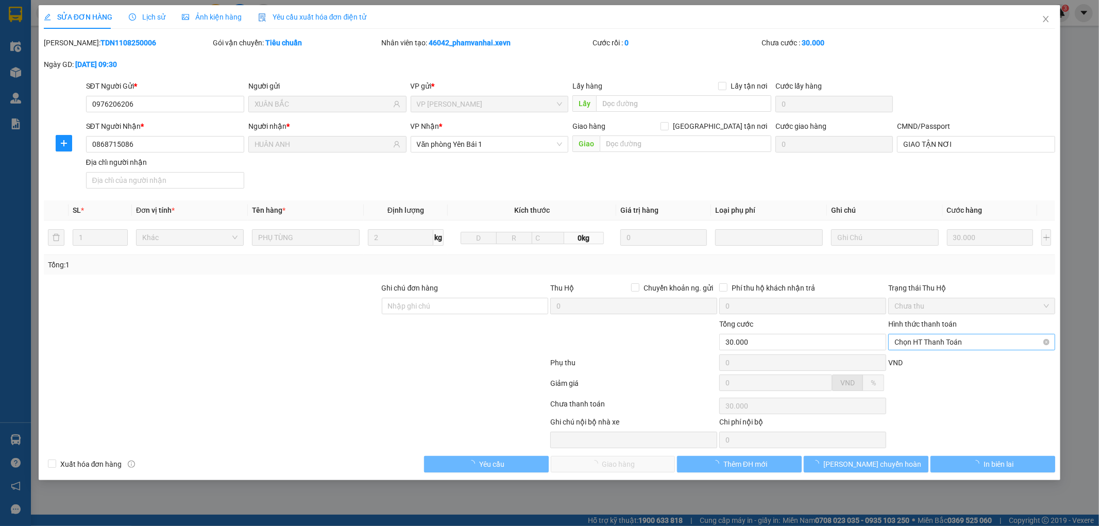
type input "30.000"
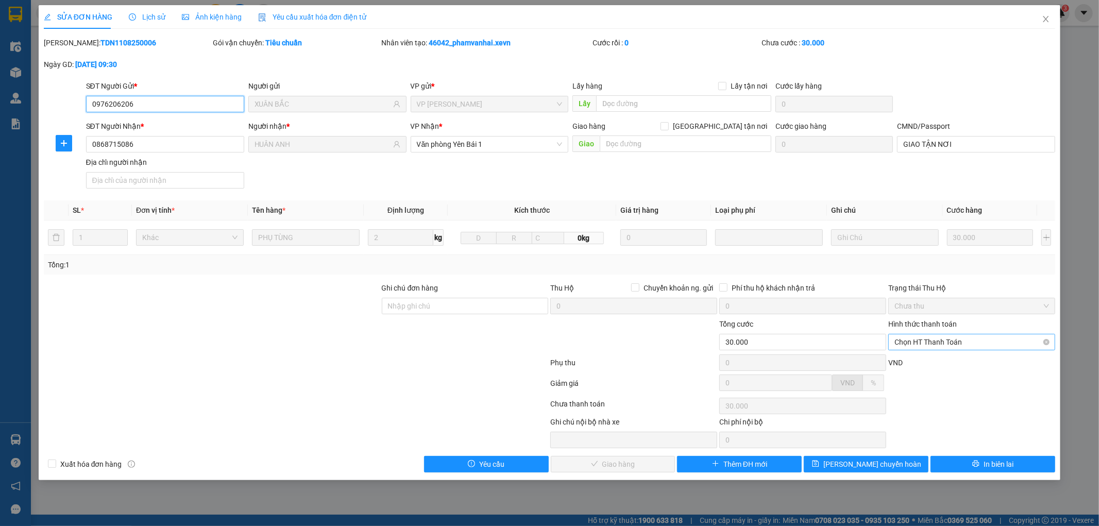
click at [948, 342] on span "Chọn HT Thanh Toán" at bounding box center [971, 341] width 155 height 15
drag, startPoint x: 939, startPoint y: 354, endPoint x: 936, endPoint y: 361, distance: 6.9
click at [938, 356] on div "Tại văn phòng" at bounding box center [972, 362] width 167 height 16
type input "0"
click at [593, 467] on icon "check" at bounding box center [594, 463] width 7 height 7
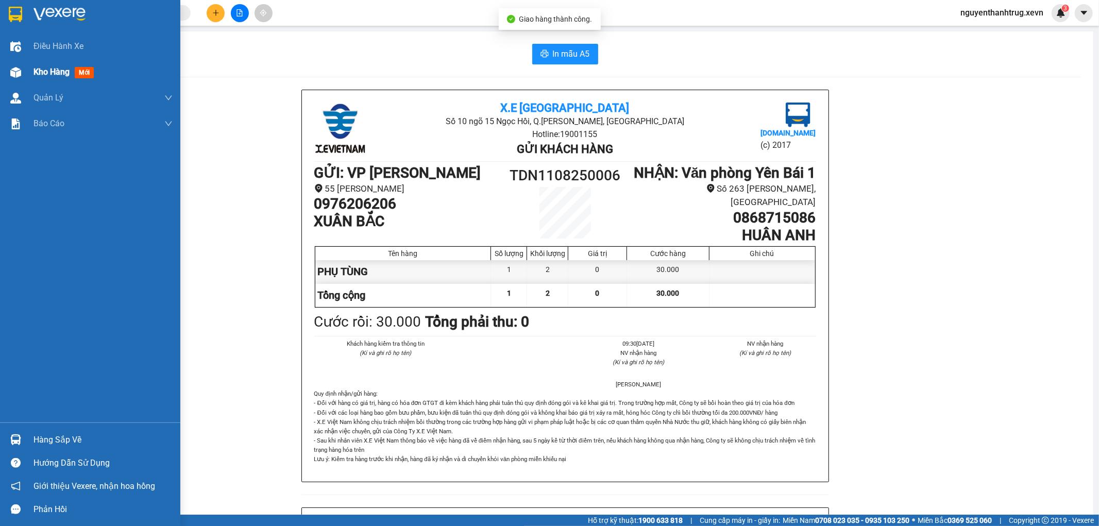
click at [13, 72] on img at bounding box center [15, 72] width 11 height 11
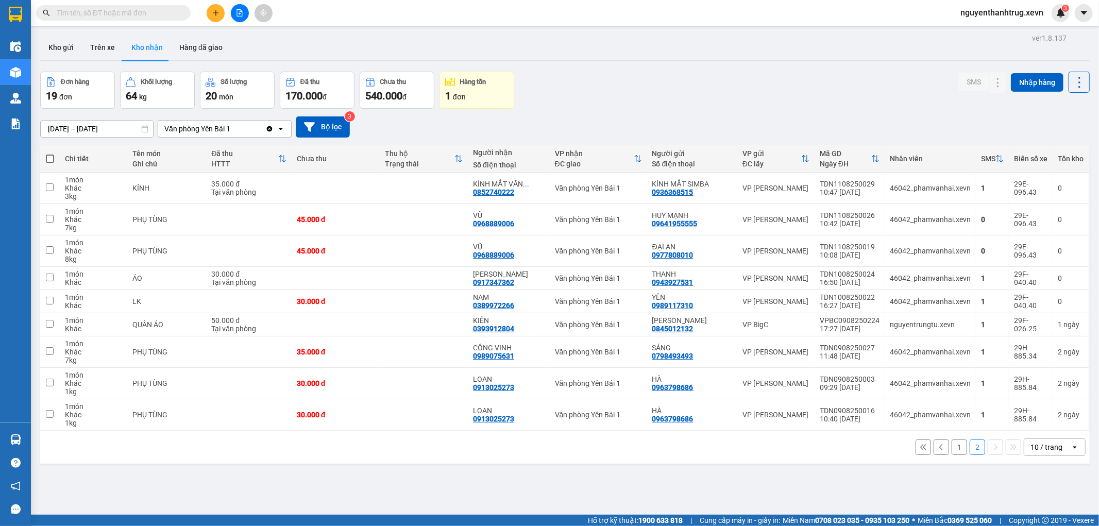
drag, startPoint x: 86, startPoint y: 131, endPoint x: 93, endPoint y: 127, distance: 7.9
click at [87, 132] on input "[DATE] – [DATE]" at bounding box center [97, 129] width 112 height 16
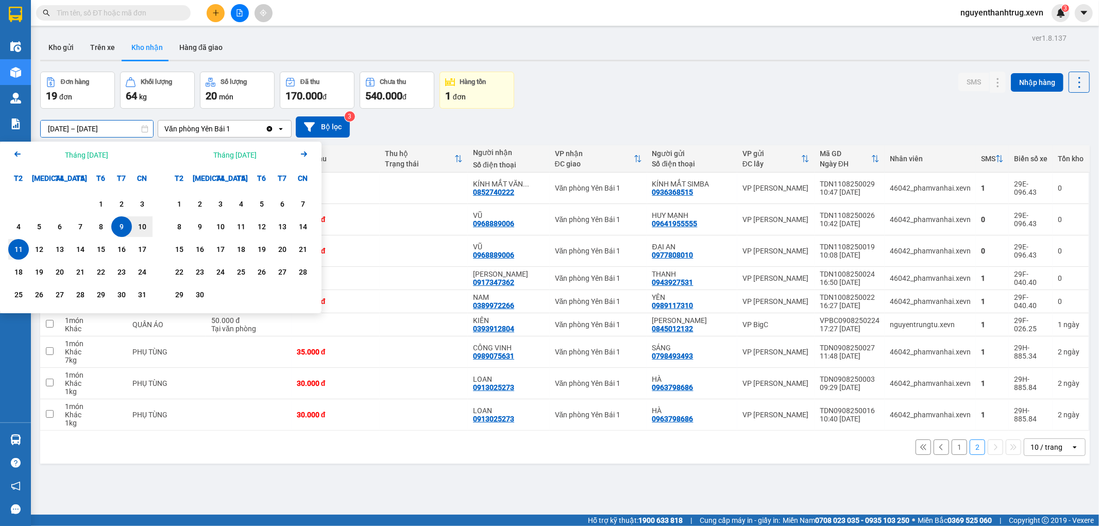
click at [16, 152] on icon "Previous month." at bounding box center [17, 153] width 6 height 5
click at [112, 254] on div "19" at bounding box center [121, 249] width 21 height 21
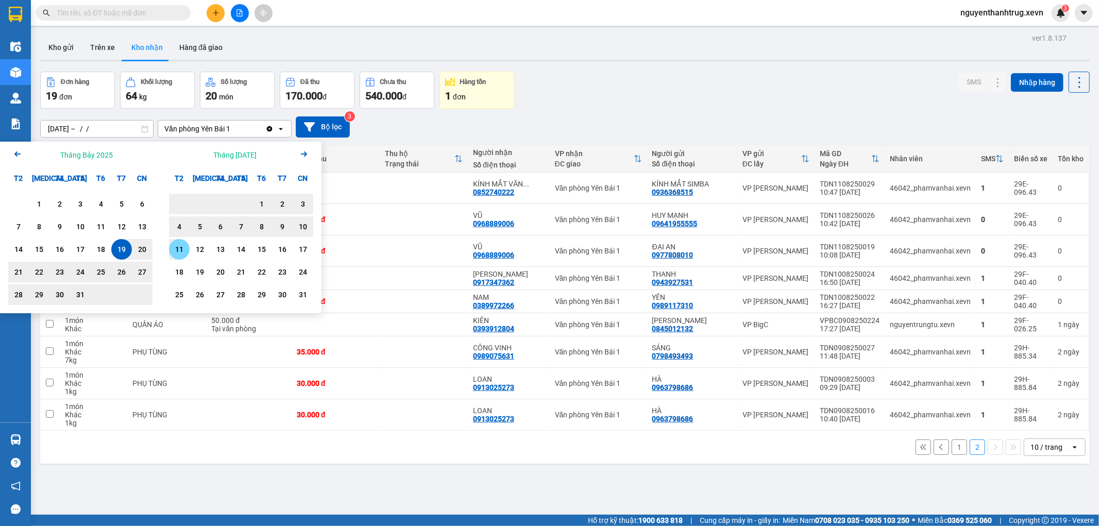
click at [182, 251] on div "11" at bounding box center [179, 249] width 14 height 12
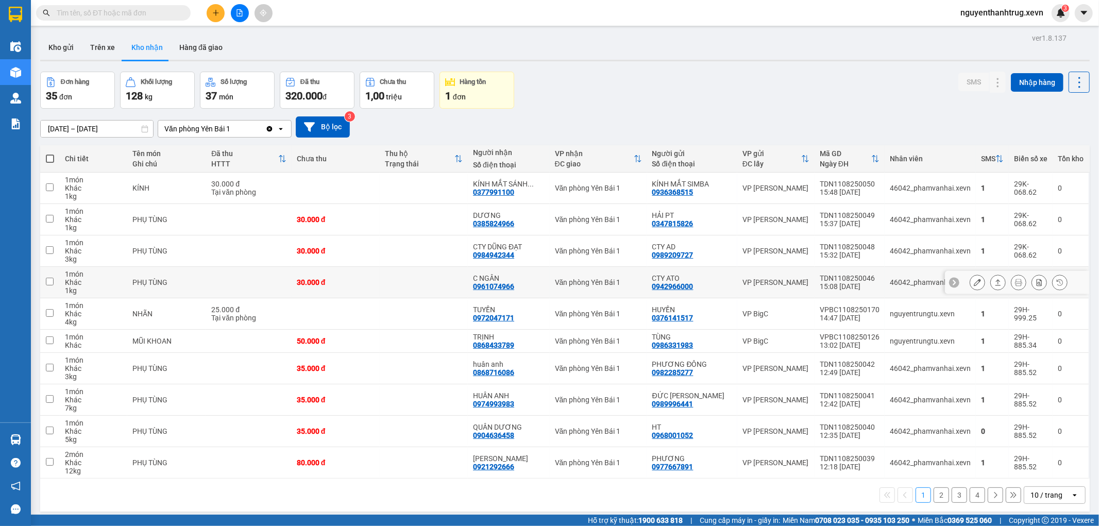
scroll to position [47, 0]
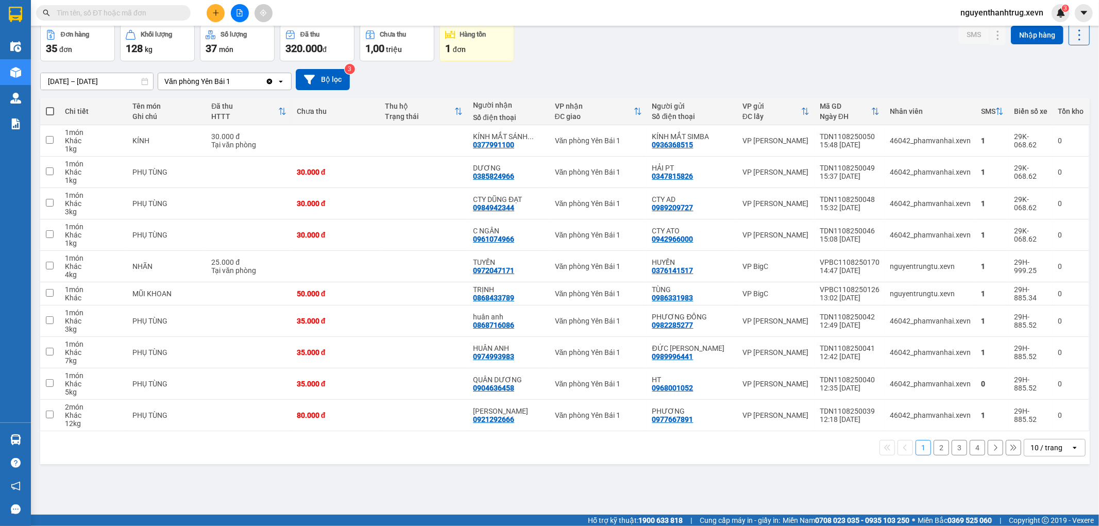
click at [973, 450] on button "4" at bounding box center [976, 447] width 15 height 15
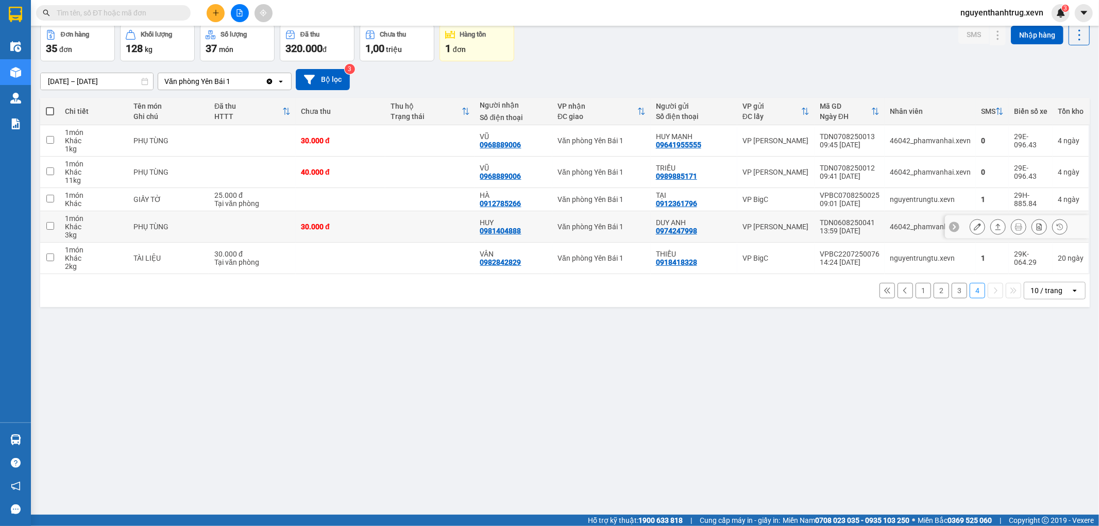
click at [507, 232] on div "0981404888" at bounding box center [500, 231] width 41 height 8
click at [953, 296] on button "3" at bounding box center [958, 290] width 15 height 15
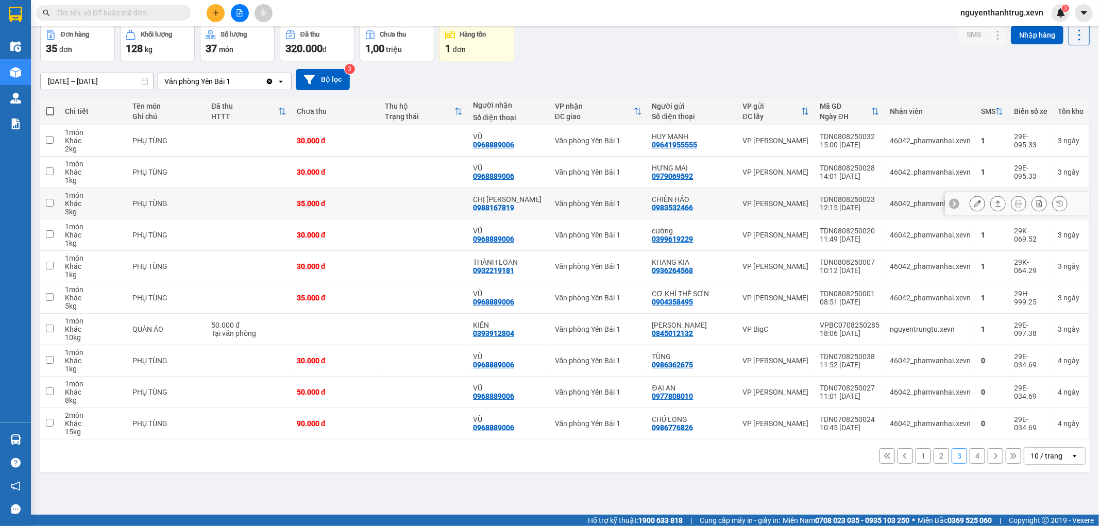
click at [506, 209] on div "0988167819" at bounding box center [493, 207] width 41 height 8
copy div "0988167819"
click at [933, 456] on button "2" at bounding box center [940, 455] width 15 height 15
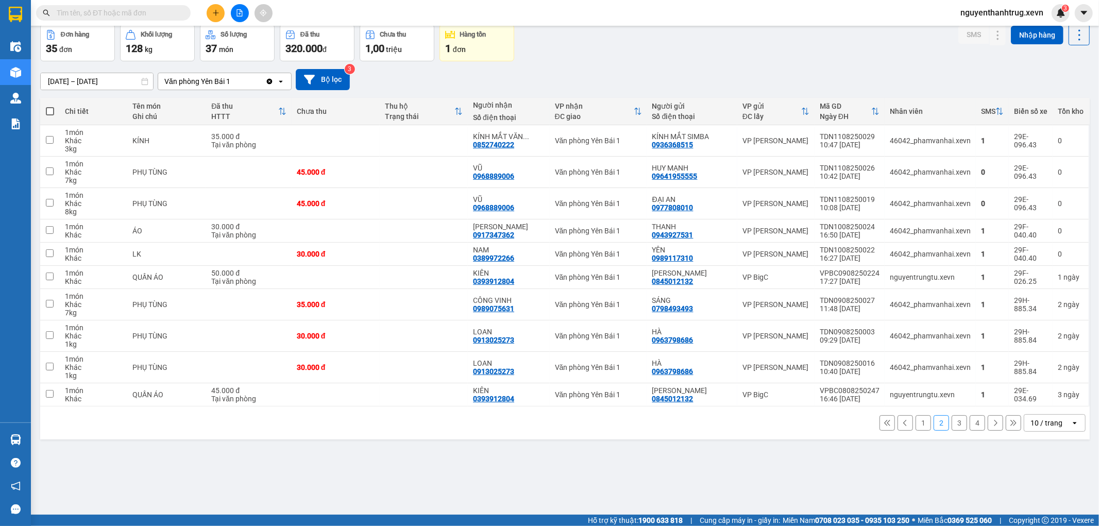
click at [915, 426] on button "1" at bounding box center [922, 422] width 15 height 15
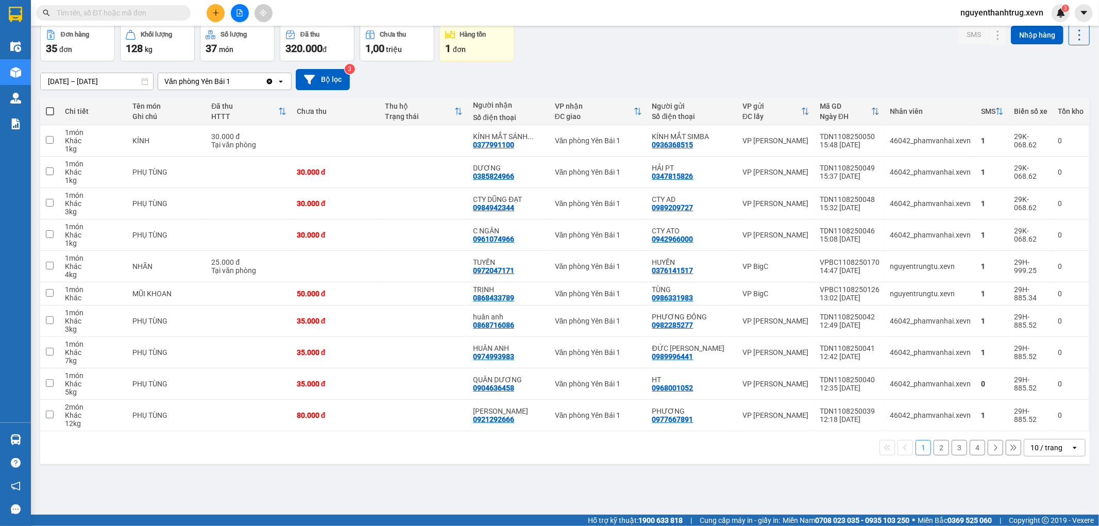
click at [933, 452] on button "2" at bounding box center [940, 447] width 15 height 15
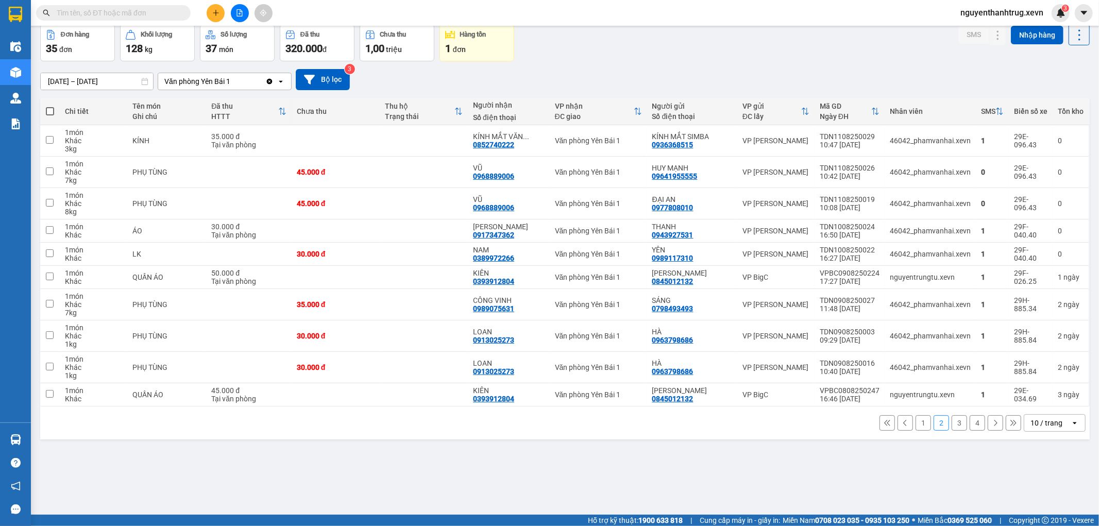
click at [969, 426] on button "4" at bounding box center [976, 422] width 15 height 15
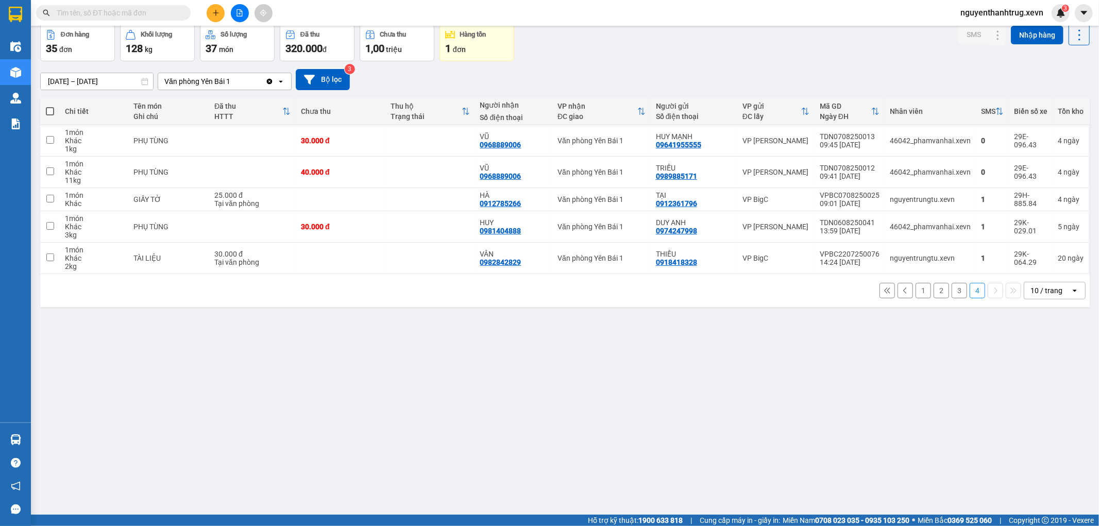
click at [955, 294] on button "3" at bounding box center [958, 290] width 15 height 15
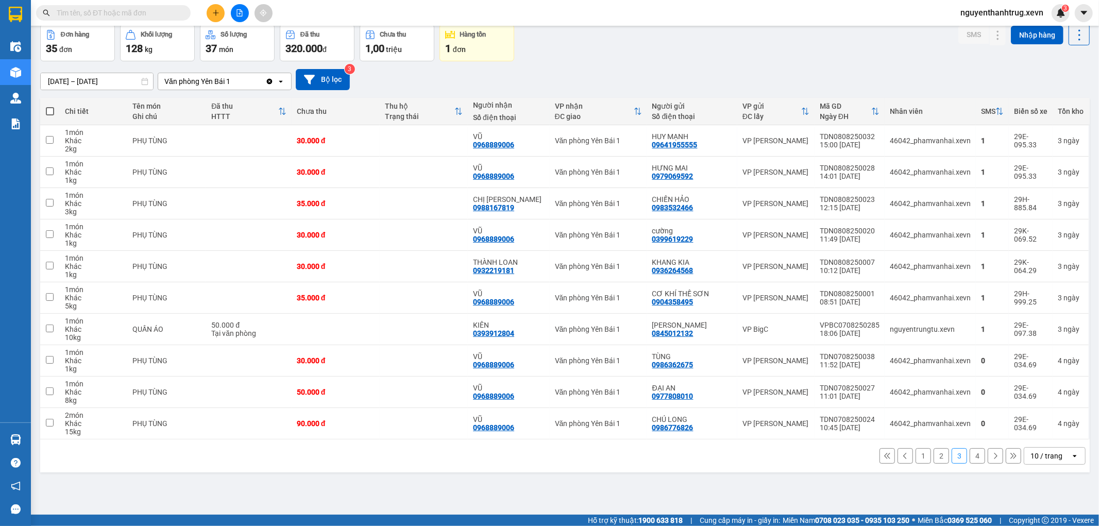
click at [935, 457] on button "2" at bounding box center [940, 455] width 15 height 15
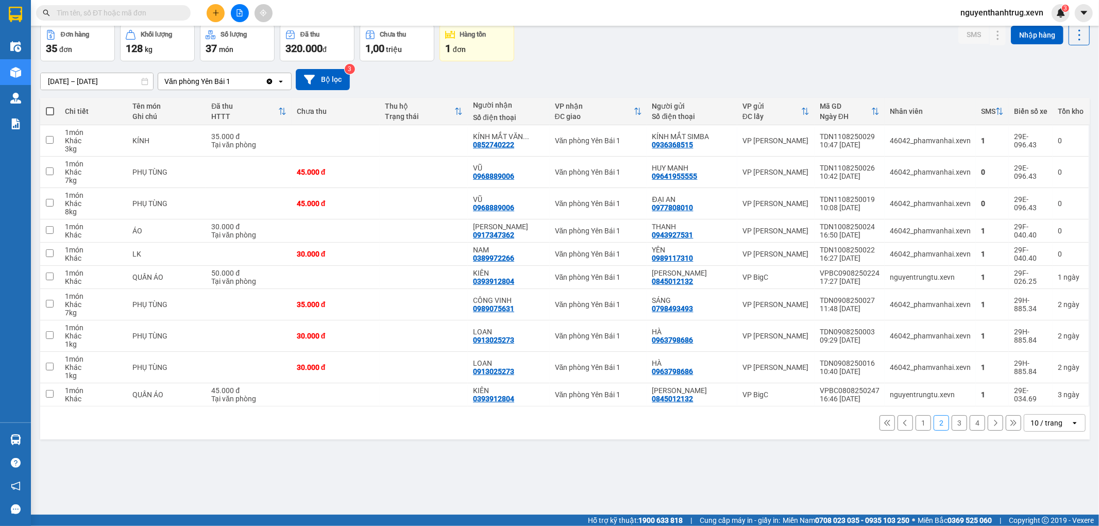
click at [918, 422] on button "1" at bounding box center [922, 422] width 15 height 15
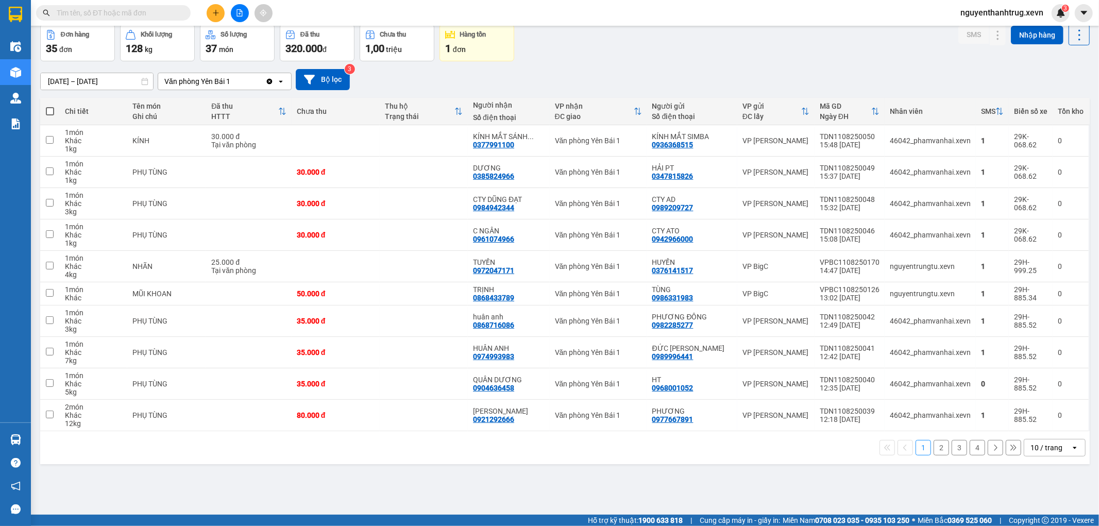
scroll to position [0, 0]
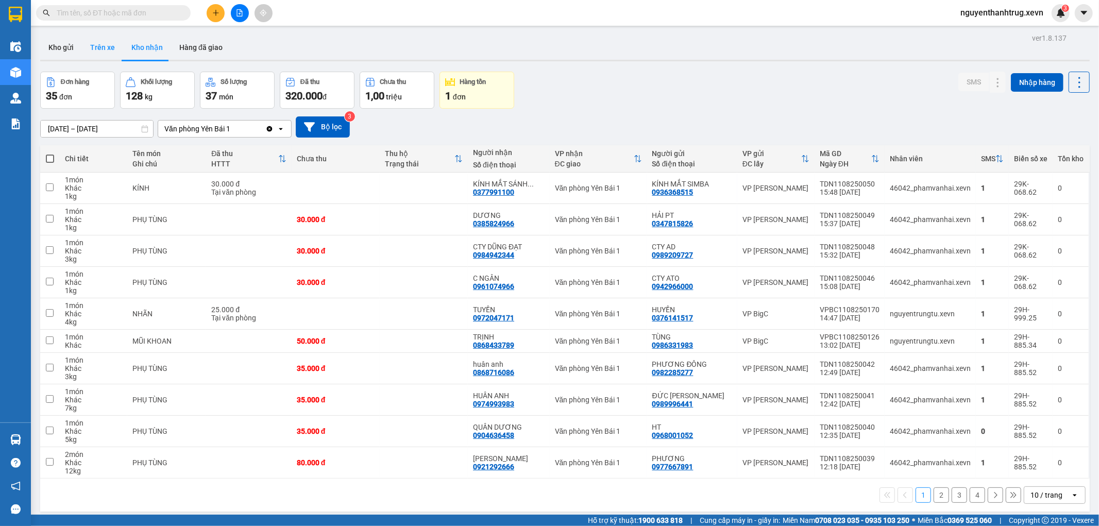
click at [107, 48] on button "Trên xe" at bounding box center [102, 47] width 41 height 25
type input "[DATE] – [DATE]"
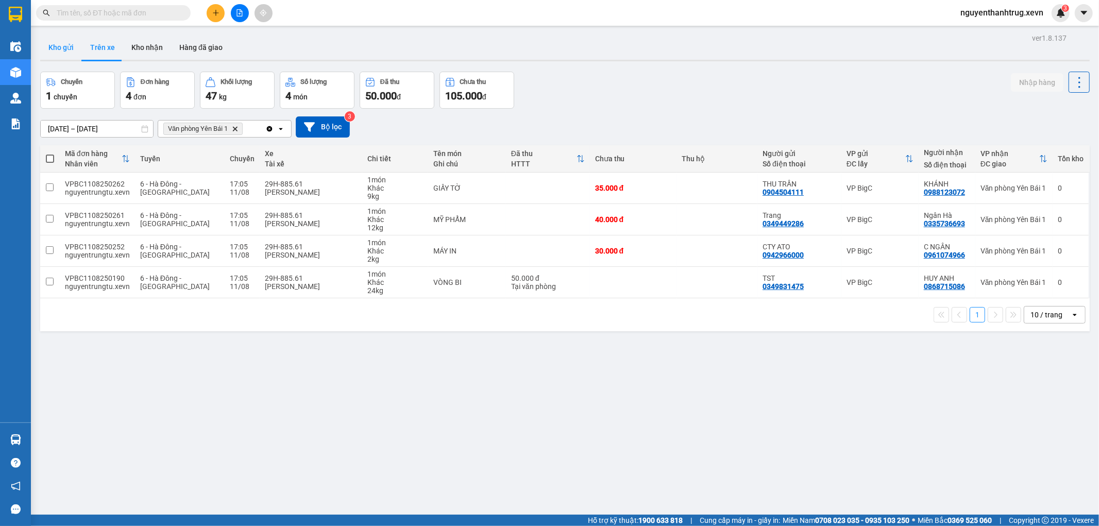
click at [58, 42] on button "Kho gửi" at bounding box center [61, 47] width 42 height 25
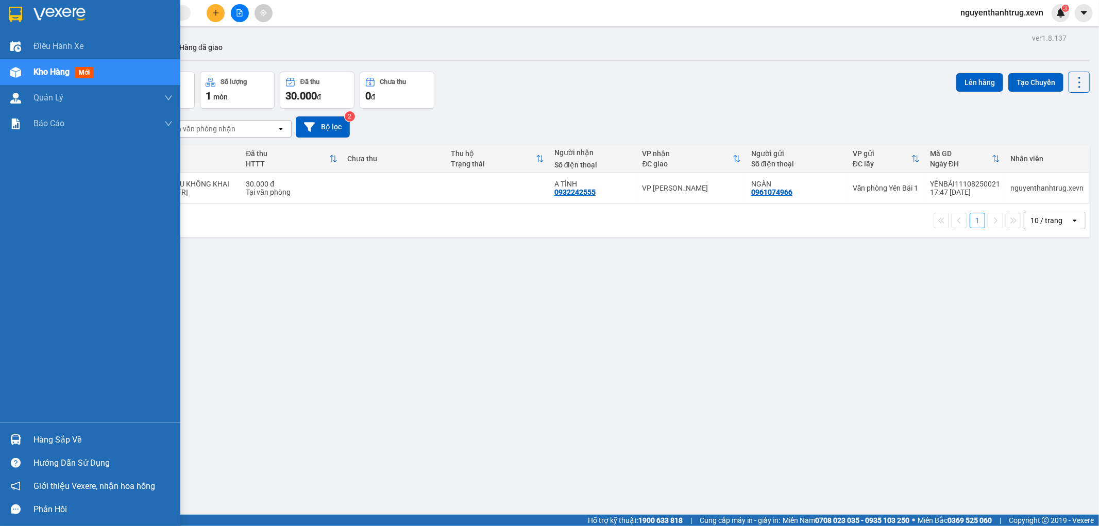
click at [18, 437] on img at bounding box center [15, 439] width 11 height 11
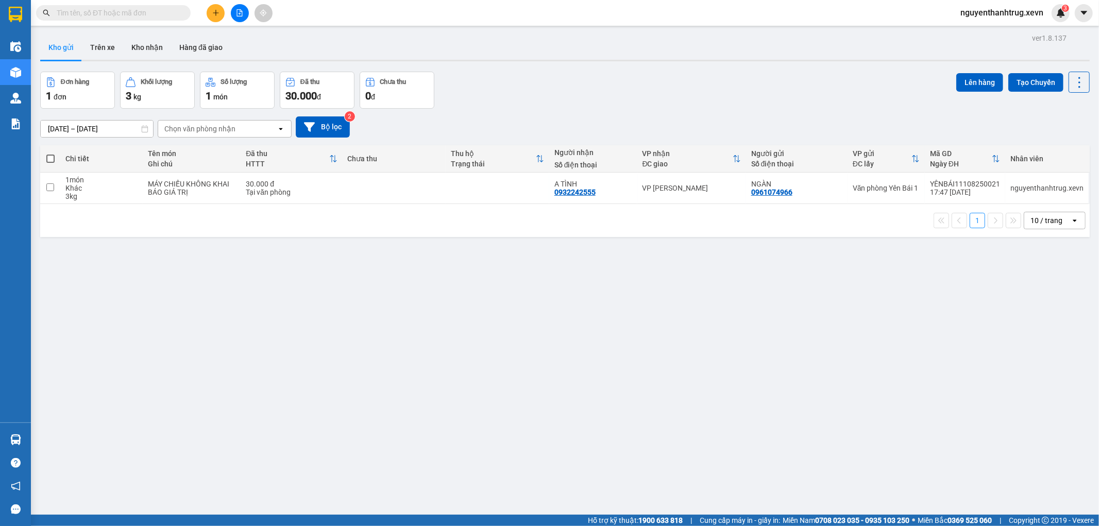
click at [390, 306] on section "Kết quả tìm kiếm ( 0 ) Bộ lọc No Data nguyenthanhtrug.xevn 3 Điều hành xe Kho h…" at bounding box center [549, 263] width 1099 height 526
click at [135, 43] on button "Kho nhận" at bounding box center [147, 47] width 48 height 25
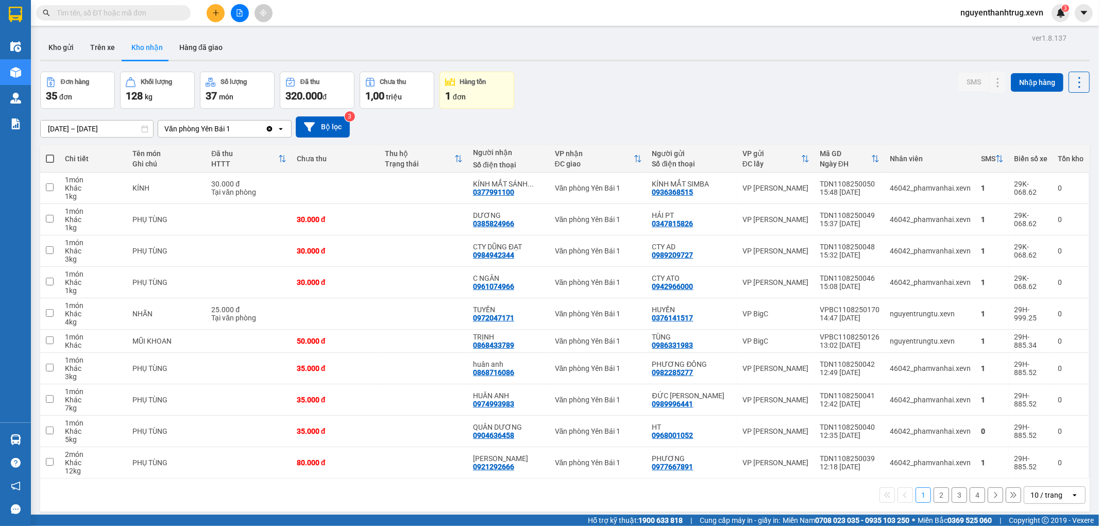
click at [143, 13] on input "text" at bounding box center [118, 12] width 122 height 11
click at [174, 16] on input "text" at bounding box center [118, 12] width 122 height 11
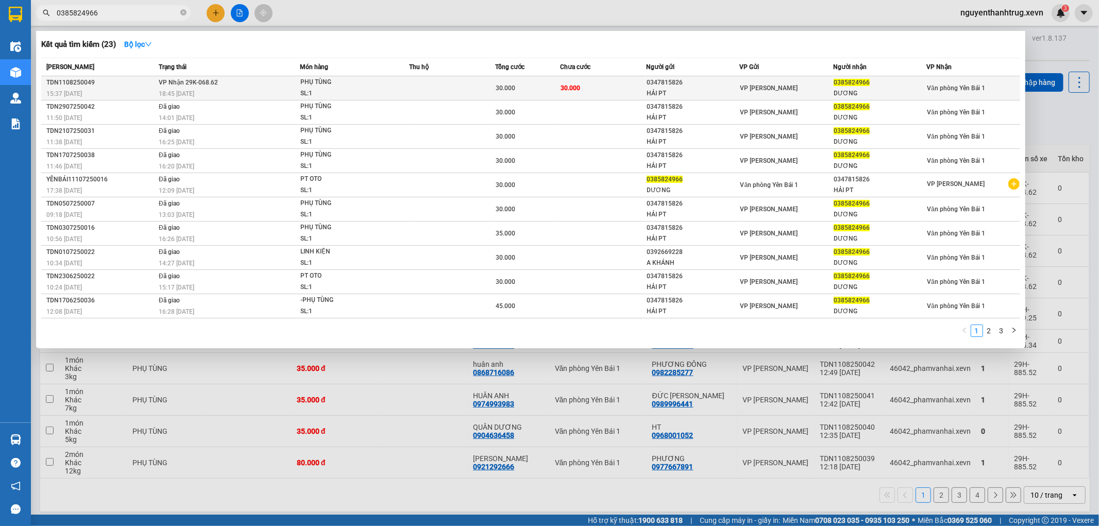
type input "0385824966"
click at [374, 84] on div "PHỤ TÙNG" at bounding box center [338, 82] width 77 height 11
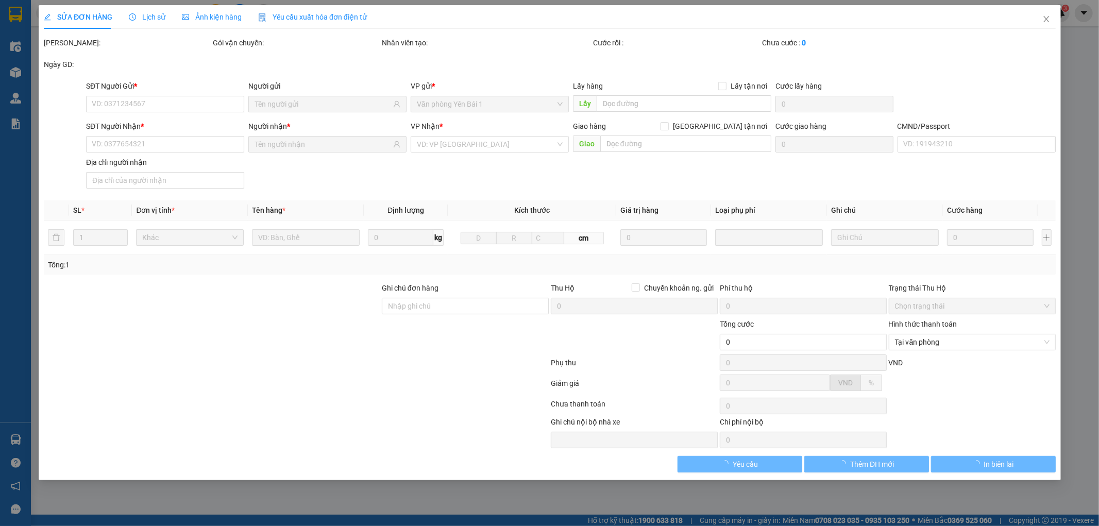
type input "0347815826"
type input "HẢI PT"
type input "0385824966"
type input "DƯƠNG"
type input "034168009551 PPHAJM THỊ LOAN"
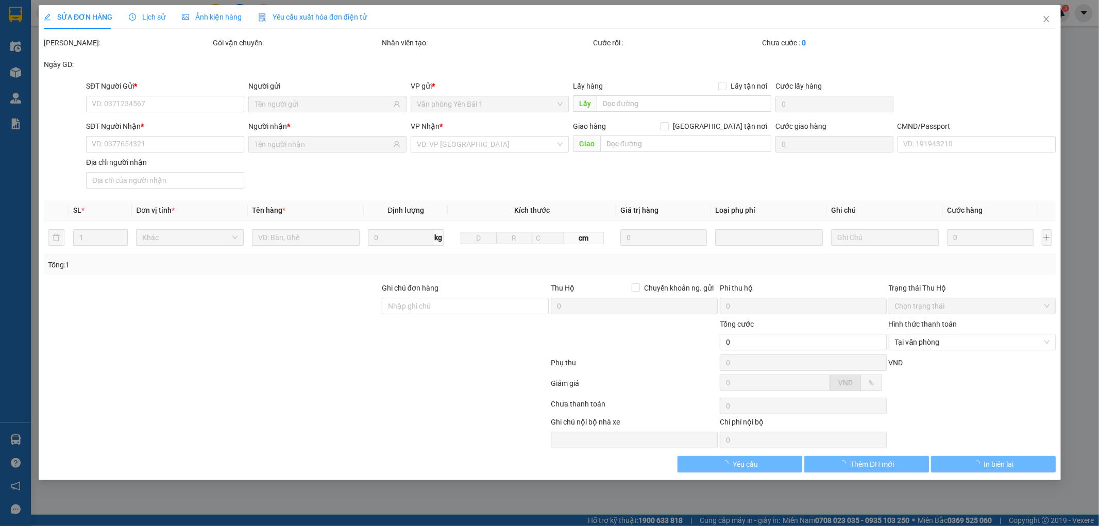
type input "30.000"
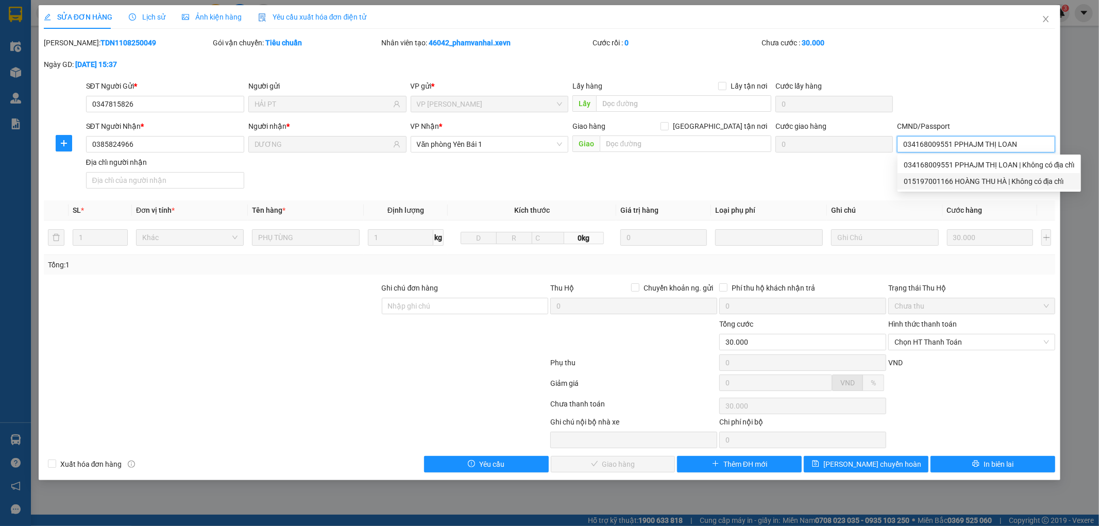
click at [958, 183] on div "015197001166 HOÀNG THU HÀ | Không có địa chỉ" at bounding box center [988, 181] width 171 height 11
type input "015197001166 HOÀNG THU HÀ"
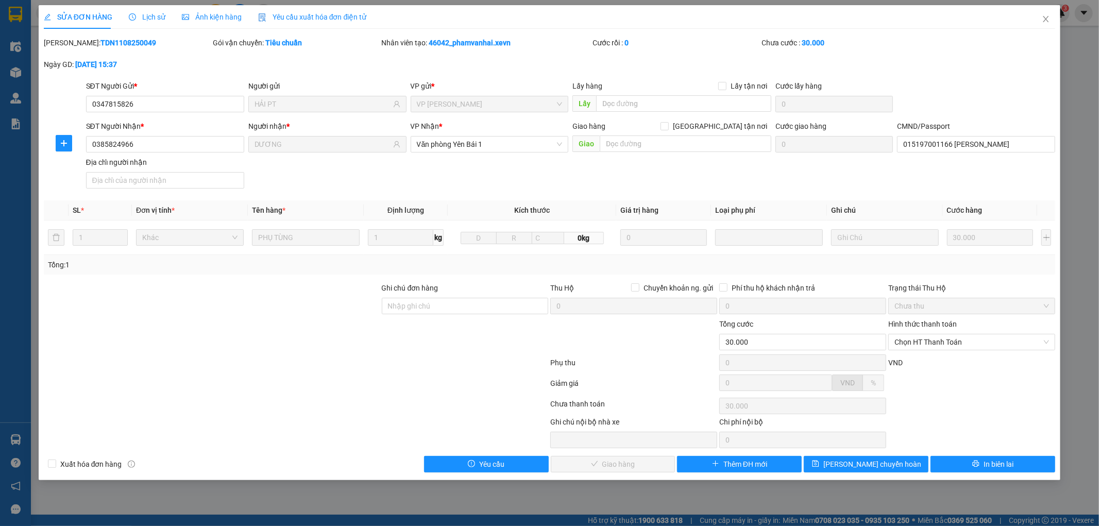
click at [959, 330] on div "Hình thức thanh toán" at bounding box center [971, 325] width 167 height 15
click at [957, 337] on span "Chọn HT Thanh Toán" at bounding box center [971, 341] width 155 height 15
click at [933, 364] on div "Tại văn phòng" at bounding box center [972, 362] width 155 height 11
type input "0"
click at [625, 469] on span "Giao hàng" at bounding box center [618, 463] width 33 height 11
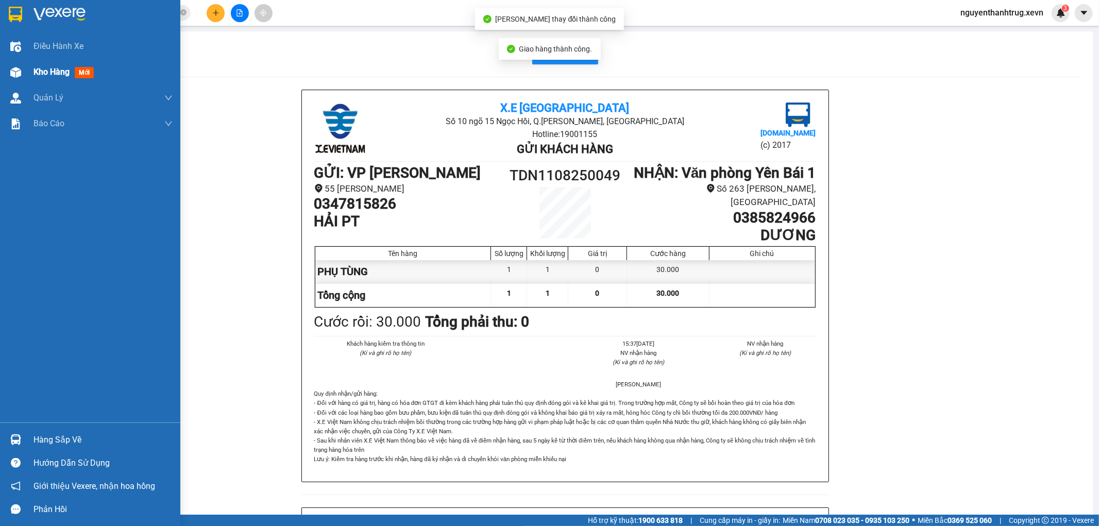
click at [12, 68] on img at bounding box center [15, 72] width 11 height 11
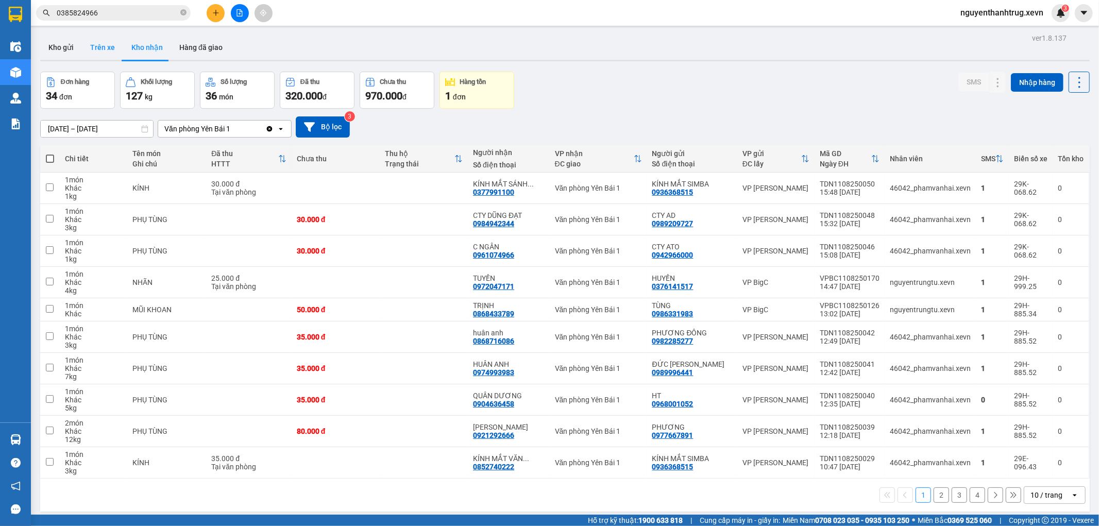
click at [110, 55] on button "Trên xe" at bounding box center [102, 47] width 41 height 25
type input "[DATE] – [DATE]"
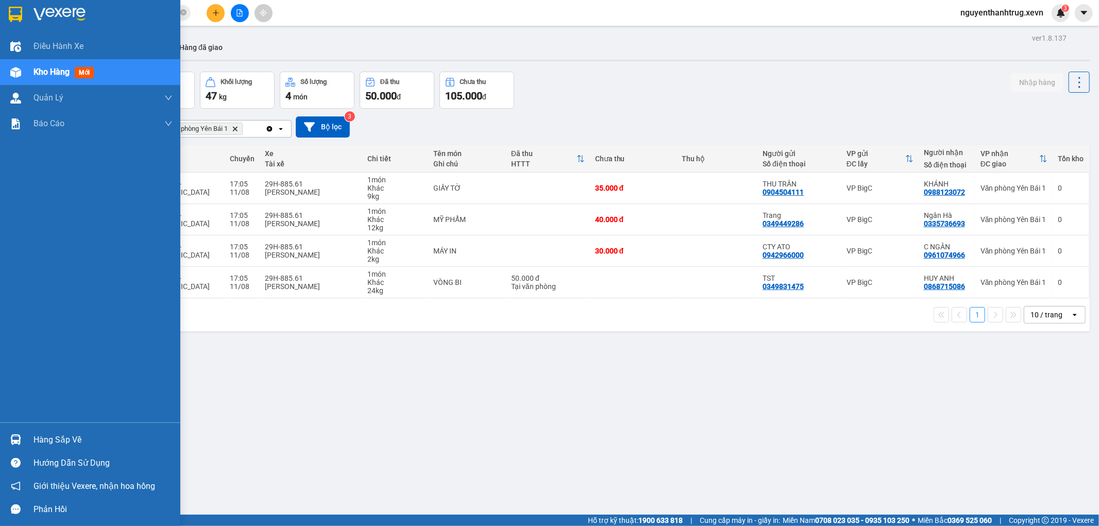
click at [13, 435] on img at bounding box center [15, 439] width 11 height 11
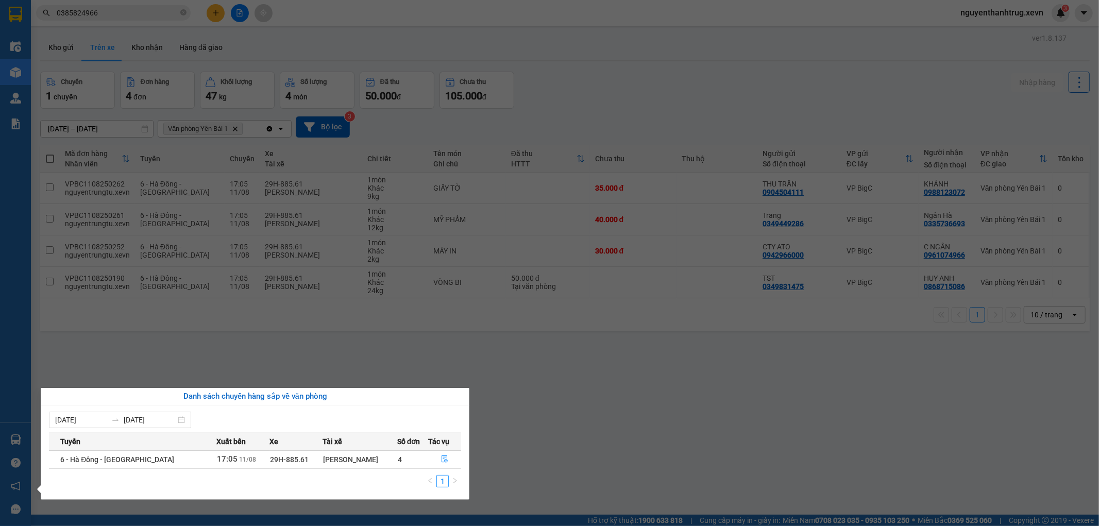
click at [524, 402] on section "Kết quả tìm kiếm ( 23 ) Bộ lọc Mã ĐH Trạng thái Món hàng Thu hộ Tổng cước Chưa …" at bounding box center [549, 263] width 1099 height 526
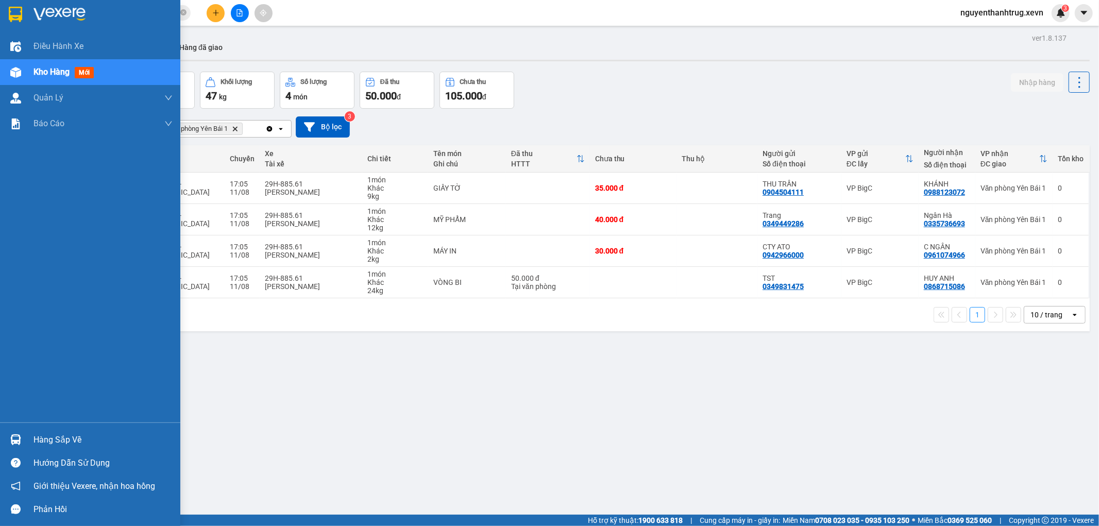
click at [7, 436] on div at bounding box center [16, 440] width 18 height 18
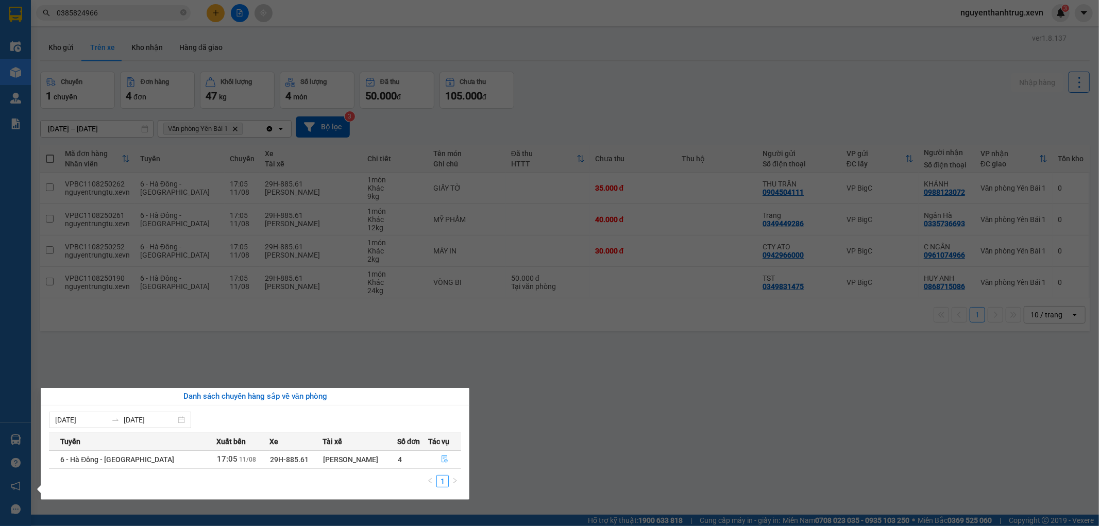
click at [441, 460] on icon "file-done" at bounding box center [444, 458] width 7 height 7
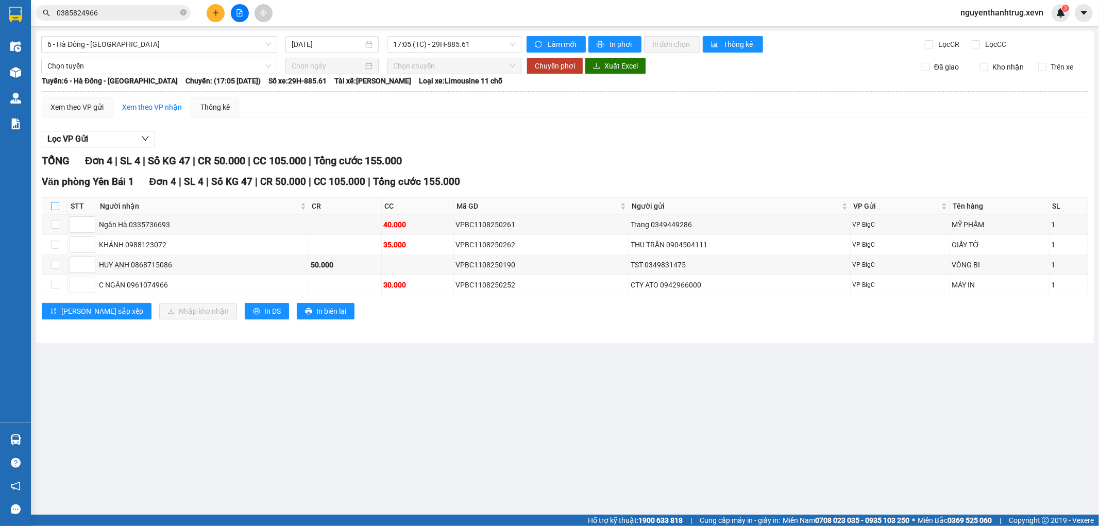
drag, startPoint x: 55, startPoint y: 204, endPoint x: 101, endPoint y: 225, distance: 51.0
click at [55, 205] on input "checkbox" at bounding box center [55, 206] width 8 height 8
checkbox input "true"
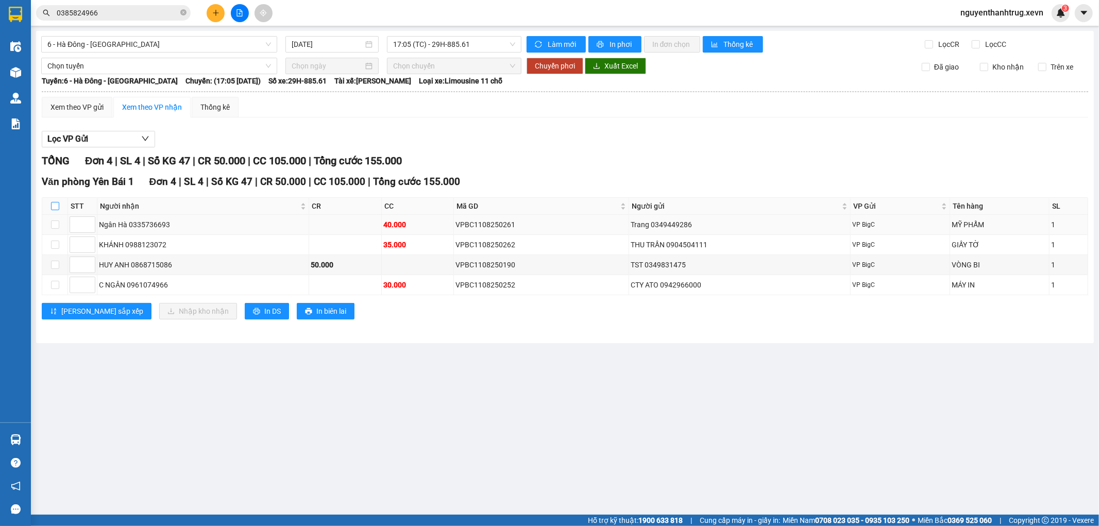
checkbox input "true"
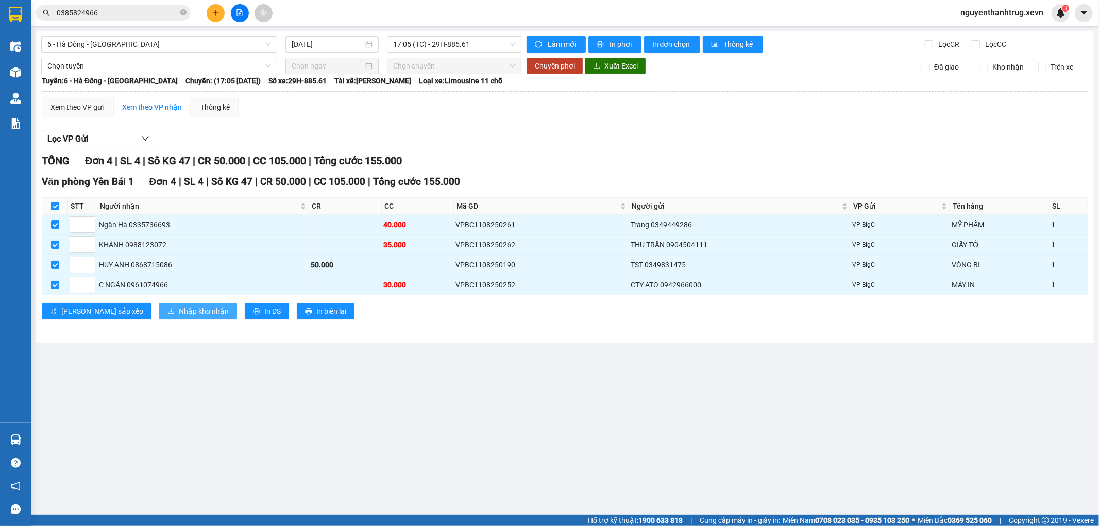
click at [179, 311] on span "Nhập kho nhận" at bounding box center [204, 310] width 50 height 11
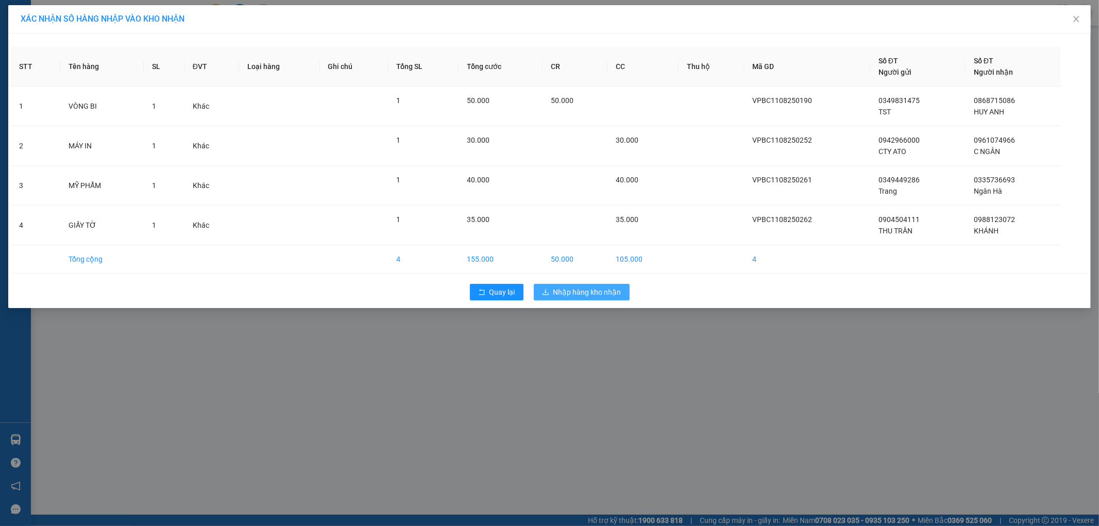
click at [584, 292] on span "Nhập hàng kho nhận" at bounding box center [587, 291] width 68 height 11
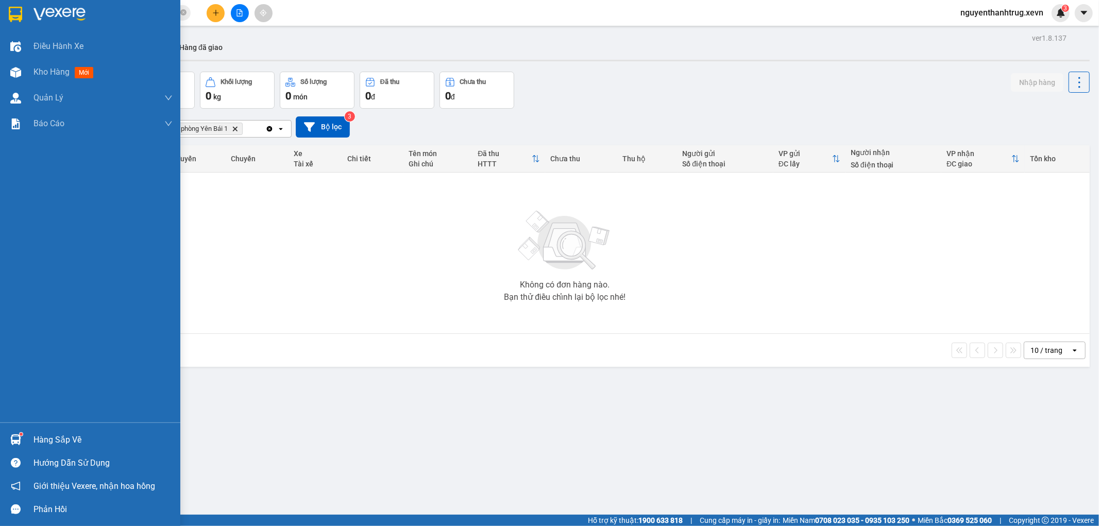
click at [24, 440] on div "Hàng sắp về" at bounding box center [90, 439] width 180 height 23
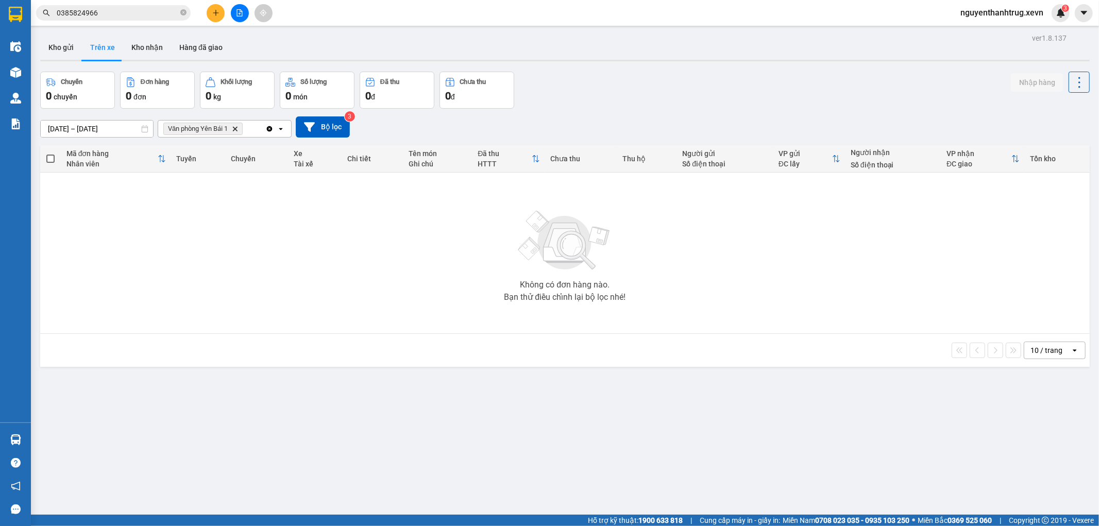
click at [452, 274] on section "Kết quả tìm kiếm ( 23 ) Bộ lọc Mã ĐH Trạng thái Món hàng Thu hộ Tổng cước Chưa …" at bounding box center [549, 263] width 1099 height 526
